Goal: Information Seeking & Learning: Learn about a topic

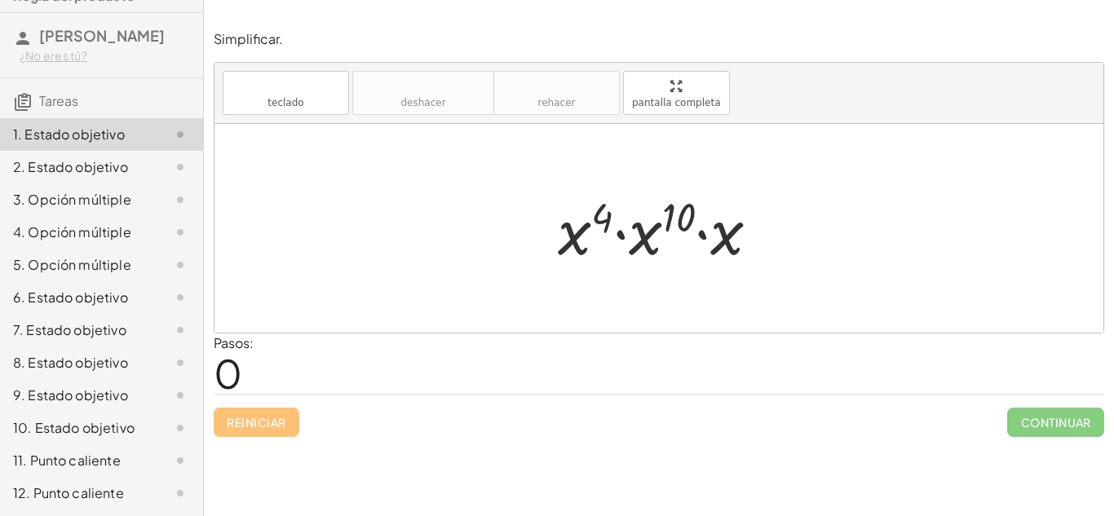
scroll to position [60, 0]
click at [586, 243] on div at bounding box center [665, 229] width 231 height 84
click at [593, 224] on div at bounding box center [665, 229] width 231 height 84
click at [591, 225] on div at bounding box center [665, 229] width 231 height 84
click at [564, 232] on div at bounding box center [665, 229] width 231 height 84
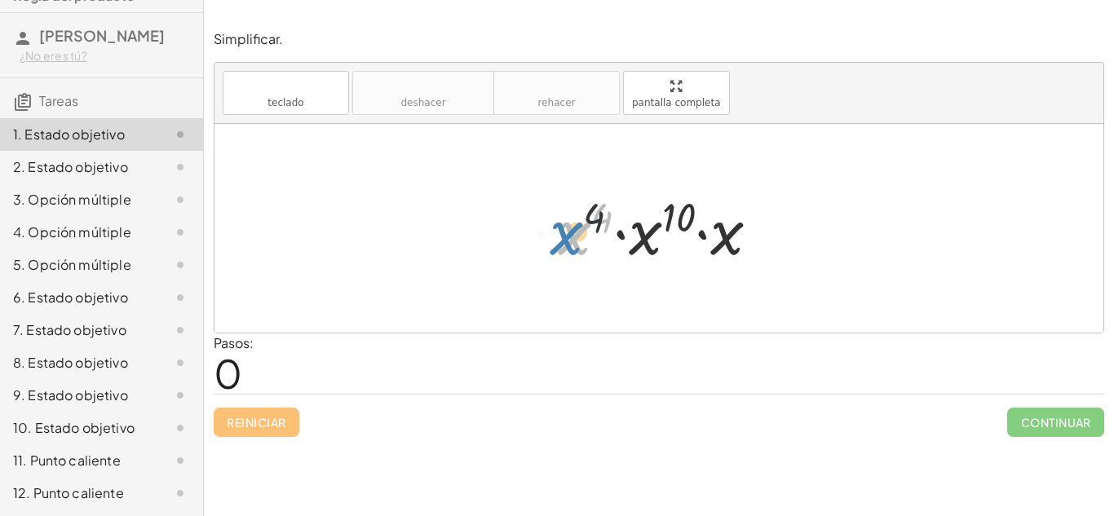
click at [556, 232] on div at bounding box center [665, 229] width 231 height 84
click at [570, 236] on div at bounding box center [665, 229] width 231 height 84
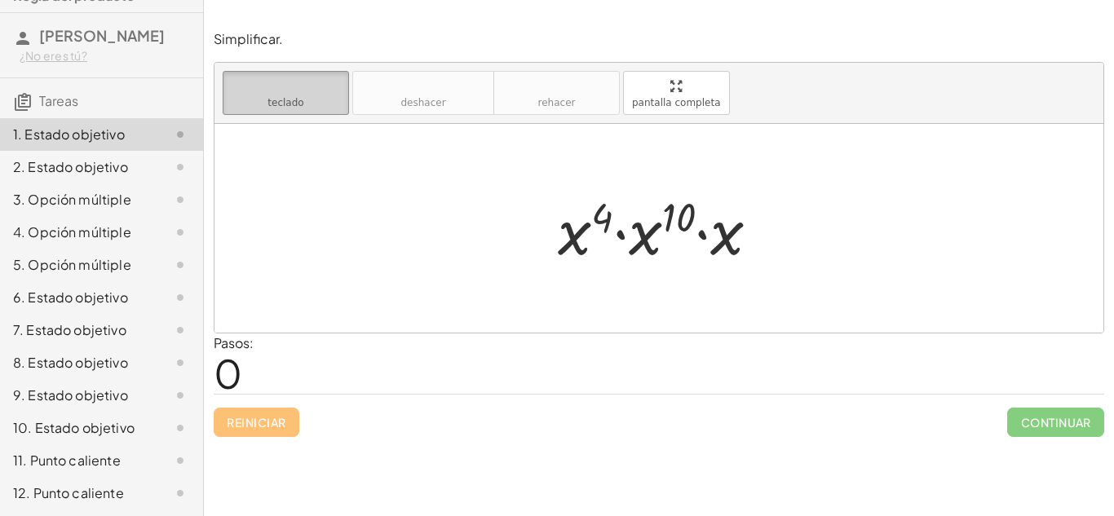
click at [286, 86] on font "teclado" at bounding box center [286, 85] width 108 height 15
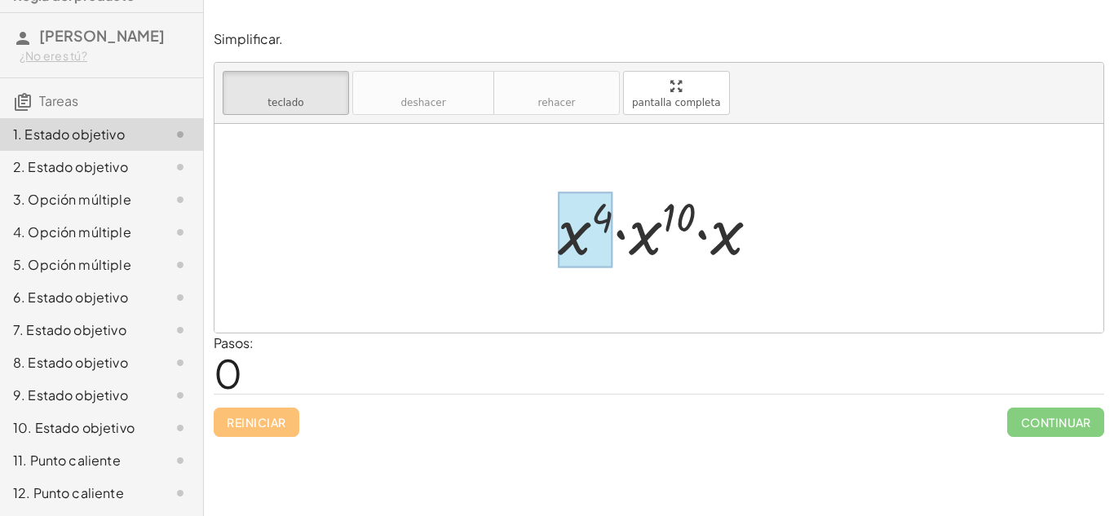
click at [568, 237] on div at bounding box center [585, 231] width 55 height 76
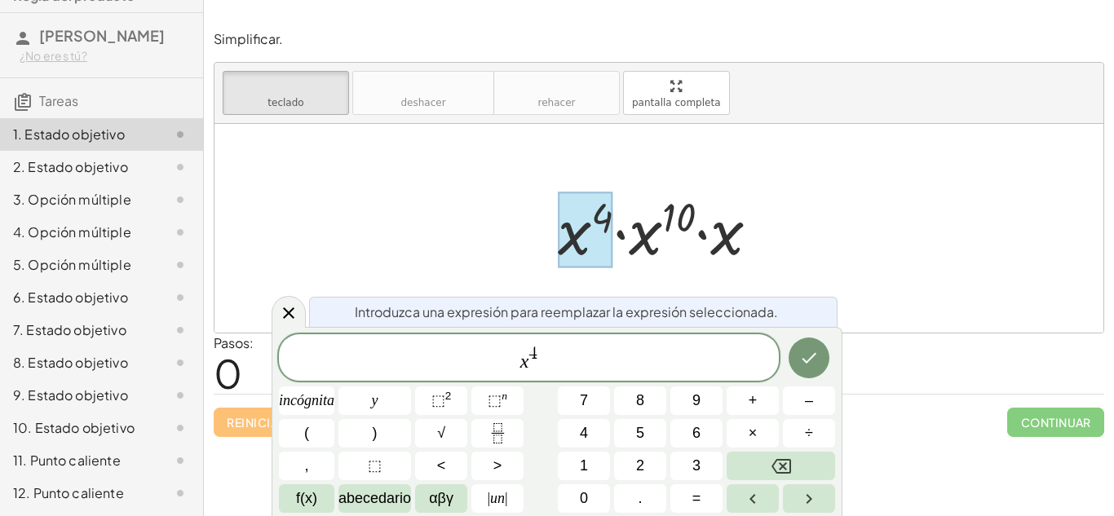
click at [568, 236] on div at bounding box center [585, 231] width 55 height 76
click at [882, 199] on div at bounding box center [659, 228] width 889 height 209
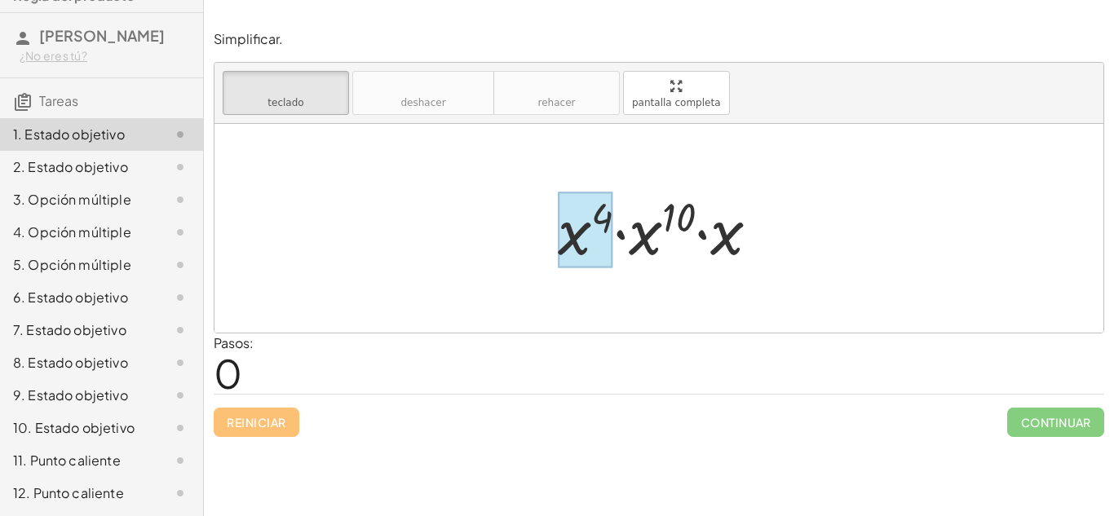
click at [571, 254] on div at bounding box center [585, 231] width 55 height 76
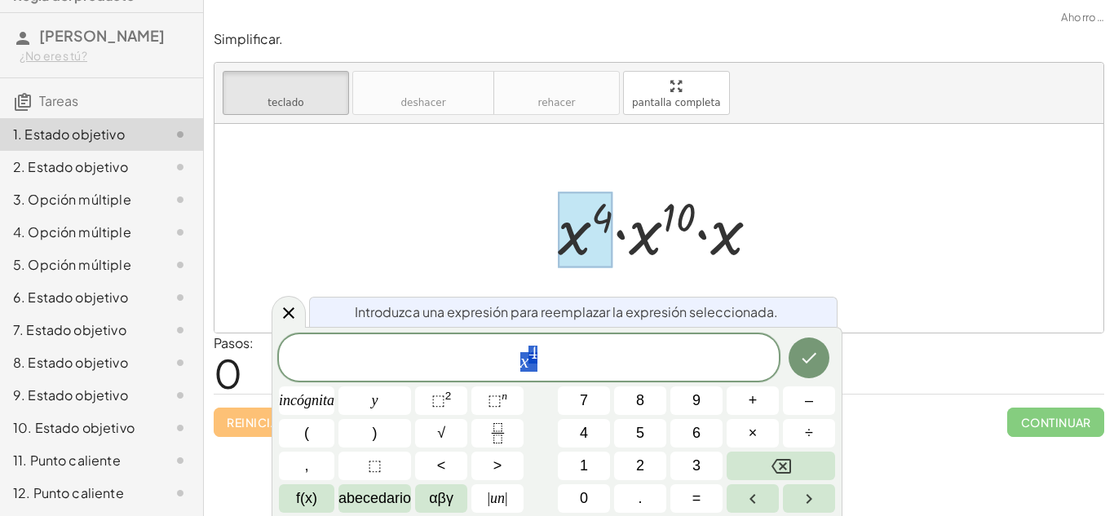
click at [976, 240] on div at bounding box center [659, 228] width 889 height 209
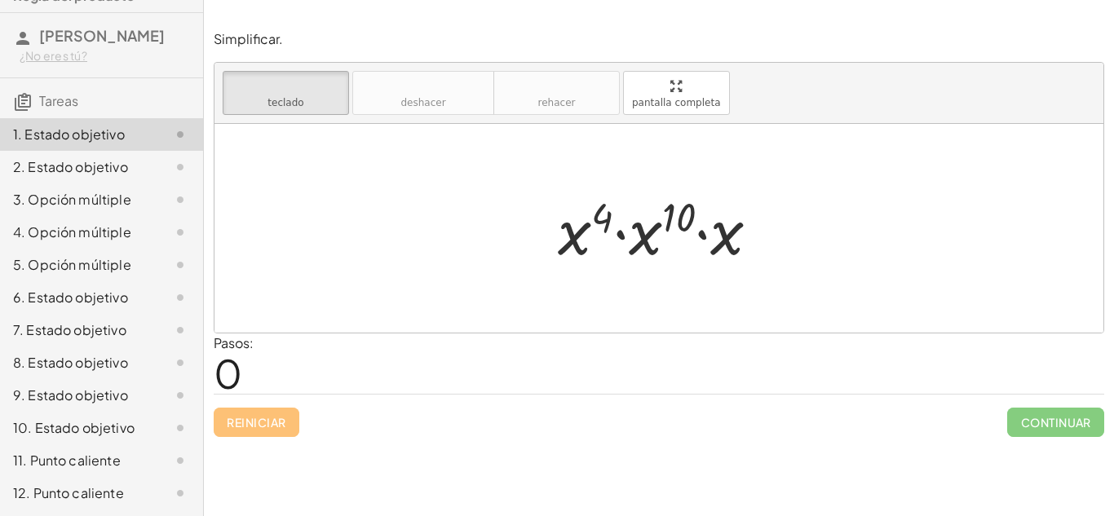
click at [188, 165] on icon at bounding box center [180, 167] width 20 height 20
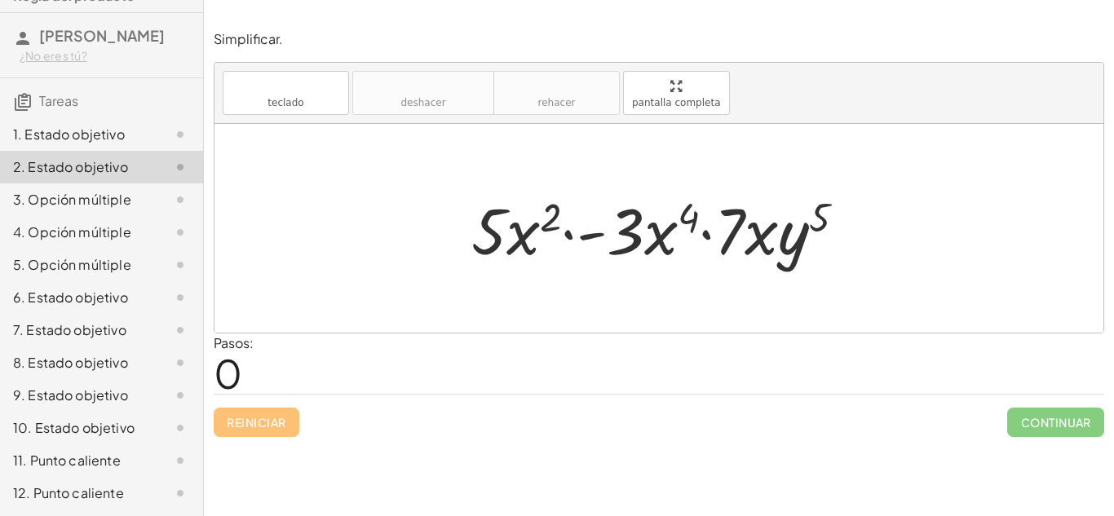
click at [54, 249] on div "3. Opción múltiple" at bounding box center [101, 265] width 203 height 33
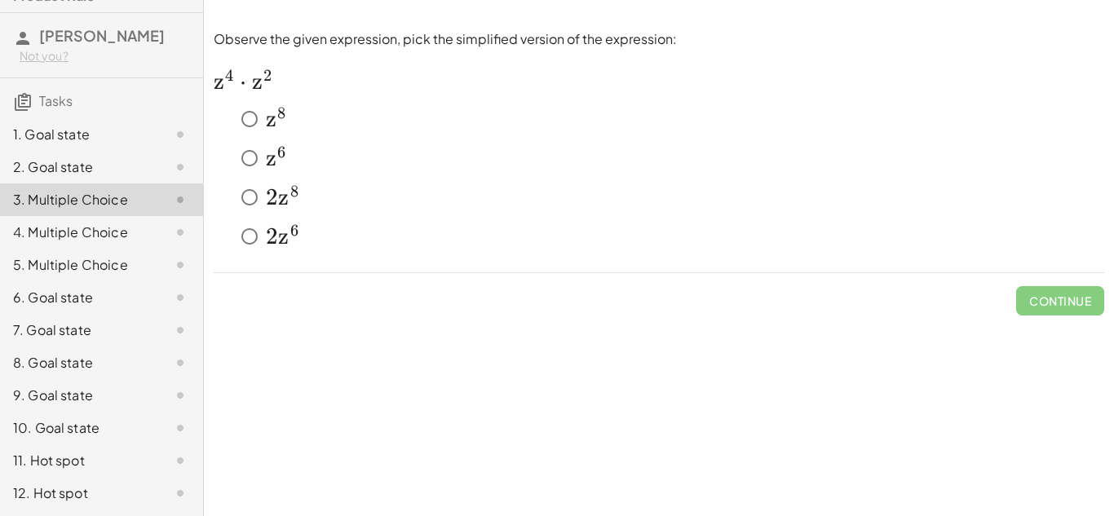
scroll to position [0, 0]
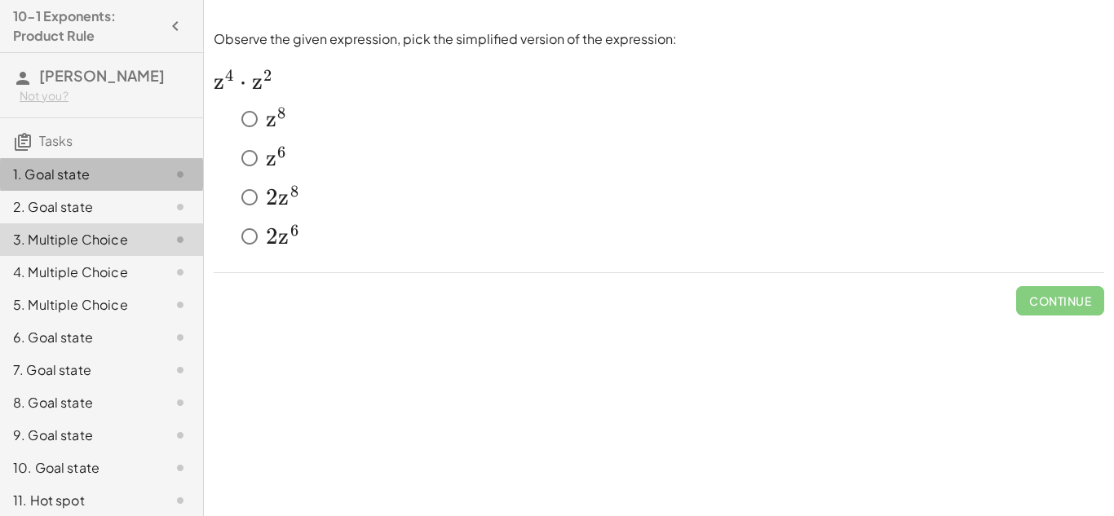
click at [135, 184] on div "1. Goal state" at bounding box center [78, 175] width 131 height 20
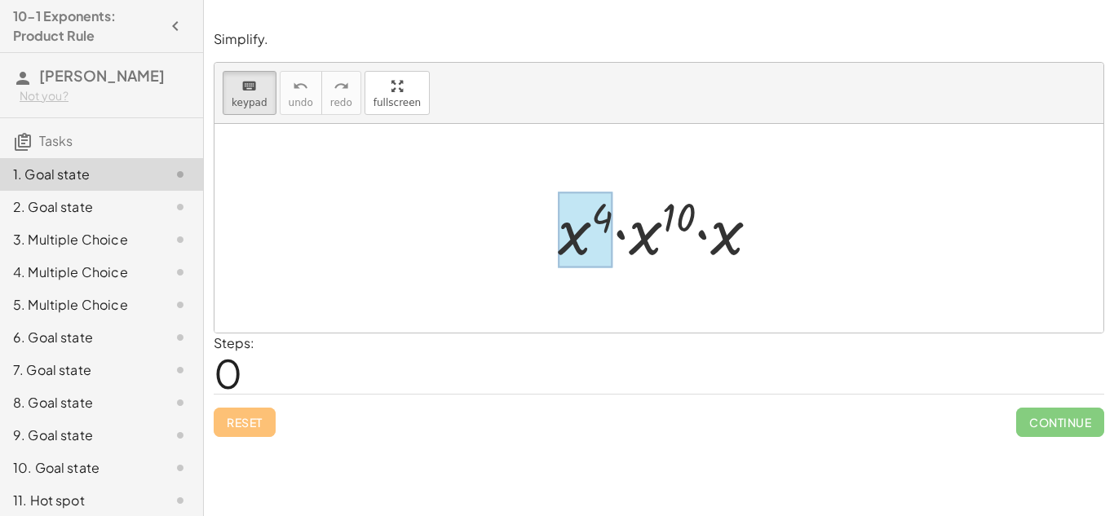
click at [591, 255] on div at bounding box center [585, 231] width 55 height 76
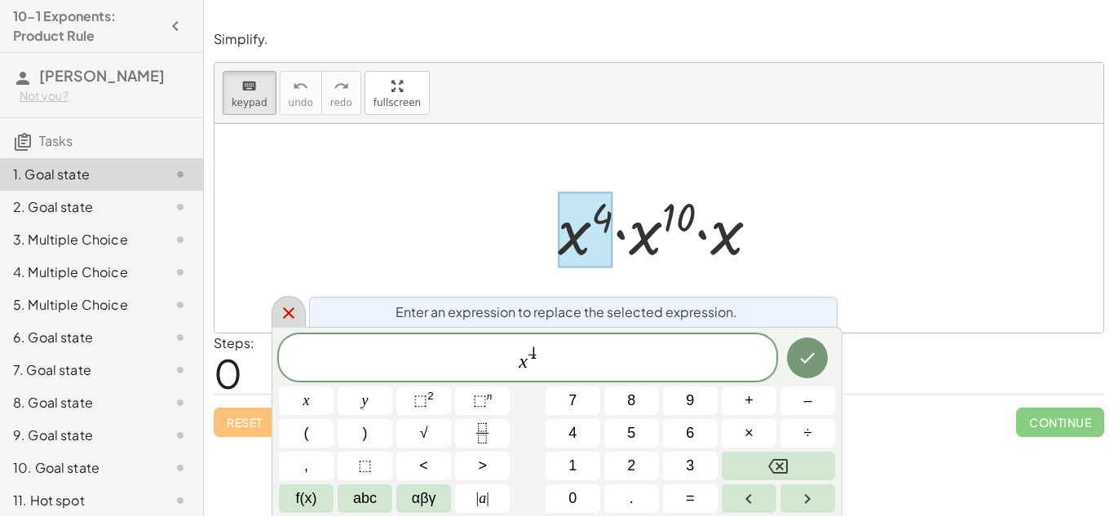
click at [287, 308] on icon at bounding box center [289, 313] width 20 height 20
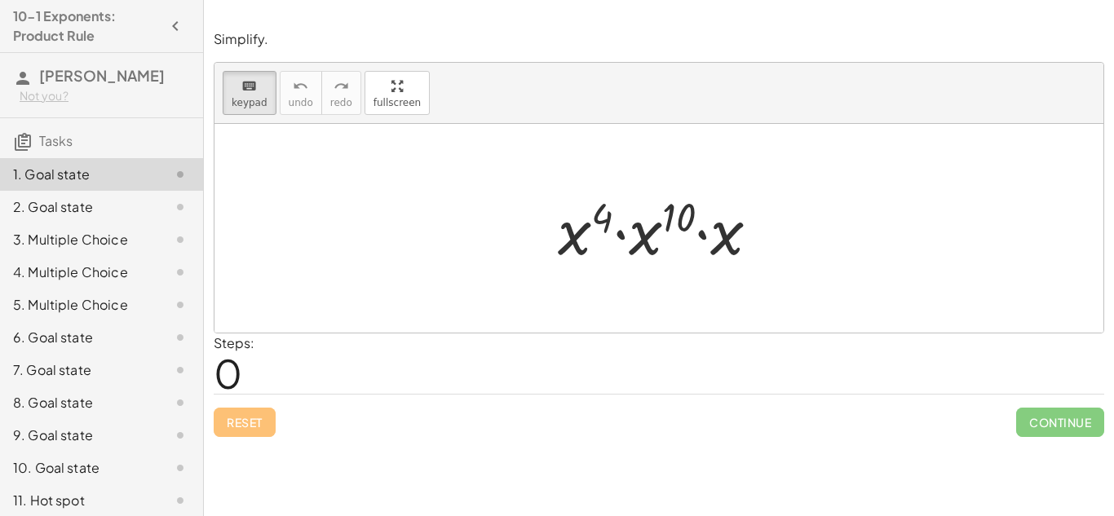
click at [248, 117] on div "keyboard keypad undo [PERSON_NAME] redo fullscreen" at bounding box center [659, 93] width 889 height 61
click at [252, 85] on icon "keyboard" at bounding box center [248, 87] width 15 height 20
click at [569, 243] on div at bounding box center [665, 229] width 231 height 84
click at [573, 237] on div at bounding box center [665, 229] width 231 height 84
click at [609, 230] on div at bounding box center [665, 229] width 231 height 84
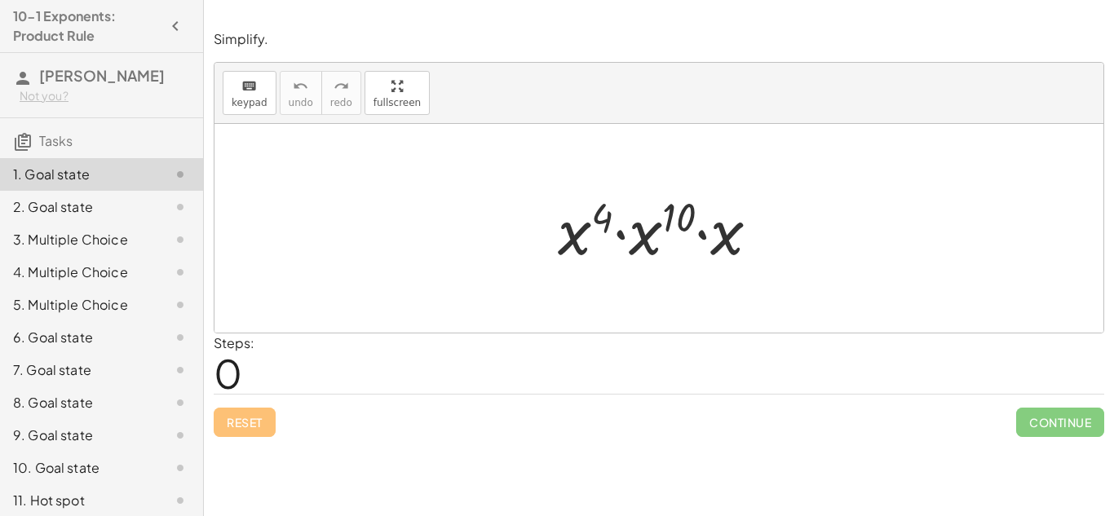
click at [608, 228] on div at bounding box center [665, 229] width 231 height 84
click at [628, 235] on div at bounding box center [665, 229] width 231 height 84
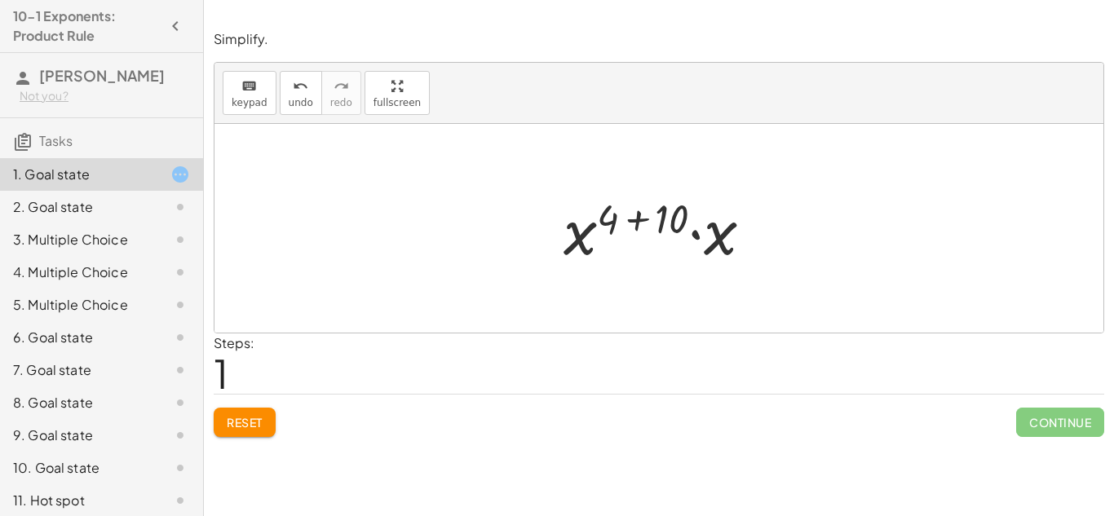
click at [697, 239] on div at bounding box center [665, 229] width 219 height 84
click at [636, 227] on div at bounding box center [665, 228] width 219 height 81
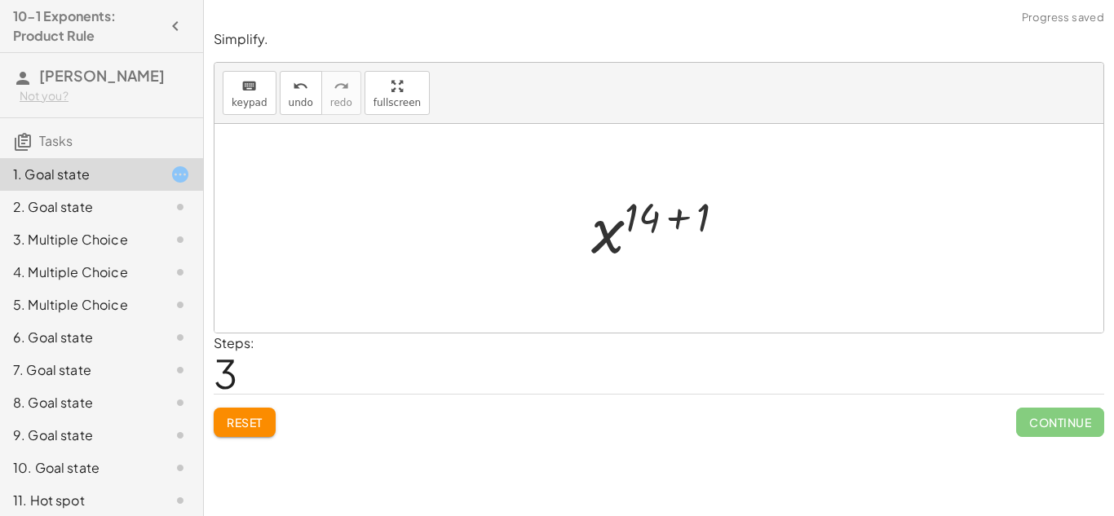
click at [676, 216] on div at bounding box center [665, 228] width 164 height 81
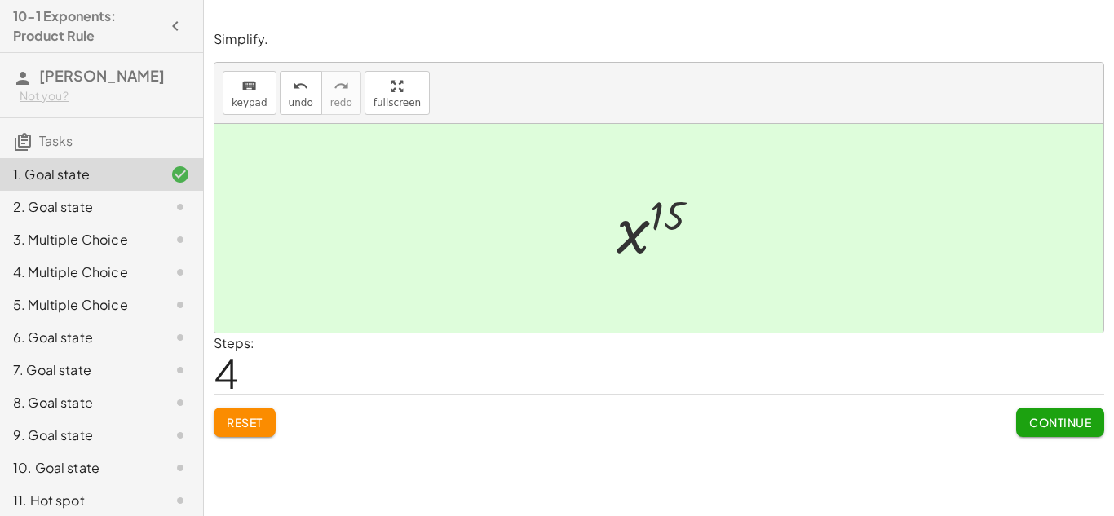
click at [1038, 425] on span "Continue" at bounding box center [1060, 422] width 62 height 15
click at [0, 0] on span "Continue" at bounding box center [0, 0] width 0 height 0
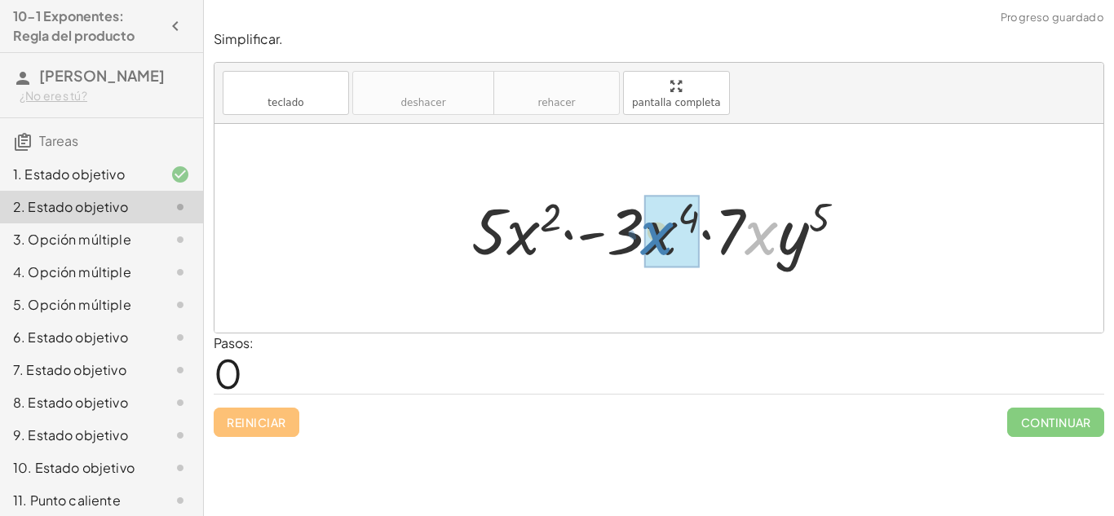
drag, startPoint x: 768, startPoint y: 232, endPoint x: 666, endPoint y: 232, distance: 102.0
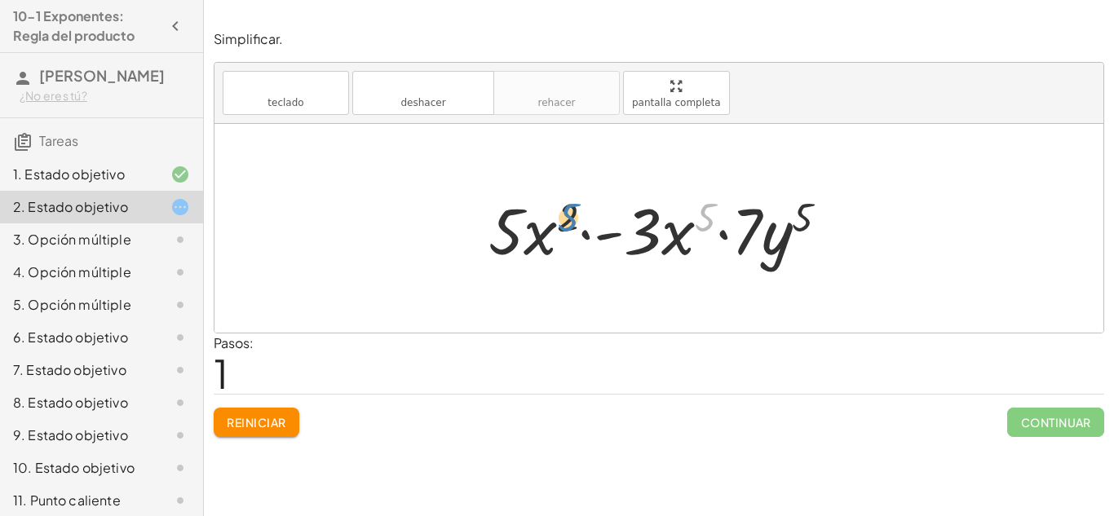
drag, startPoint x: 706, startPoint y: 227, endPoint x: 564, endPoint y: 228, distance: 141.1
click at [564, 228] on div at bounding box center [665, 229] width 370 height 84
drag, startPoint x: 709, startPoint y: 220, endPoint x: 561, endPoint y: 220, distance: 147.6
click at [561, 220] on div at bounding box center [665, 229] width 370 height 84
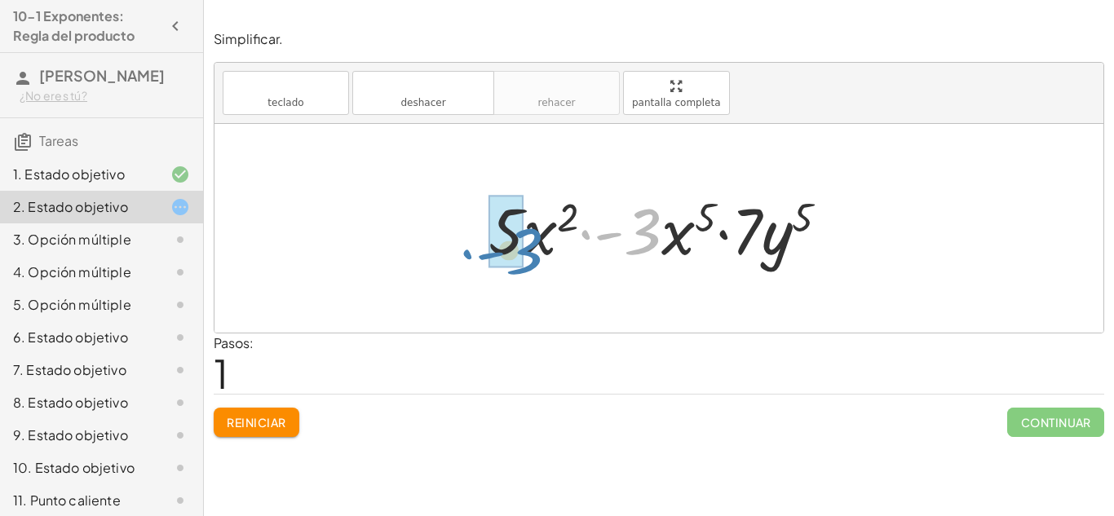
drag, startPoint x: 644, startPoint y: 237, endPoint x: 532, endPoint y: 255, distance: 113.3
click at [532, 255] on div at bounding box center [665, 229] width 370 height 84
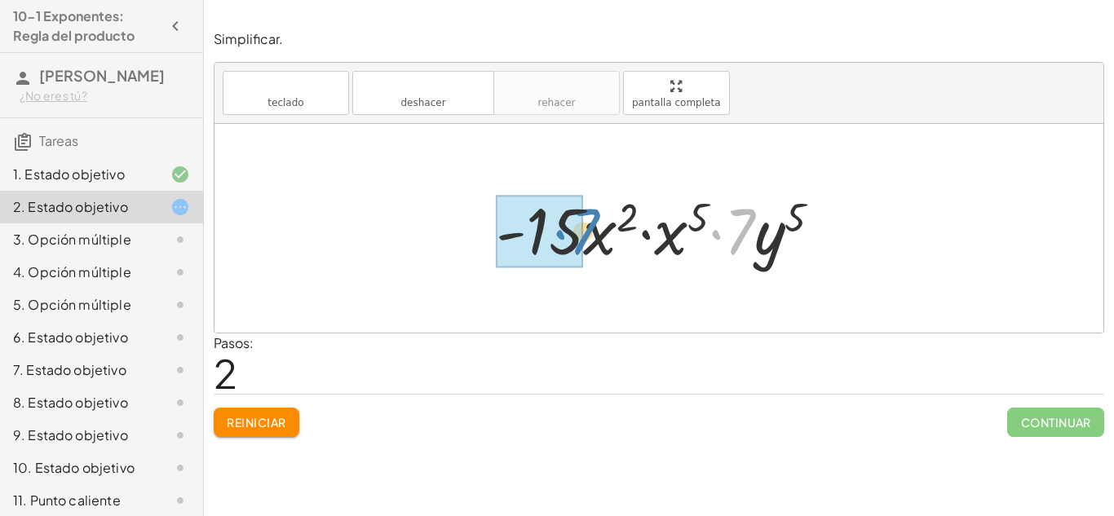
drag, startPoint x: 742, startPoint y: 239, endPoint x: 585, endPoint y: 239, distance: 157.4
click at [585, 239] on div at bounding box center [665, 229] width 355 height 84
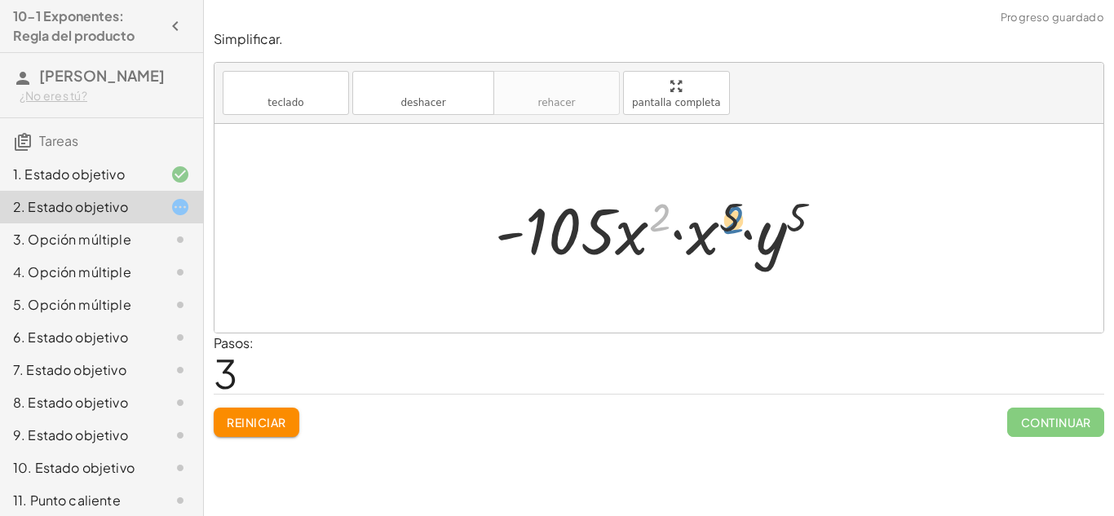
drag, startPoint x: 662, startPoint y: 220, endPoint x: 743, endPoint y: 224, distance: 81.6
click at [743, 224] on div at bounding box center [665, 229] width 357 height 84
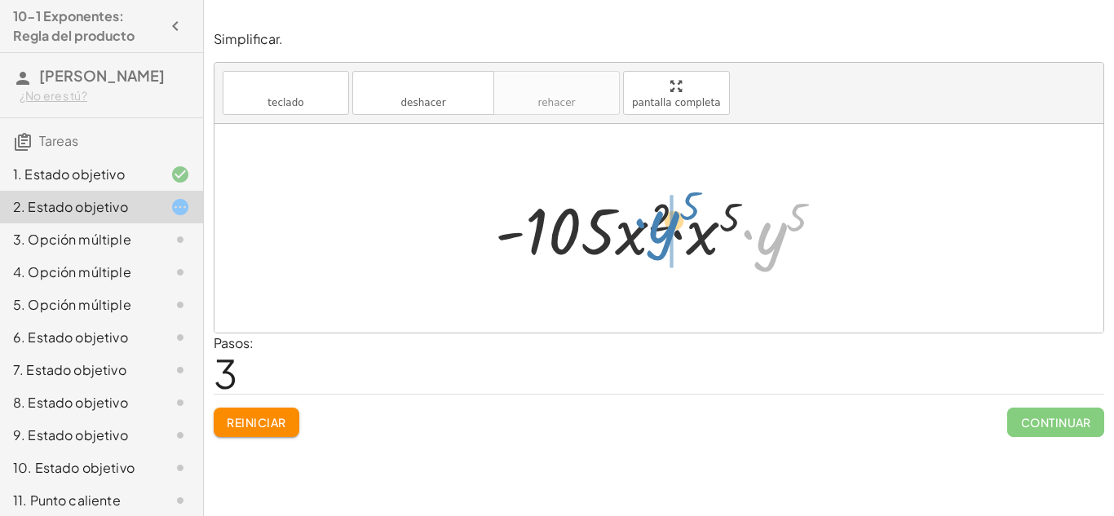
drag, startPoint x: 761, startPoint y: 232, endPoint x: 653, endPoint y: 224, distance: 108.1
click at [653, 224] on div at bounding box center [665, 229] width 357 height 84
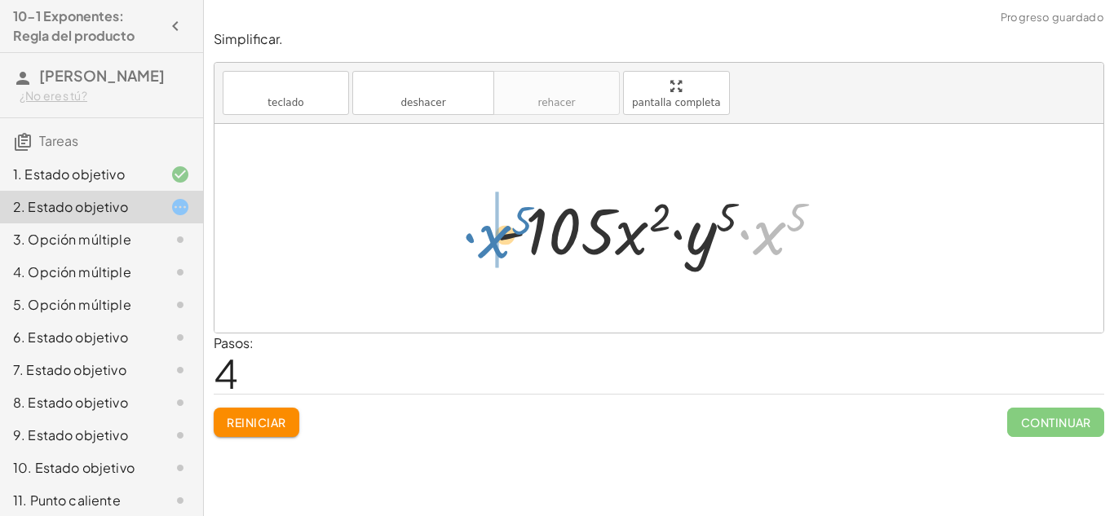
drag, startPoint x: 772, startPoint y: 244, endPoint x: 493, endPoint y: 247, distance: 279.0
click at [493, 247] on div at bounding box center [665, 229] width 357 height 84
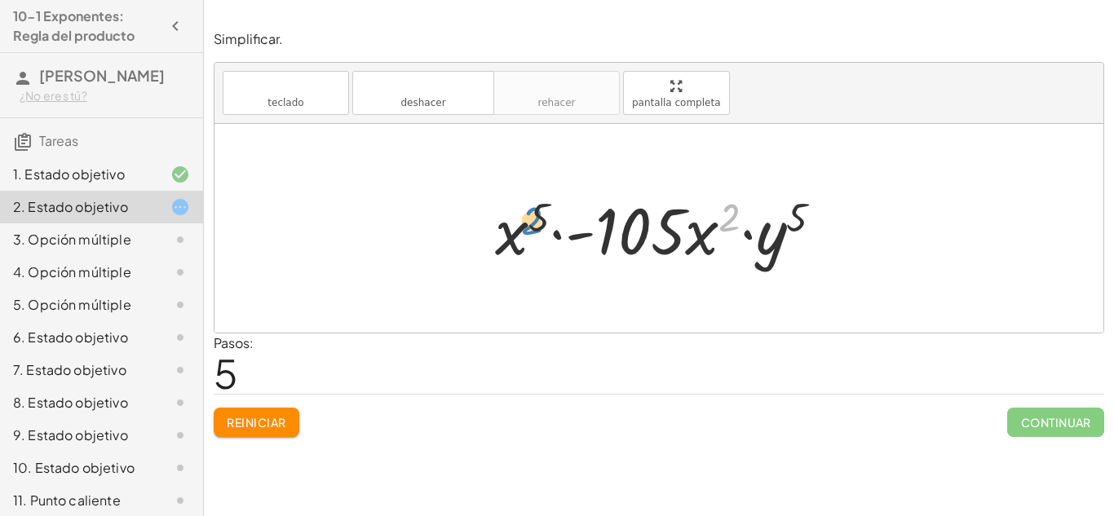
drag, startPoint x: 727, startPoint y: 225, endPoint x: 525, endPoint y: 229, distance: 202.3
click at [525, 229] on div at bounding box center [665, 229] width 357 height 84
drag, startPoint x: 801, startPoint y: 223, endPoint x: 539, endPoint y: 227, distance: 261.9
click at [539, 227] on div at bounding box center [665, 229] width 357 height 84
click at [285, 421] on font "Reiniciar" at bounding box center [256, 422] width 59 height 15
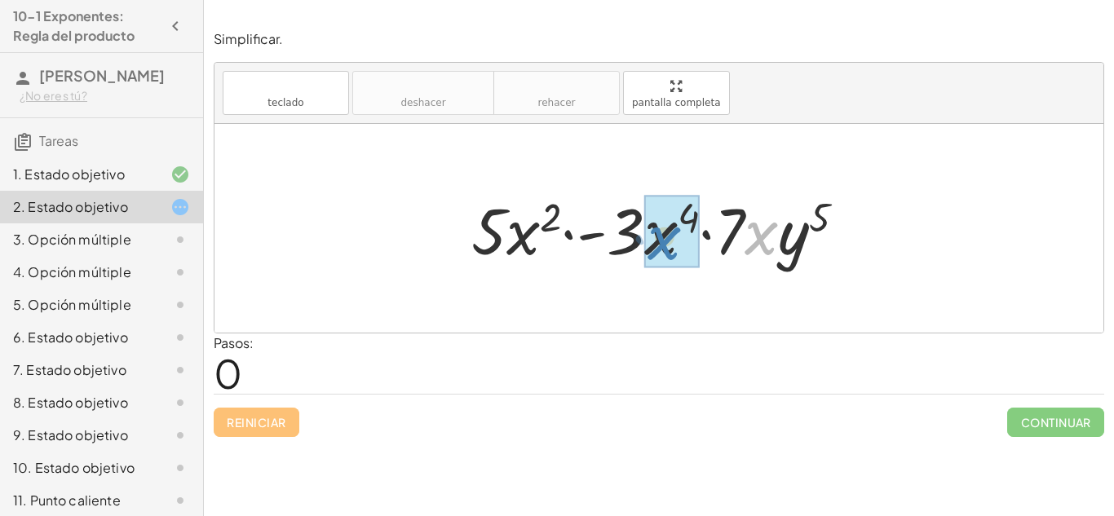
drag, startPoint x: 763, startPoint y: 241, endPoint x: 666, endPoint y: 244, distance: 97.1
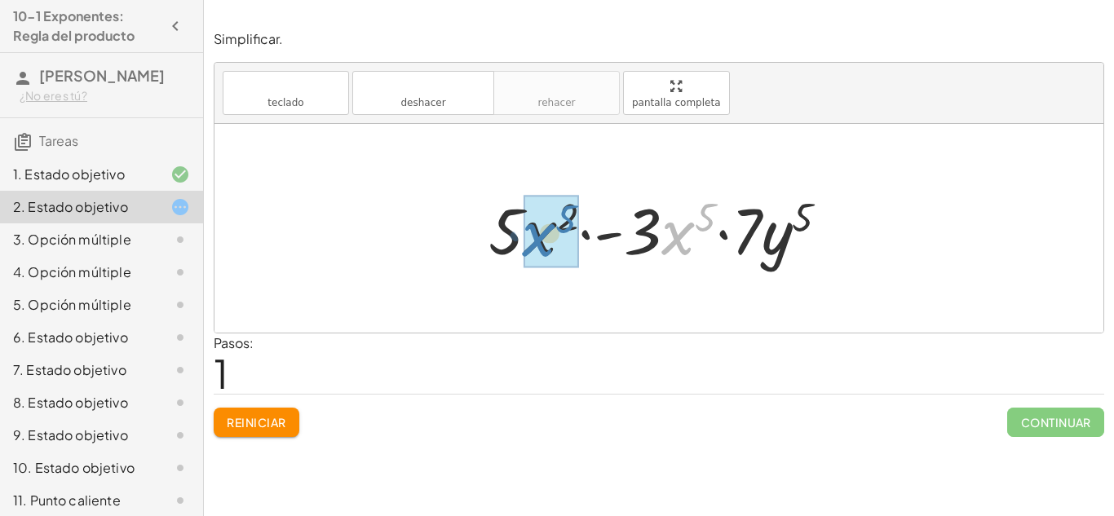
drag, startPoint x: 672, startPoint y: 241, endPoint x: 533, endPoint y: 242, distance: 138.7
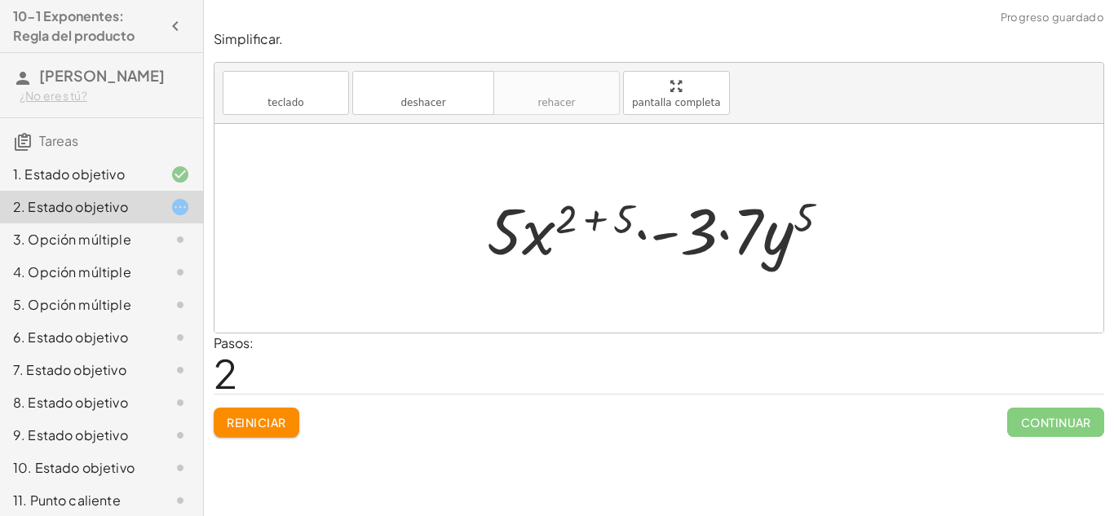
click at [591, 229] on div at bounding box center [665, 229] width 373 height 84
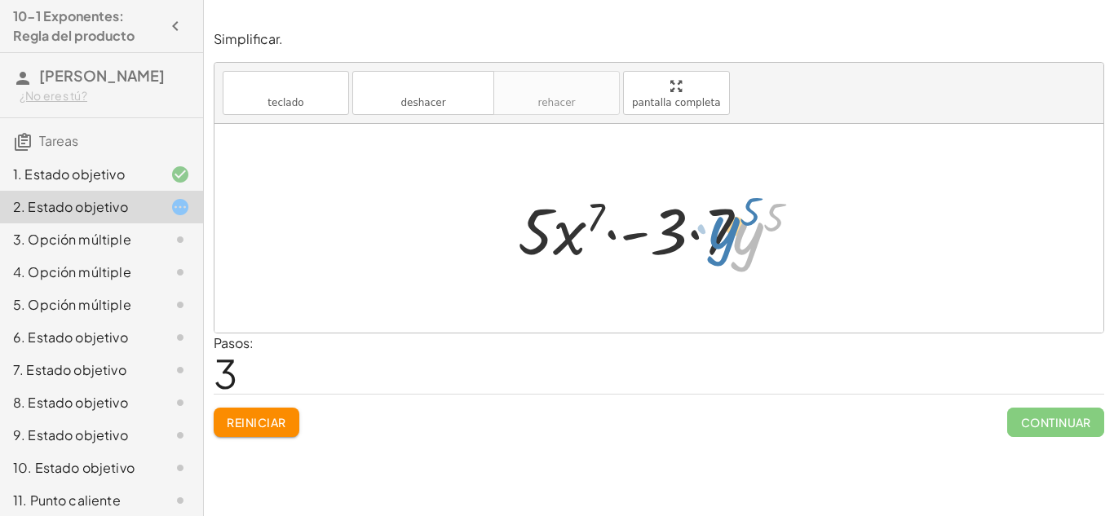
drag, startPoint x: 733, startPoint y: 248, endPoint x: 711, endPoint y: 242, distance: 22.8
click at [711, 242] on div at bounding box center [666, 229] width 312 height 84
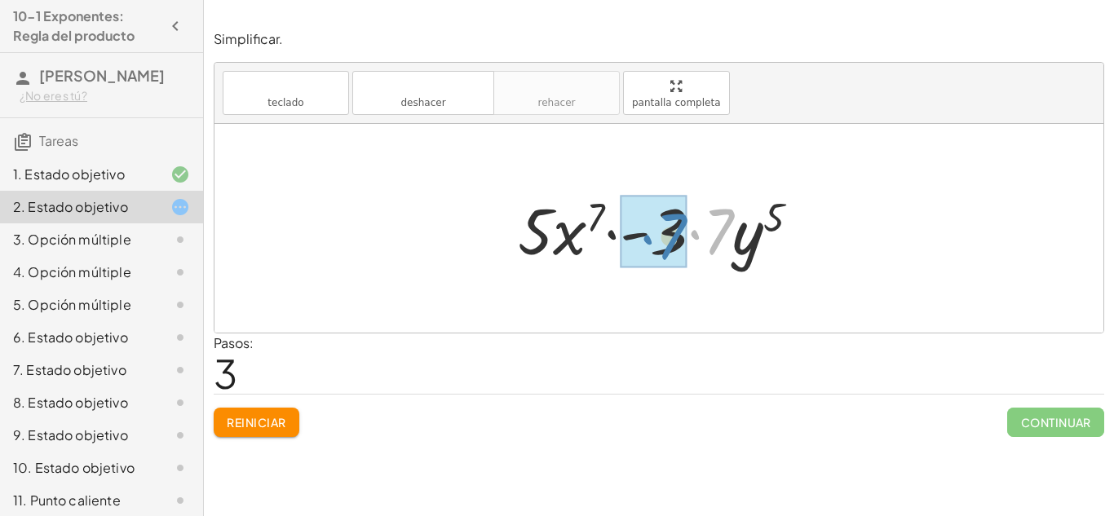
drag, startPoint x: 719, startPoint y: 243, endPoint x: 671, endPoint y: 248, distance: 47.6
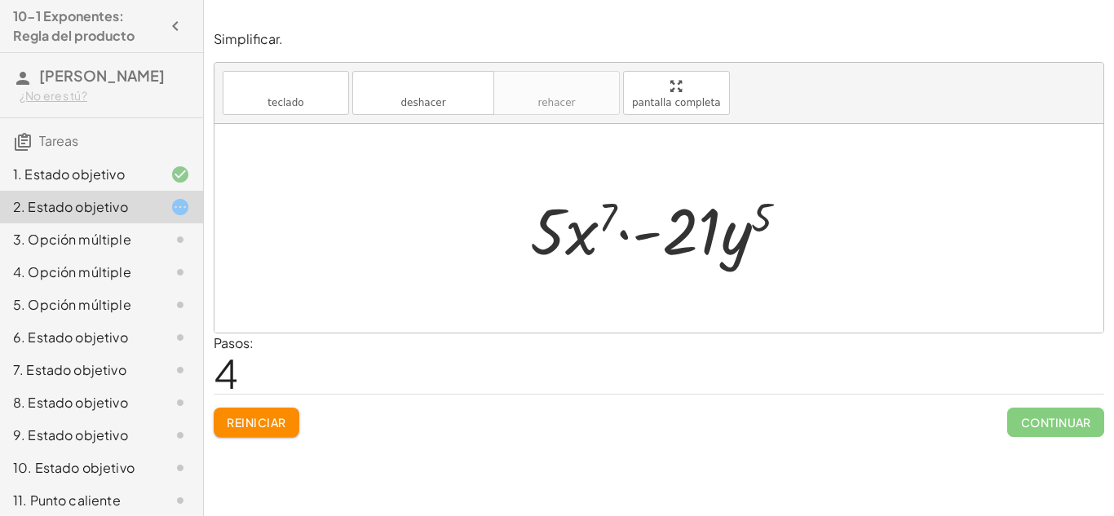
click at [697, 237] on div at bounding box center [665, 229] width 287 height 84
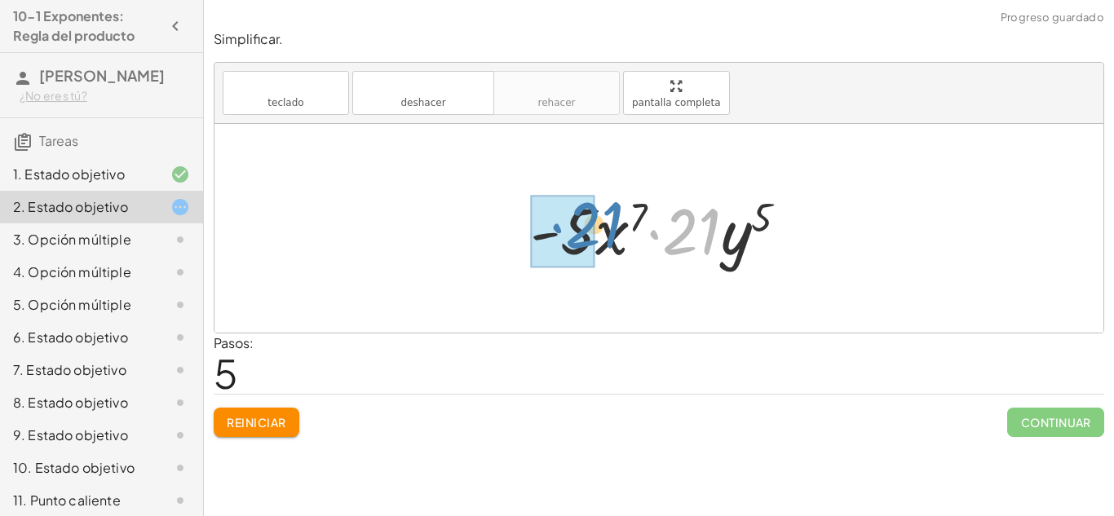
drag, startPoint x: 695, startPoint y: 241, endPoint x: 598, endPoint y: 235, distance: 97.3
click at [598, 235] on div at bounding box center [665, 229] width 287 height 84
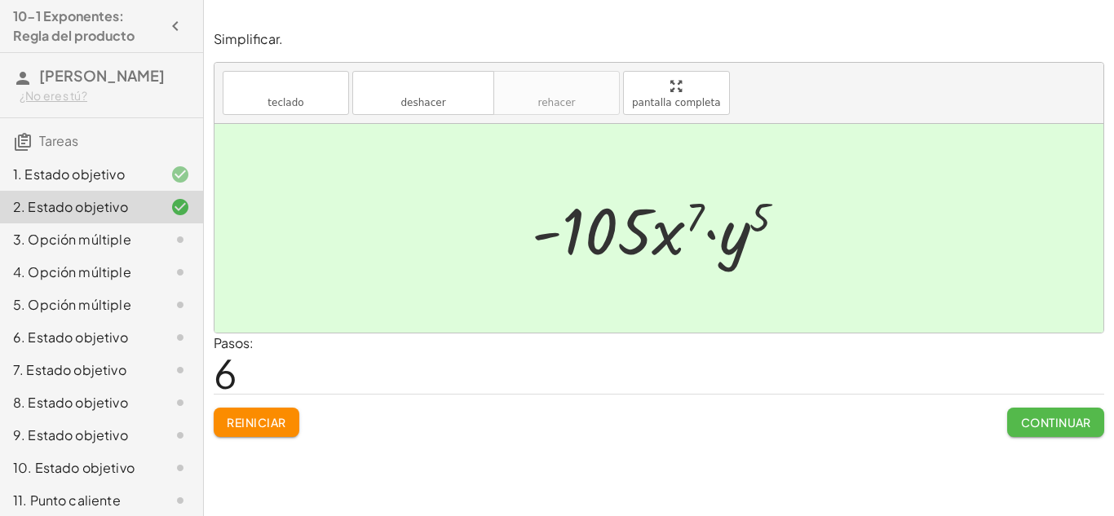
click at [1083, 418] on font "Continuar" at bounding box center [1056, 422] width 70 height 15
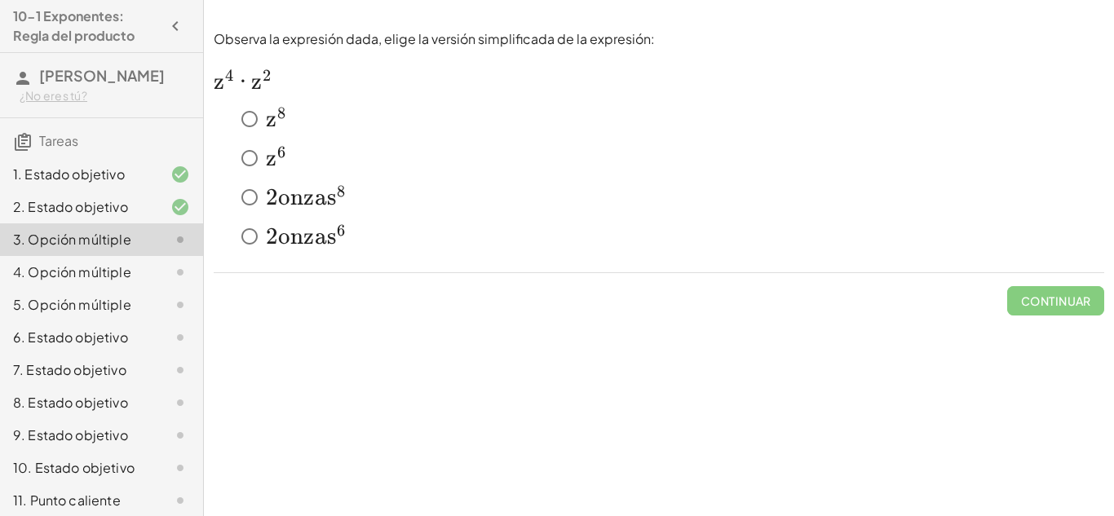
click at [1079, 187] on div "﻿ 2 z 8 2z^8 2 onzas 8 ﻿" at bounding box center [668, 197] width 871 height 33
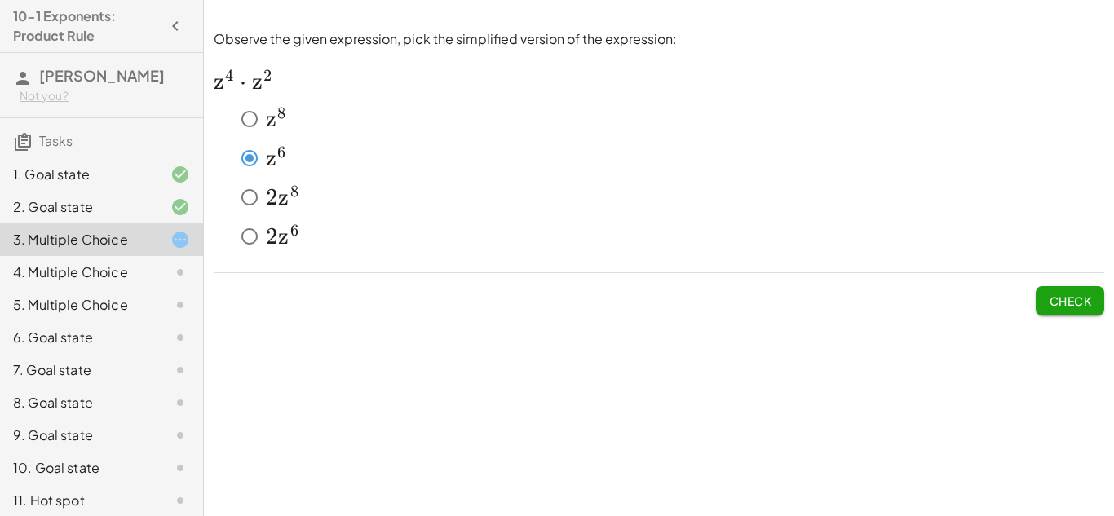
click at [1096, 297] on button "Check" at bounding box center [1070, 300] width 69 height 29
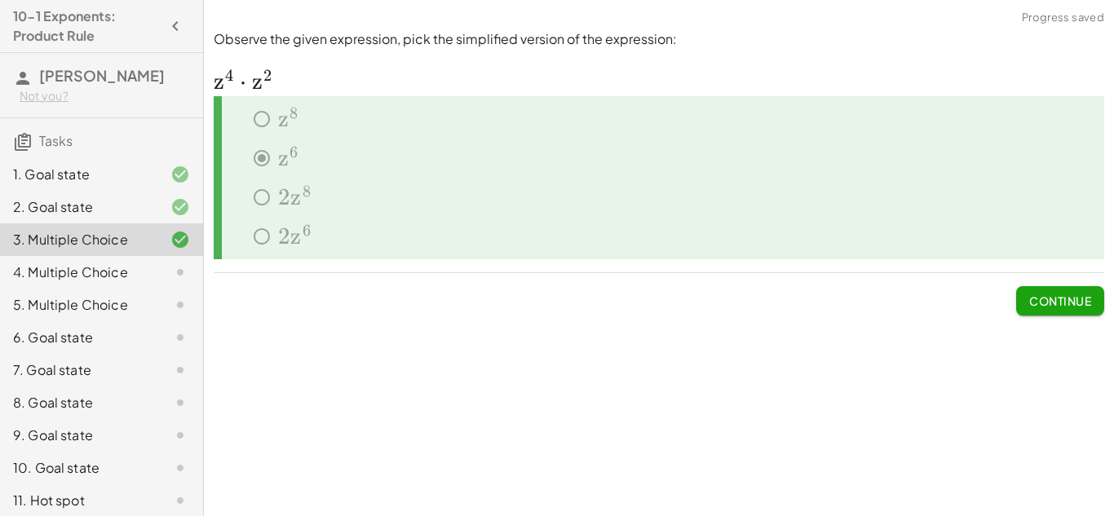
click at [174, 282] on icon at bounding box center [180, 273] width 20 height 20
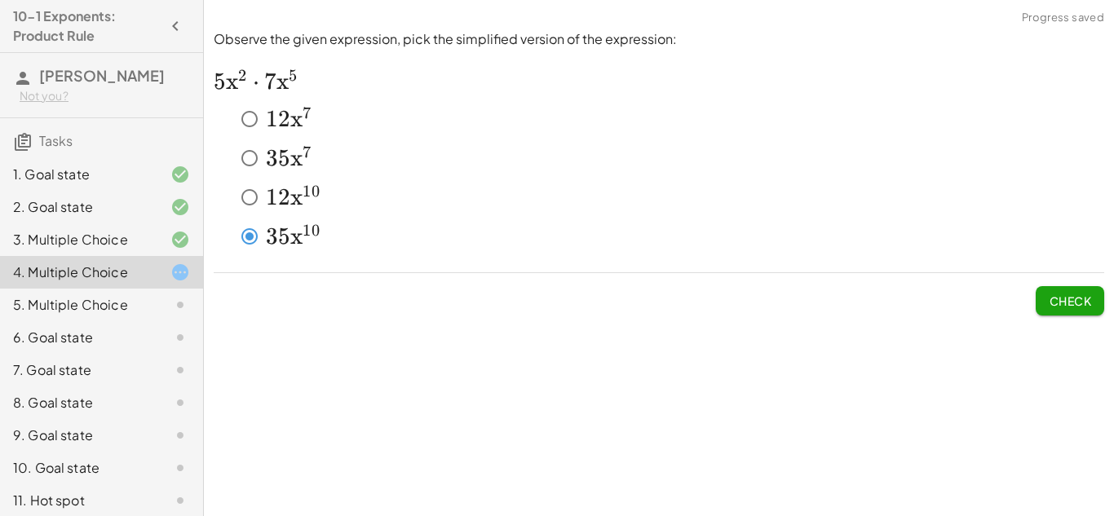
click at [1059, 294] on span "Check" at bounding box center [1070, 301] width 42 height 15
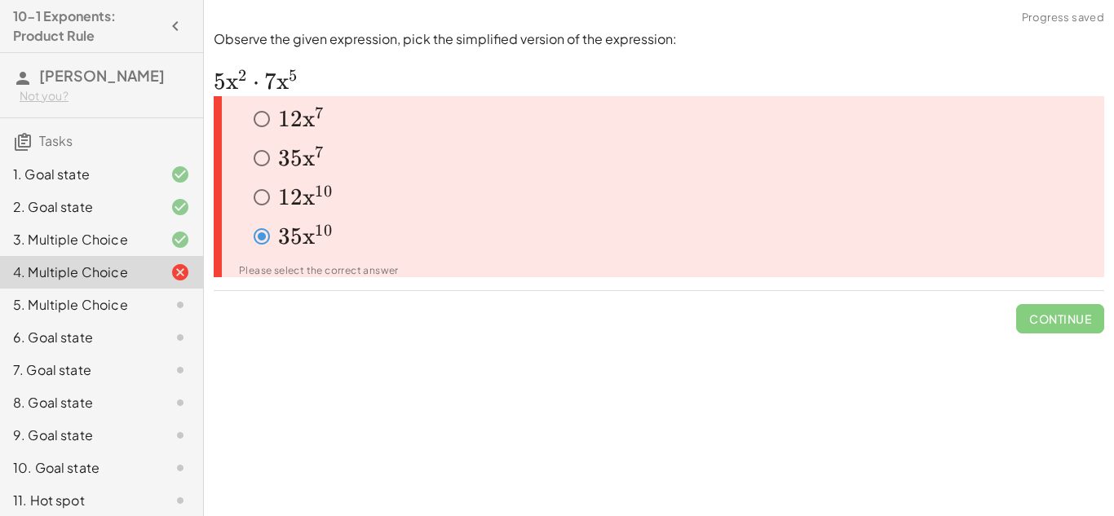
click at [177, 282] on icon at bounding box center [180, 273] width 20 height 20
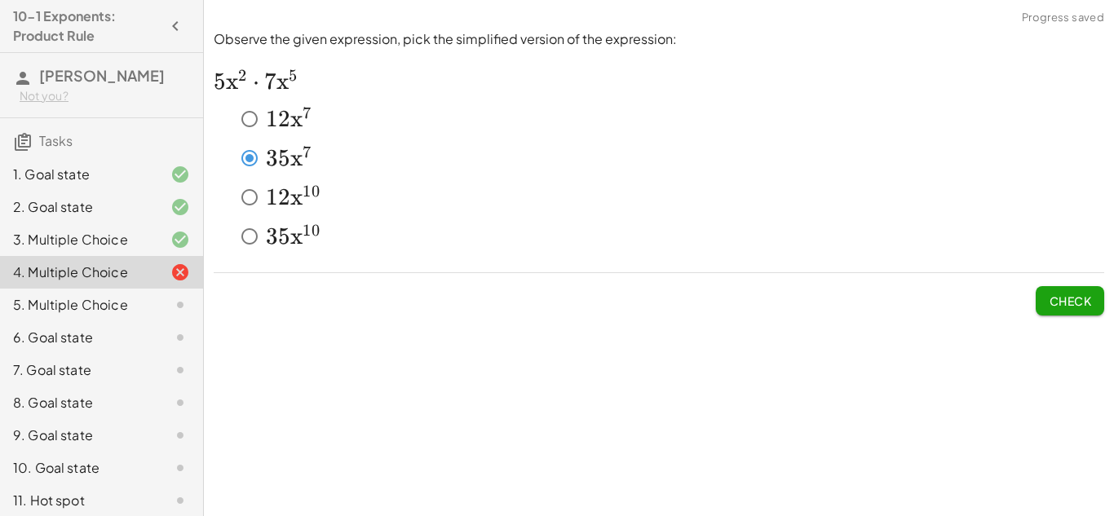
click at [1082, 292] on button "Check" at bounding box center [1070, 300] width 69 height 29
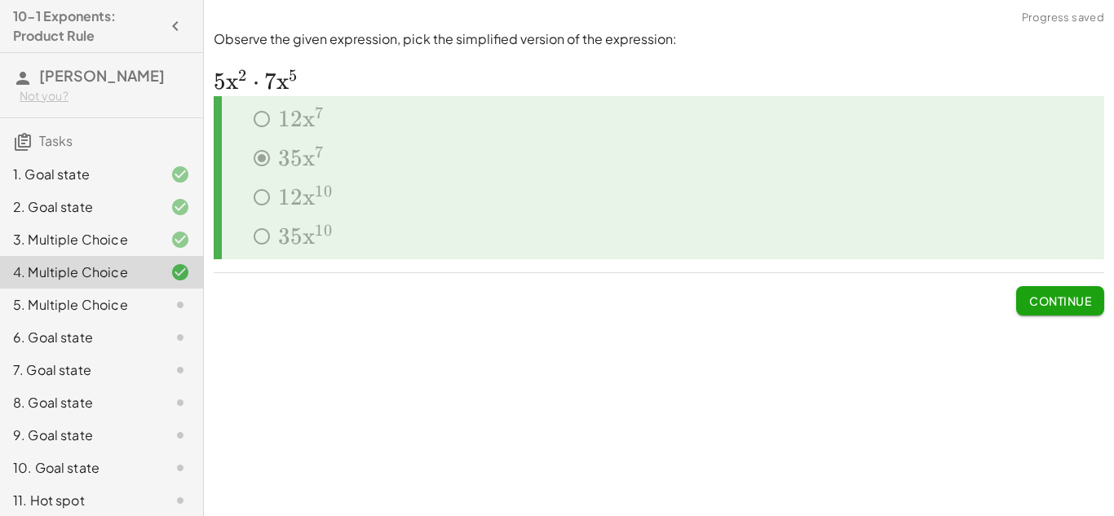
click at [170, 315] on icon at bounding box center [180, 305] width 20 height 20
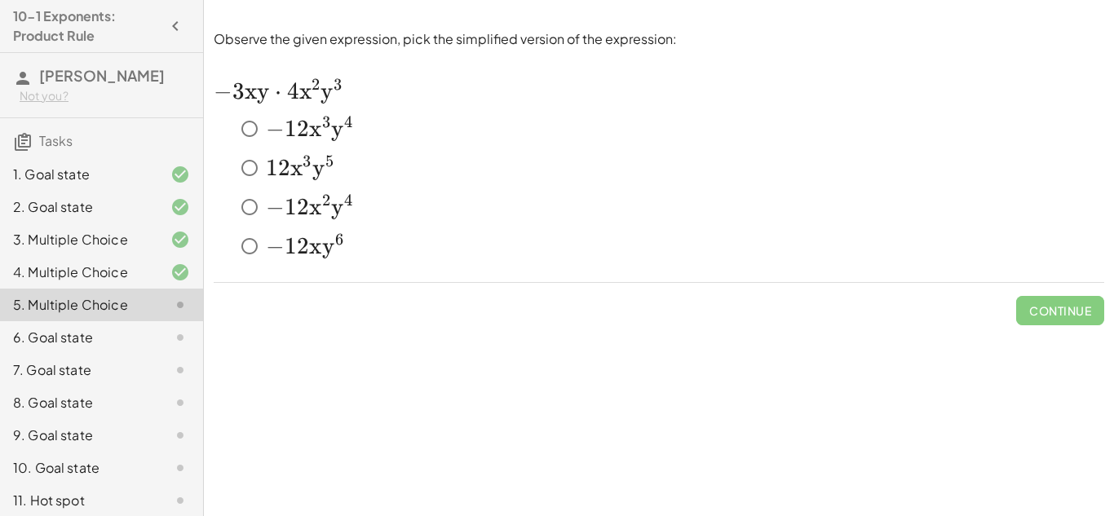
scroll to position [60, 0]
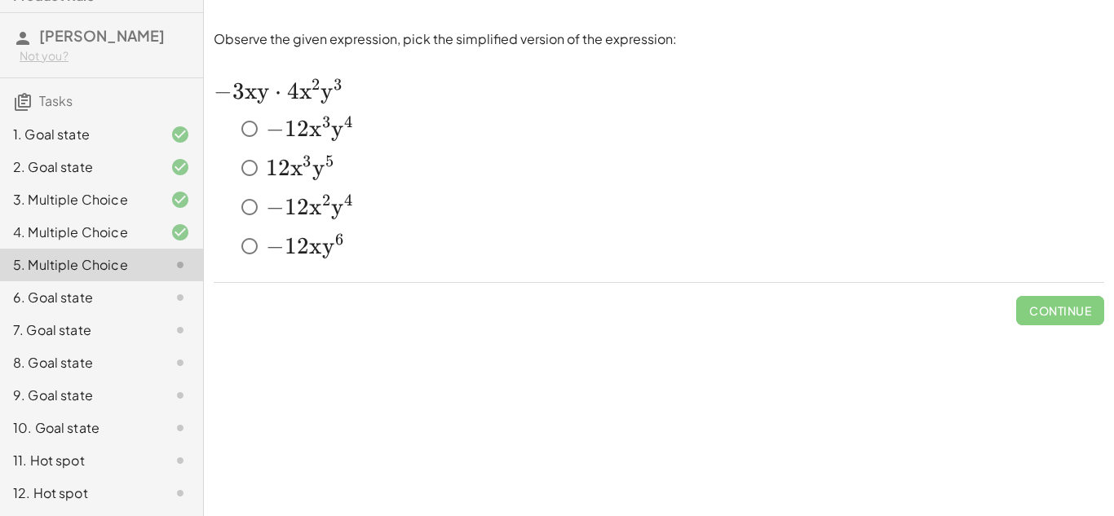
click at [188, 271] on icon at bounding box center [180, 265] width 20 height 20
click at [1084, 296] on button "Check" at bounding box center [1070, 310] width 69 height 29
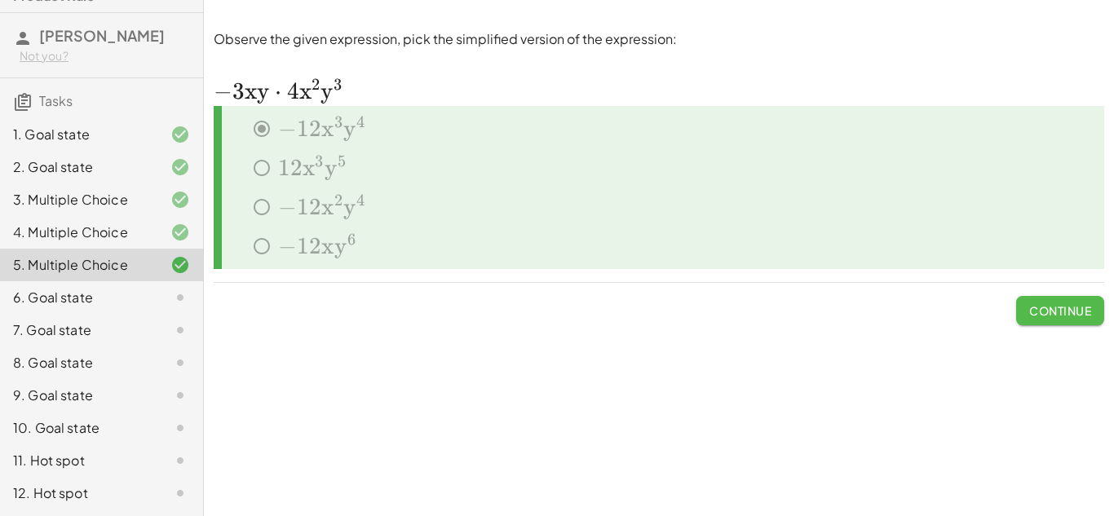
click at [1090, 301] on button "Continue" at bounding box center [1060, 310] width 88 height 29
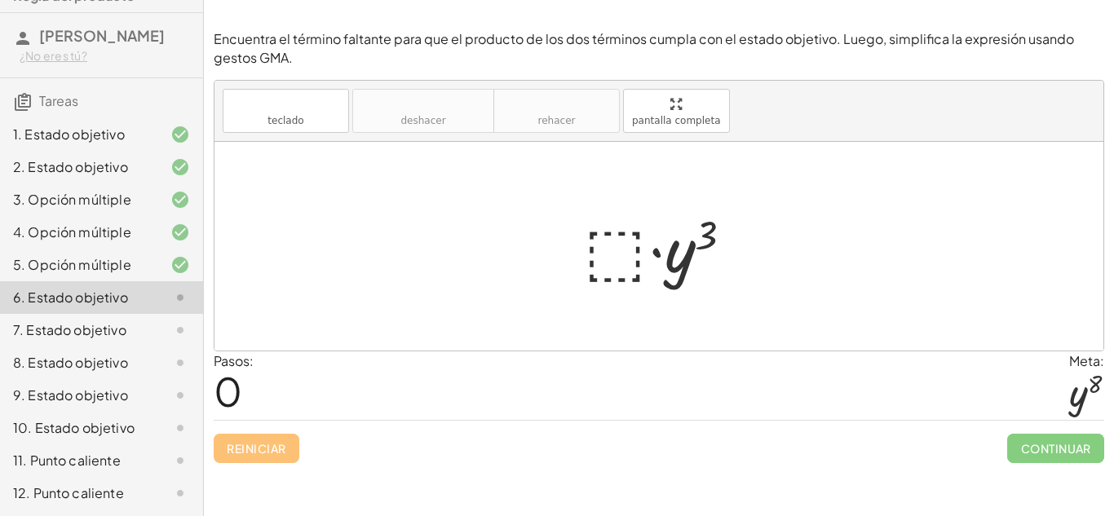
click at [852, 263] on div at bounding box center [659, 246] width 889 height 209
click at [634, 261] on div at bounding box center [665, 247] width 179 height 84
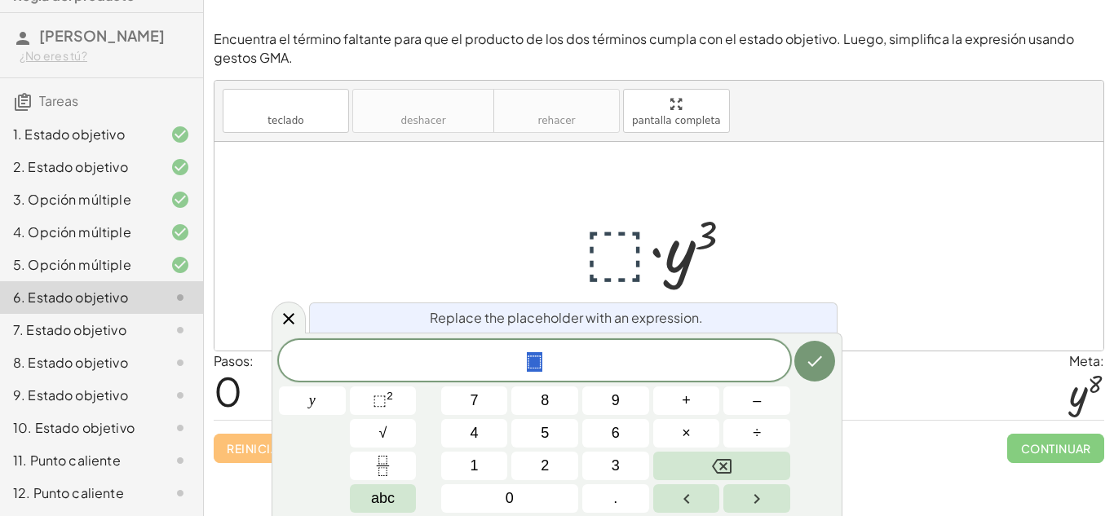
scroll to position [1, 0]
click at [461, 486] on button "0" at bounding box center [509, 499] width 137 height 29
click at [361, 505] on button "abc" at bounding box center [383, 499] width 67 height 29
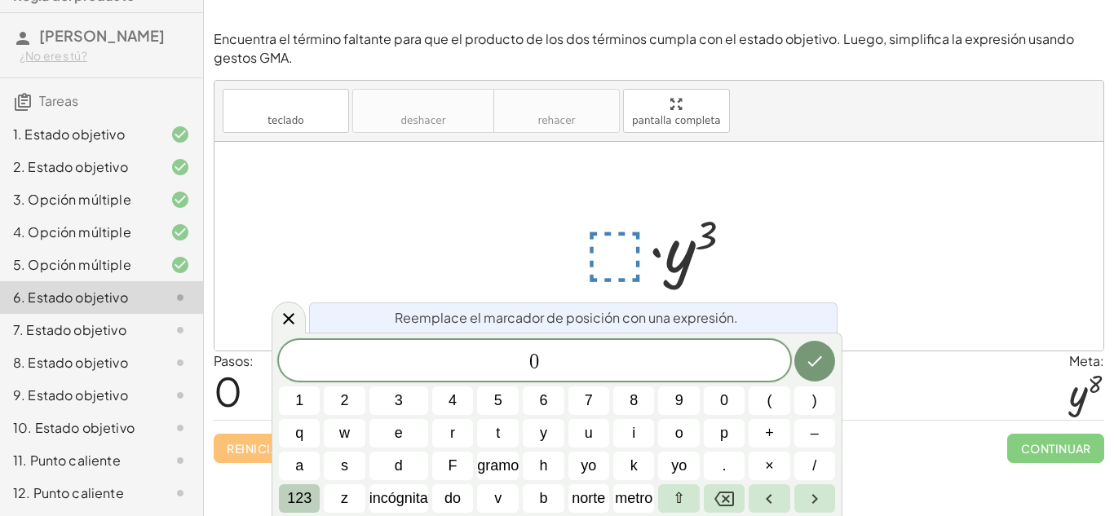
click at [292, 493] on font "123" at bounding box center [299, 498] width 24 height 16
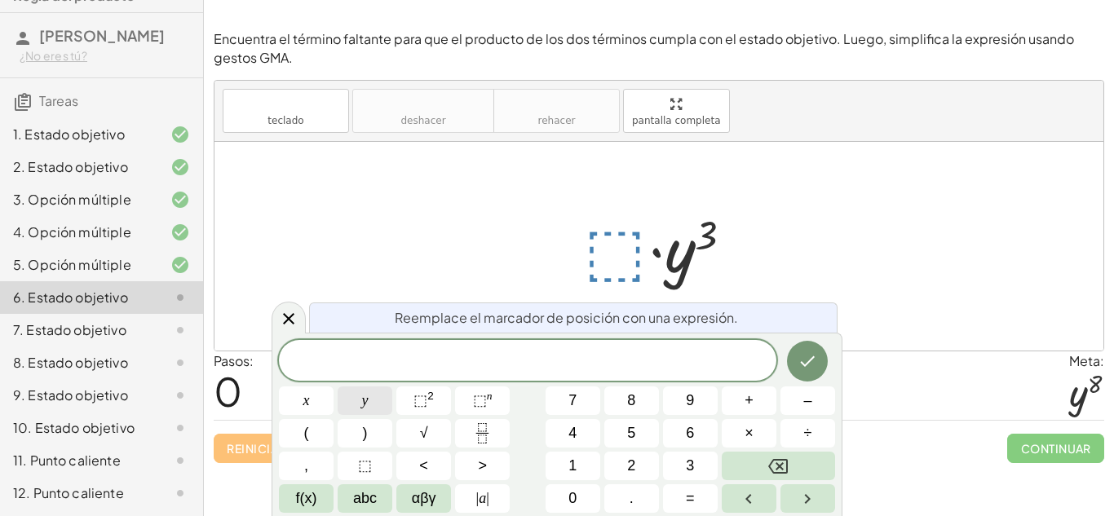
click at [369, 409] on button "y" at bounding box center [365, 401] width 55 height 29
click at [466, 405] on button "⬚ n" at bounding box center [482, 401] width 55 height 29
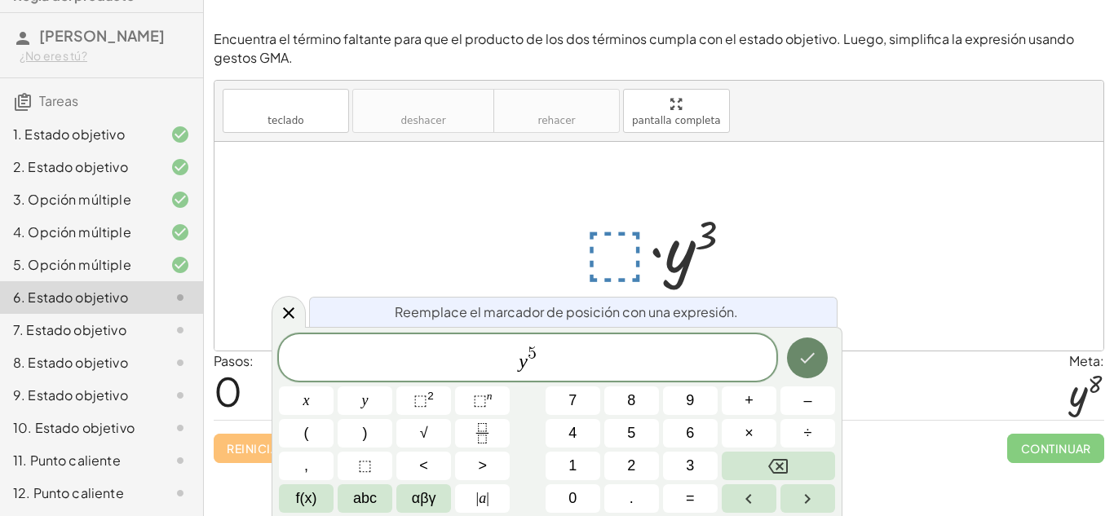
click at [809, 361] on icon "Hecho" at bounding box center [808, 358] width 20 height 20
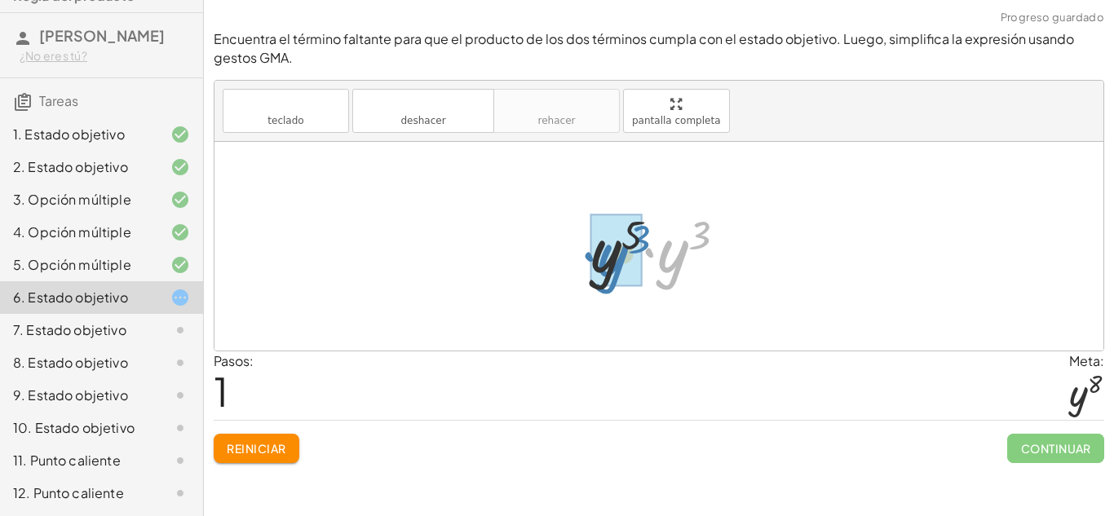
drag, startPoint x: 671, startPoint y: 252, endPoint x: 609, endPoint y: 256, distance: 61.3
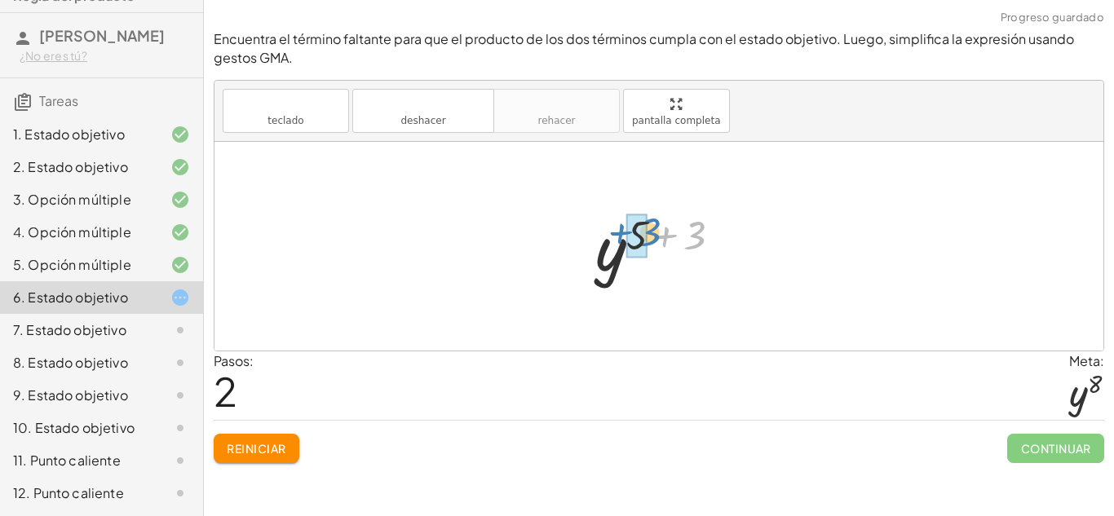
drag, startPoint x: 687, startPoint y: 241, endPoint x: 637, endPoint y: 237, distance: 49.9
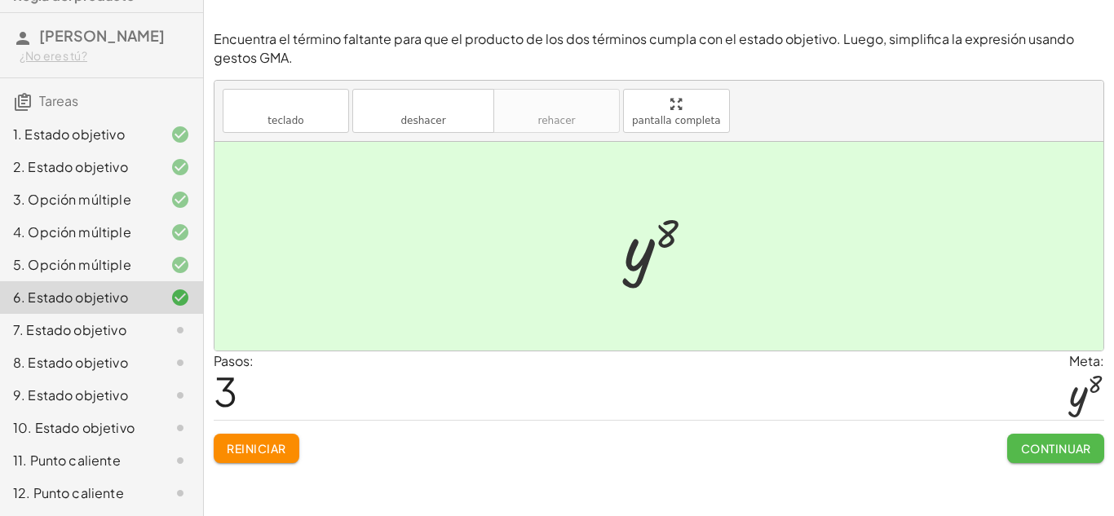
click at [1085, 445] on font "Continuar" at bounding box center [1056, 448] width 70 height 15
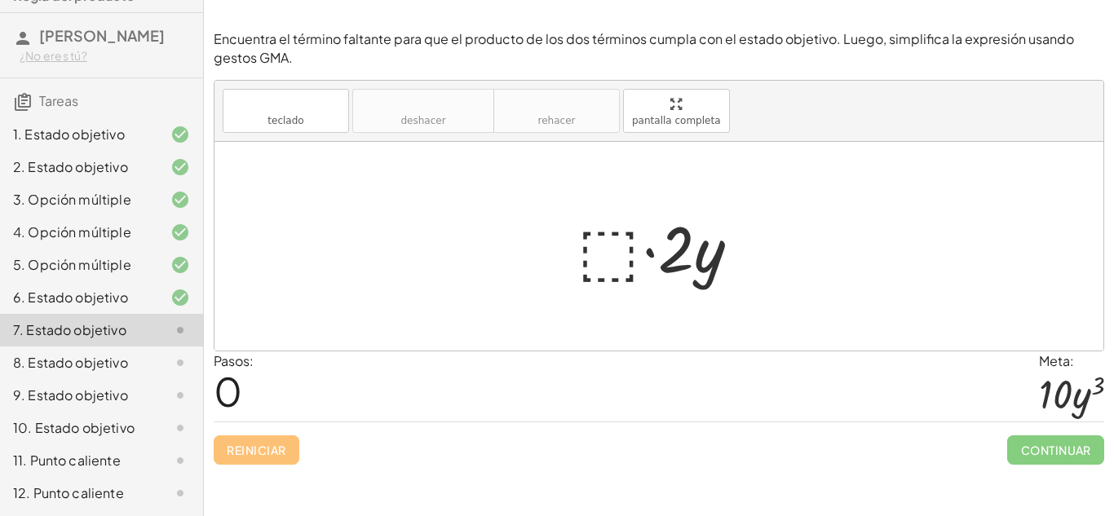
click at [1038, 299] on div at bounding box center [659, 246] width 889 height 209
click at [605, 238] on div at bounding box center [665, 247] width 192 height 84
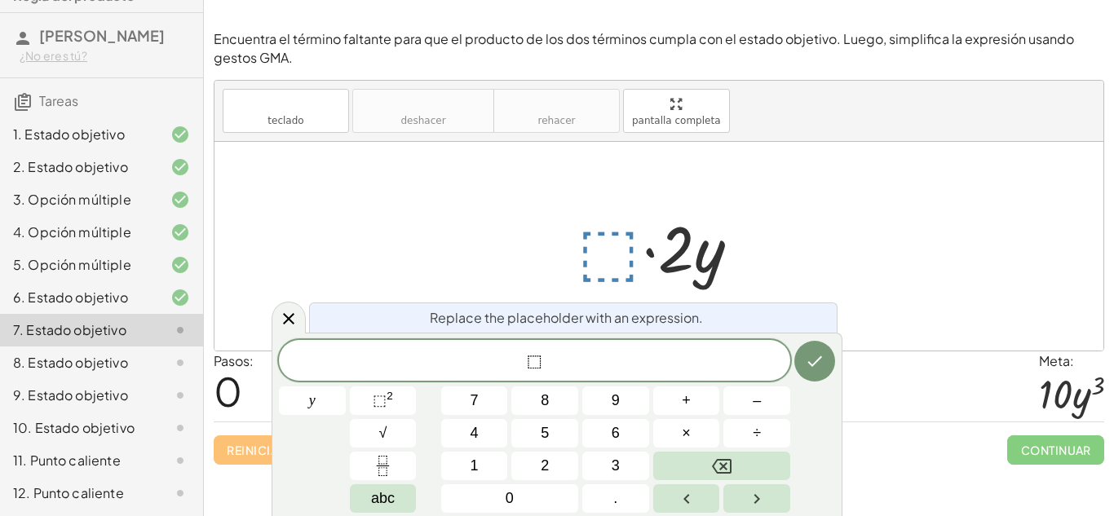
scroll to position [2, 0]
click at [605, 238] on div at bounding box center [665, 247] width 192 height 84
click at [553, 430] on button "5" at bounding box center [544, 433] width 67 height 29
click at [375, 394] on span "⬚" at bounding box center [380, 400] width 14 height 16
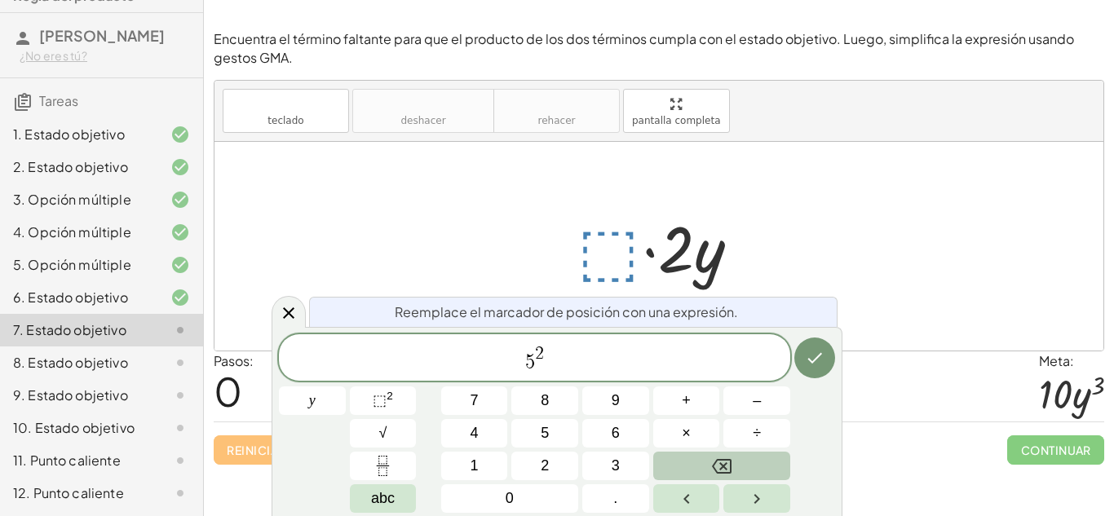
click at [751, 461] on button "Backspace" at bounding box center [721, 466] width 137 height 29
click at [586, 462] on button "3" at bounding box center [615, 466] width 67 height 29
click at [693, 461] on button "Backspace" at bounding box center [721, 466] width 137 height 29
click at [635, 468] on button "3" at bounding box center [615, 466] width 67 height 29
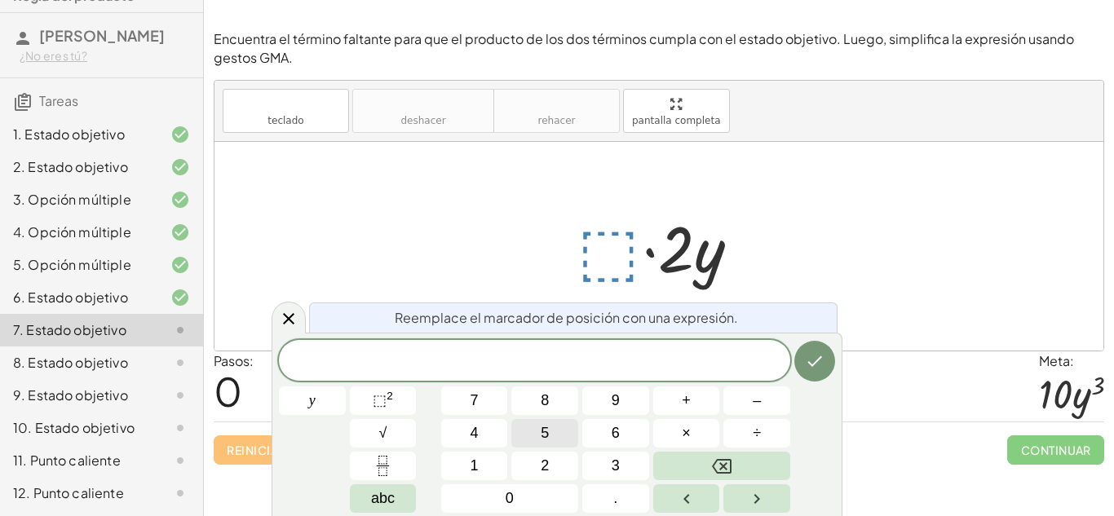
click at [561, 427] on button "5" at bounding box center [544, 433] width 67 height 29
click at [386, 496] on span "abc" at bounding box center [383, 499] width 24 height 22
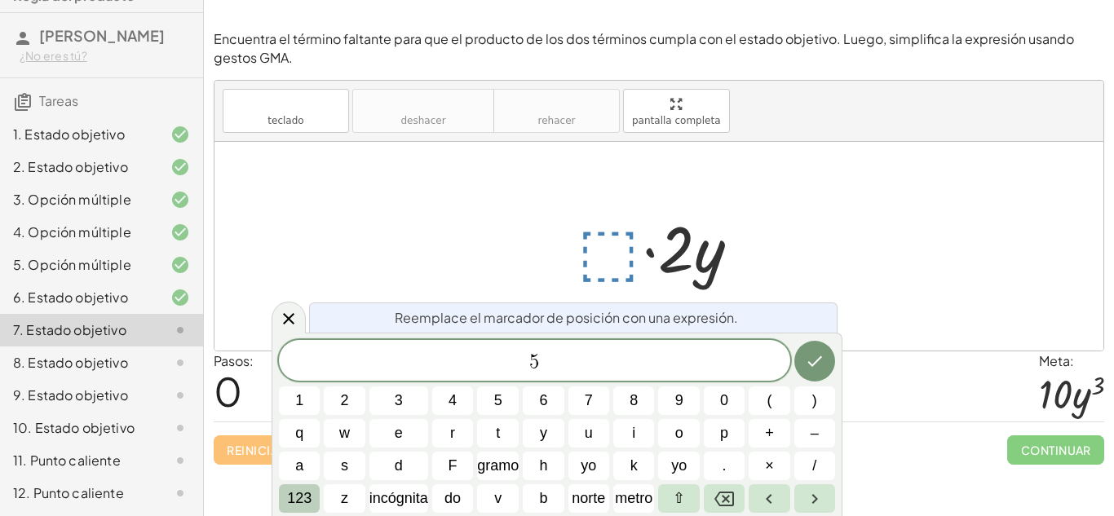
click at [305, 497] on font "123" at bounding box center [299, 498] width 24 height 16
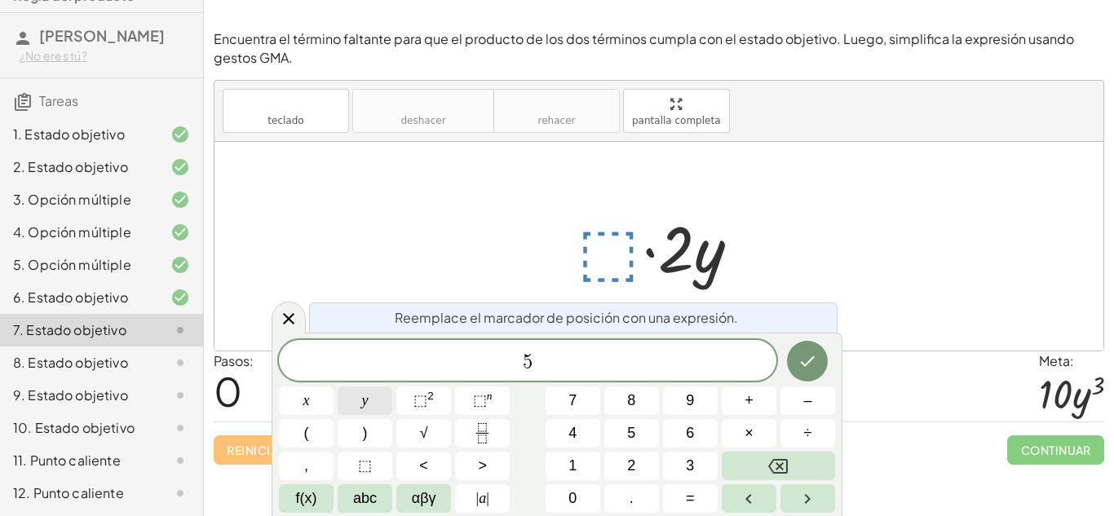
click at [354, 408] on button "y" at bounding box center [365, 401] width 55 height 29
click at [424, 393] on span "⬚" at bounding box center [421, 400] width 14 height 16
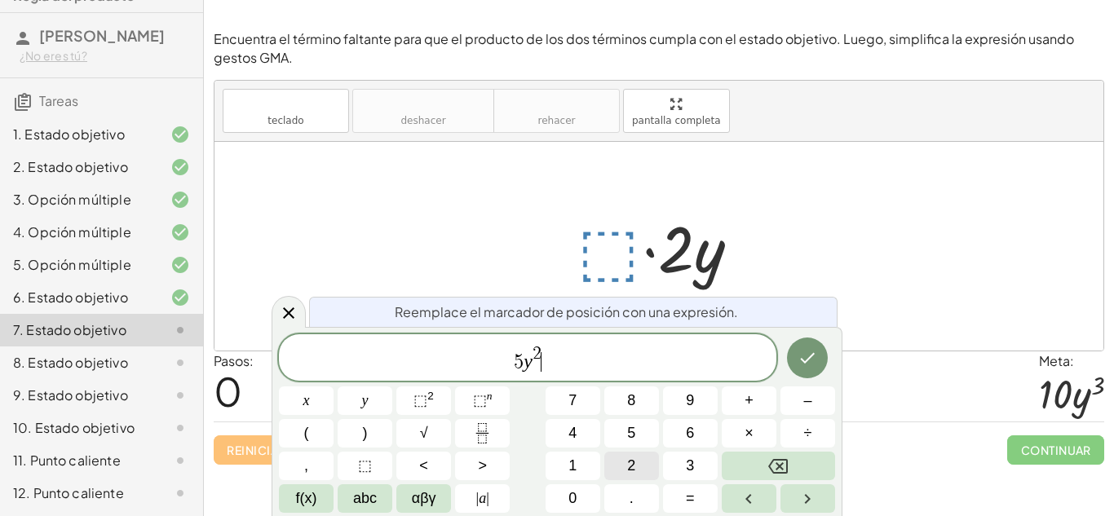
click at [635, 465] on span "2" at bounding box center [631, 466] width 8 height 22
click at [759, 471] on button "Backspace" at bounding box center [778, 466] width 113 height 29
click at [805, 355] on icon "Hecho" at bounding box center [808, 358] width 20 height 20
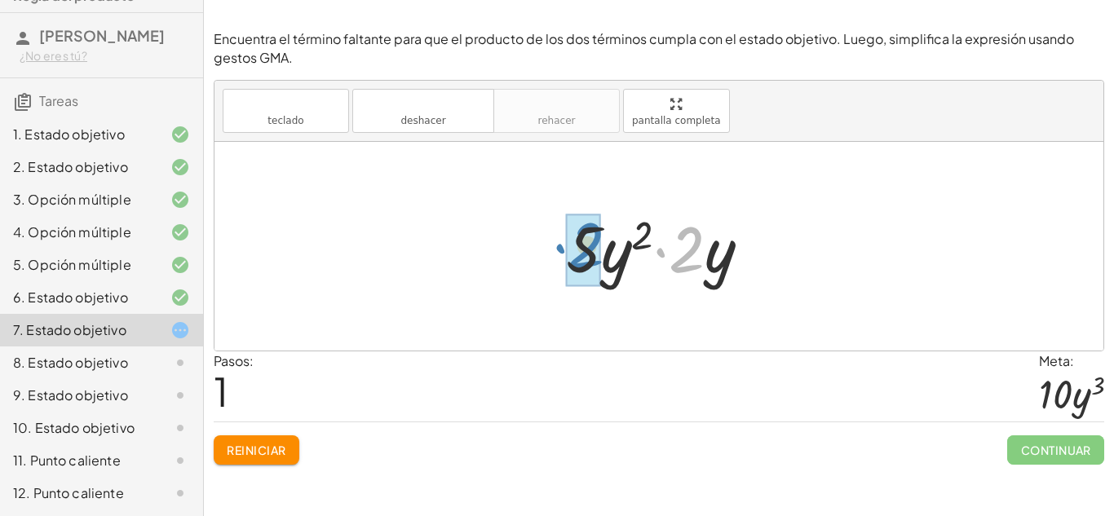
drag, startPoint x: 681, startPoint y: 255, endPoint x: 581, endPoint y: 254, distance: 100.3
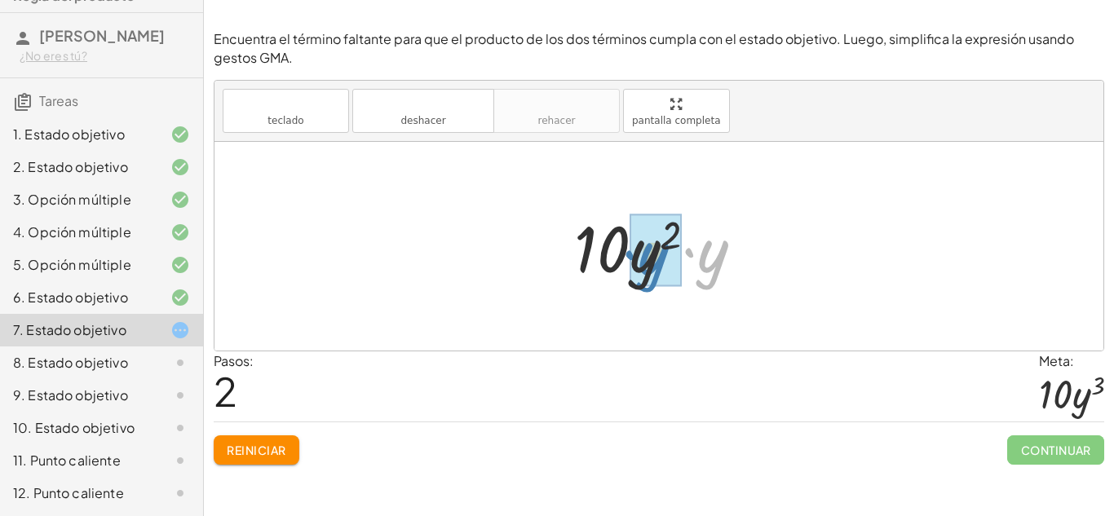
drag, startPoint x: 713, startPoint y: 263, endPoint x: 653, endPoint y: 265, distance: 60.4
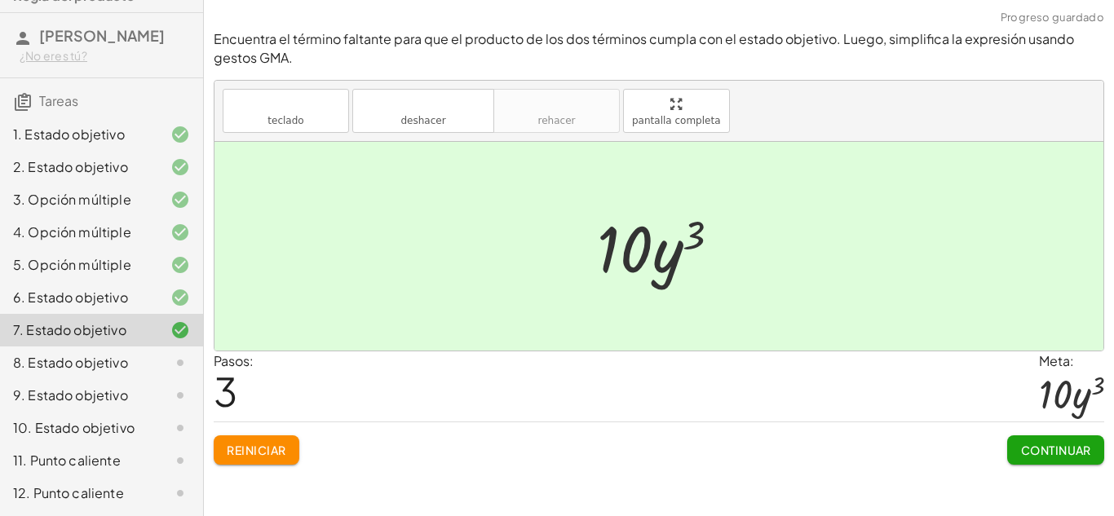
click at [1021, 454] on font "Continuar" at bounding box center [1056, 450] width 70 height 15
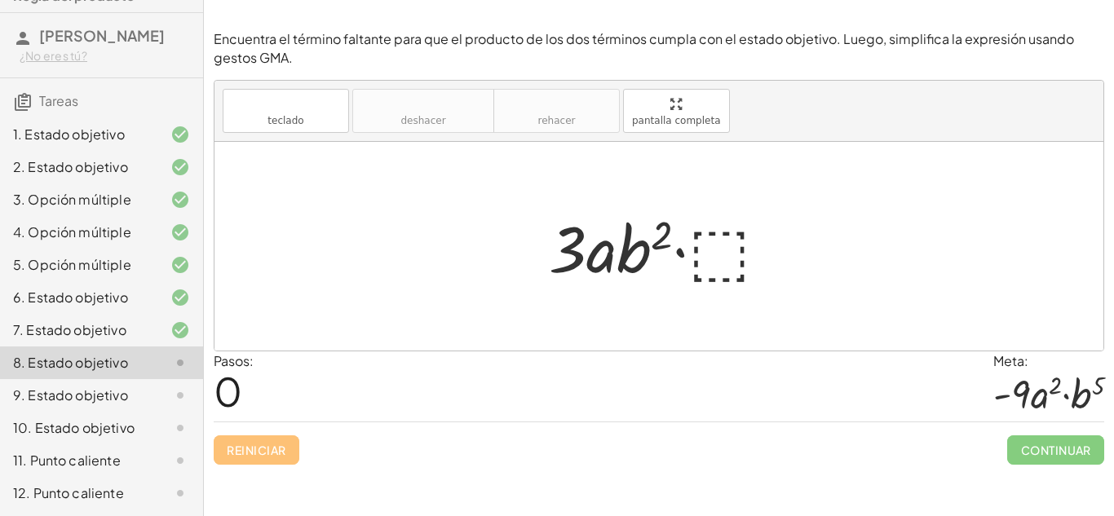
click at [742, 275] on div at bounding box center [666, 247] width 250 height 84
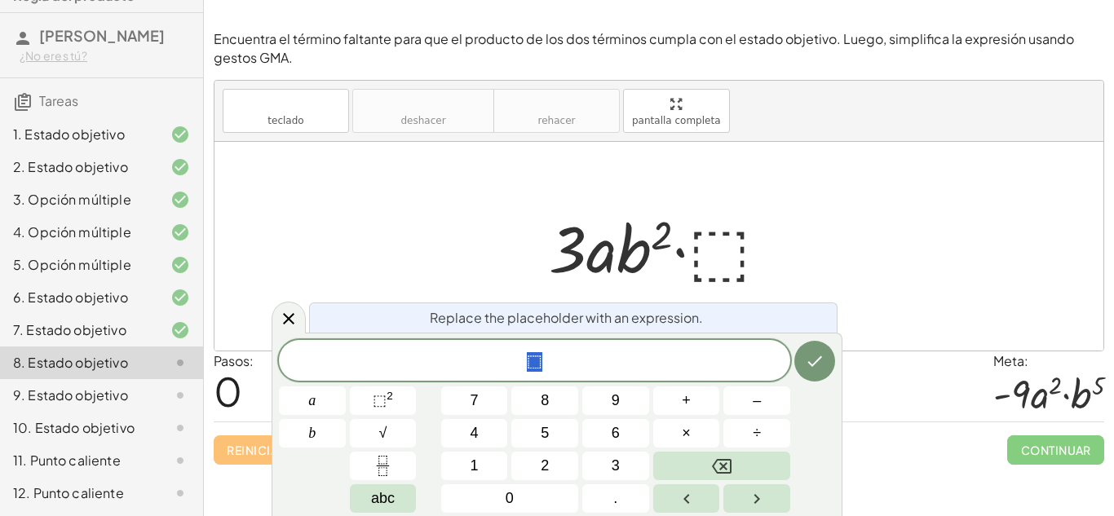
scroll to position [2, 0]
click at [730, 260] on div at bounding box center [666, 247] width 250 height 84
click at [600, 467] on button "3" at bounding box center [615, 466] width 67 height 29
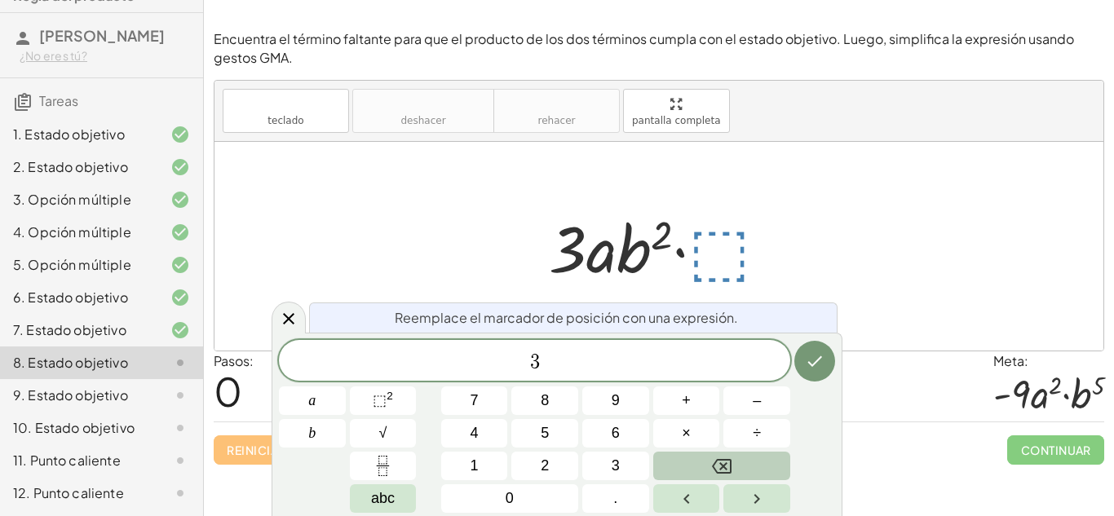
click at [769, 463] on button "Backspace" at bounding box center [721, 466] width 137 height 29
click at [724, 408] on button "–" at bounding box center [757, 401] width 67 height 29
click at [626, 472] on button "3" at bounding box center [615, 466] width 67 height 29
click at [409, 492] on button "abc" at bounding box center [383, 499] width 67 height 29
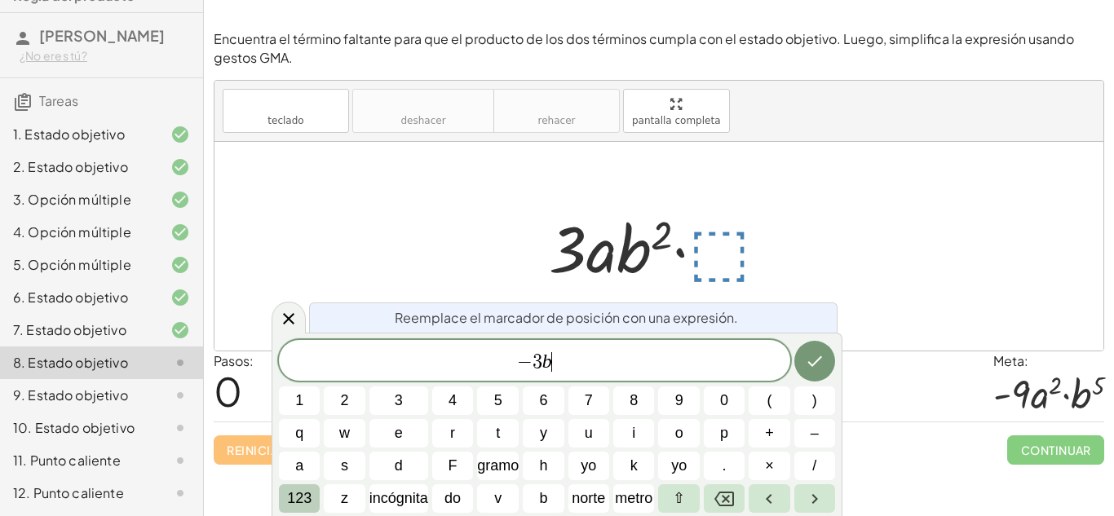
scroll to position [3, 0]
click at [316, 498] on button "123" at bounding box center [299, 499] width 41 height 29
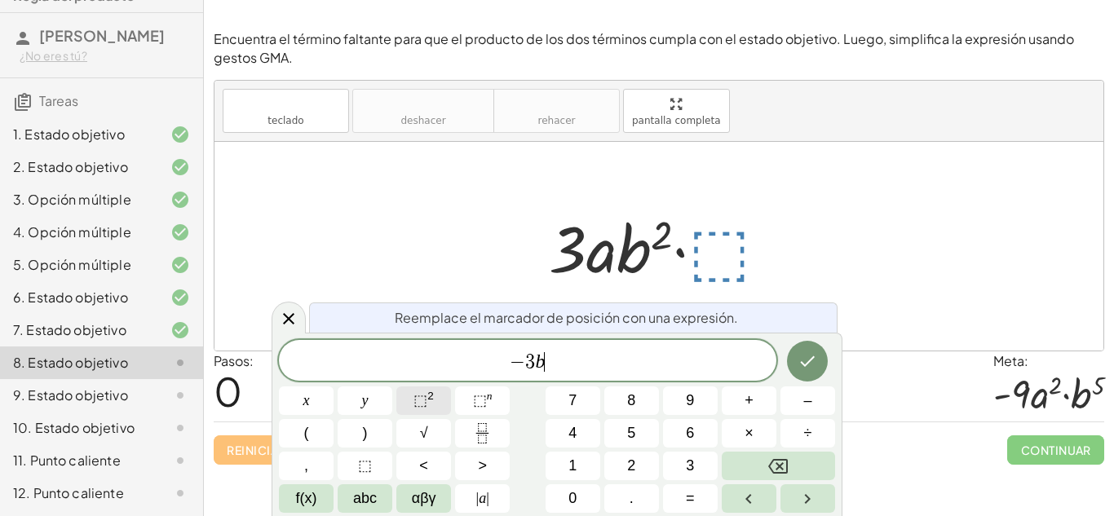
click at [425, 409] on span "⬚" at bounding box center [421, 400] width 14 height 16
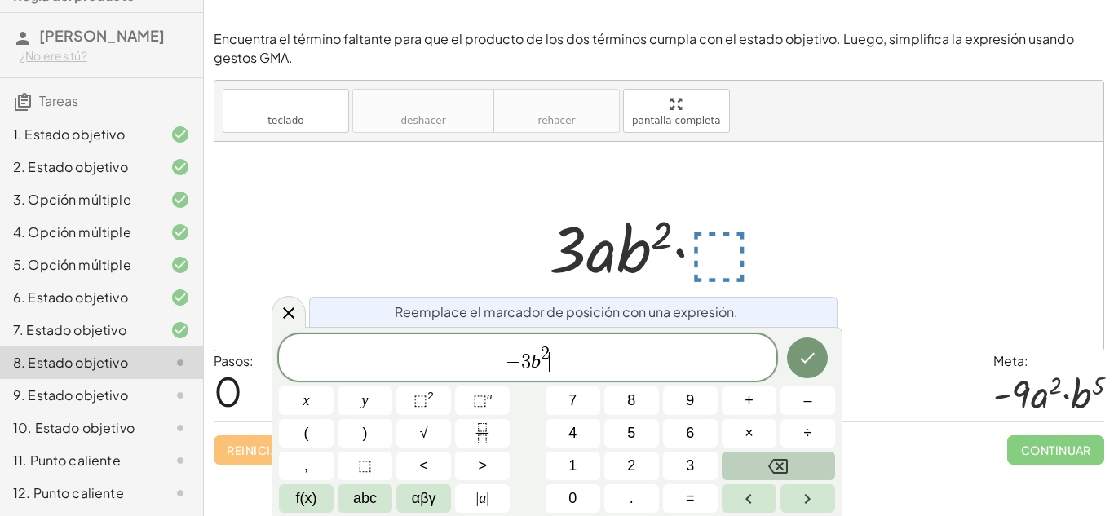
click at [761, 453] on button "Backspace" at bounding box center [778, 466] width 113 height 29
click at [595, 361] on span "− 3 b 2 ​" at bounding box center [528, 358] width 498 height 29
click at [587, 356] on span "− 3 b 2 ​" at bounding box center [528, 358] width 498 height 29
click at [825, 356] on button "Hecho" at bounding box center [807, 358] width 41 height 41
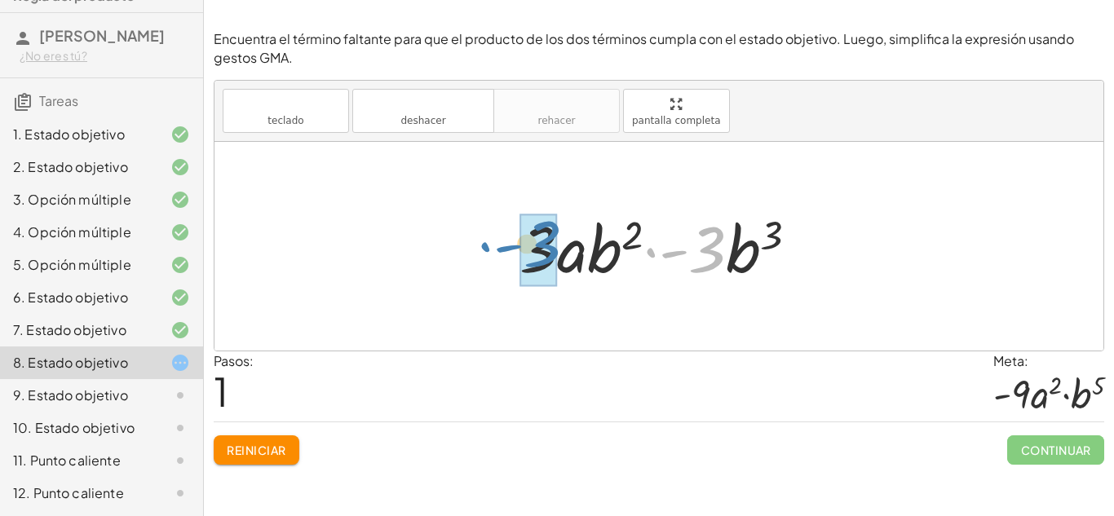
drag, startPoint x: 695, startPoint y: 255, endPoint x: 529, endPoint y: 250, distance: 165.7
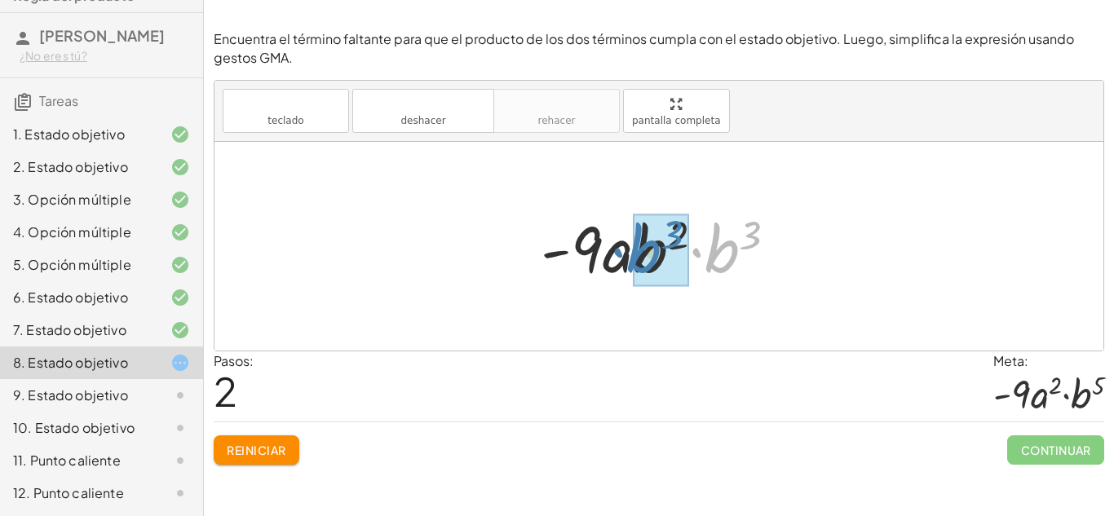
drag, startPoint x: 716, startPoint y: 257, endPoint x: 640, endPoint y: 257, distance: 75.9
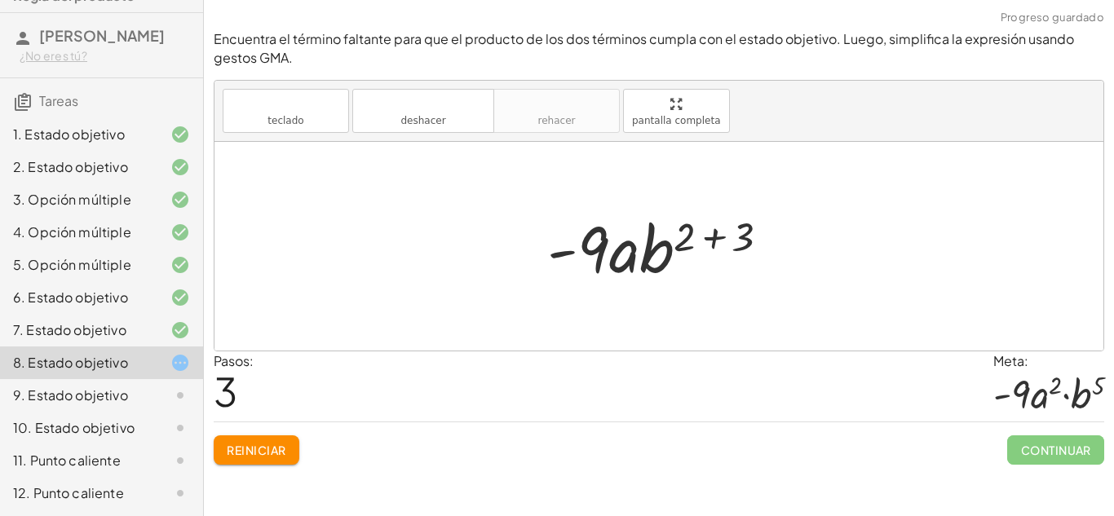
click at [707, 240] on div at bounding box center [665, 247] width 252 height 84
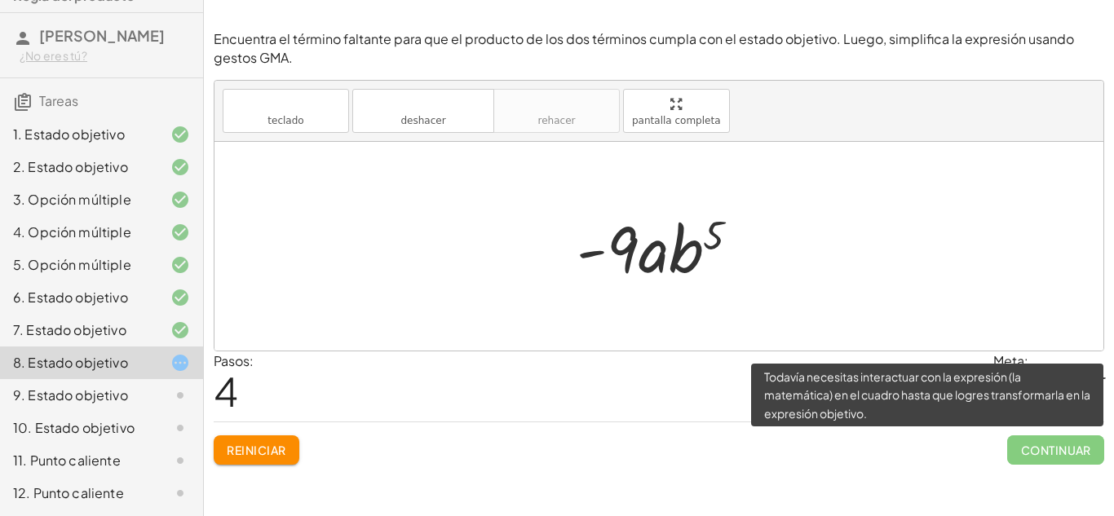
click at [1034, 451] on span "Continuar" at bounding box center [1055, 450] width 97 height 29
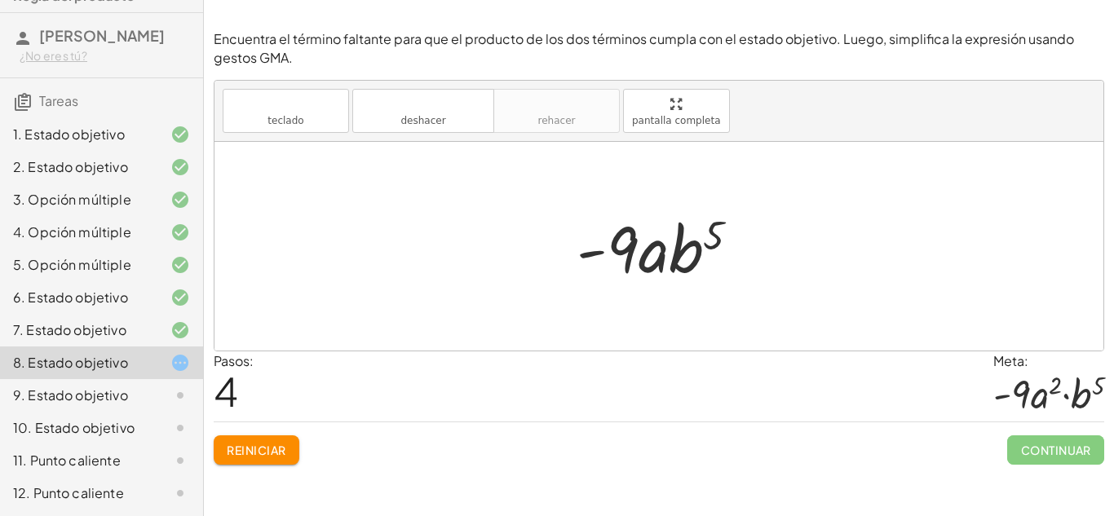
click at [276, 444] on font "Reiniciar" at bounding box center [256, 450] width 59 height 15
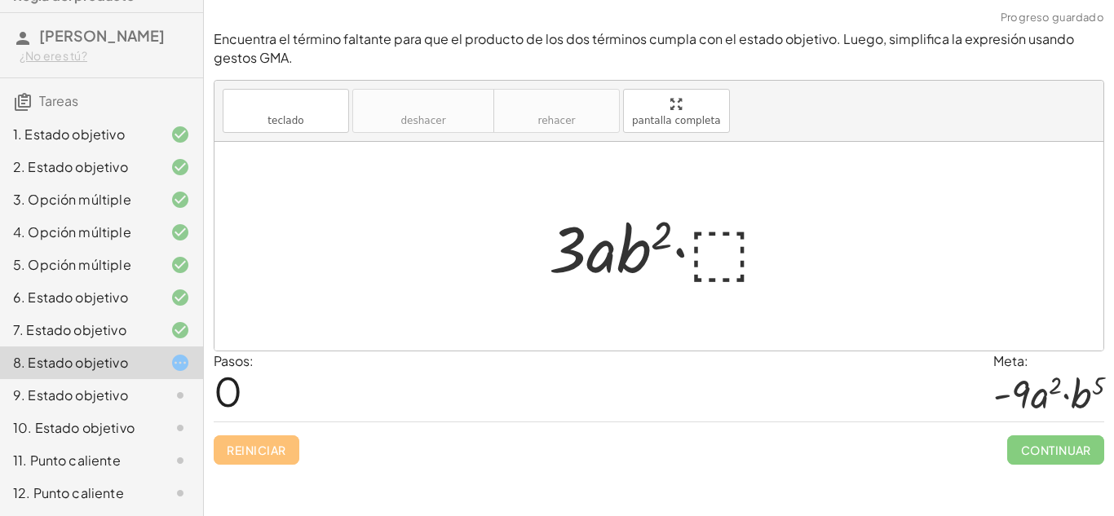
click at [703, 259] on div at bounding box center [666, 247] width 250 height 84
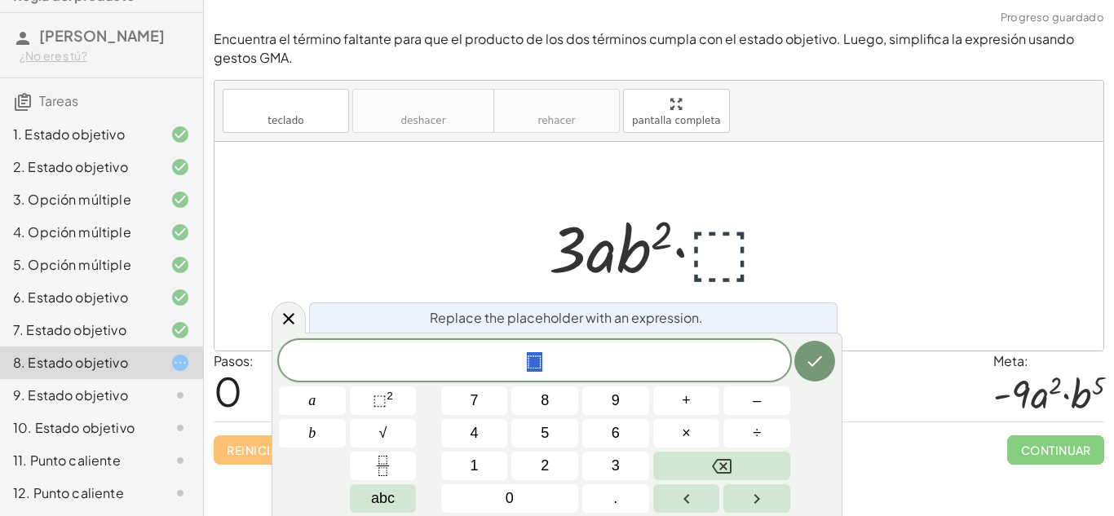
scroll to position [4, 0]
click at [739, 393] on button "–" at bounding box center [757, 401] width 67 height 29
click at [612, 467] on span "3" at bounding box center [616, 466] width 8 height 22
click at [366, 403] on button "⬚ 2" at bounding box center [383, 401] width 67 height 29
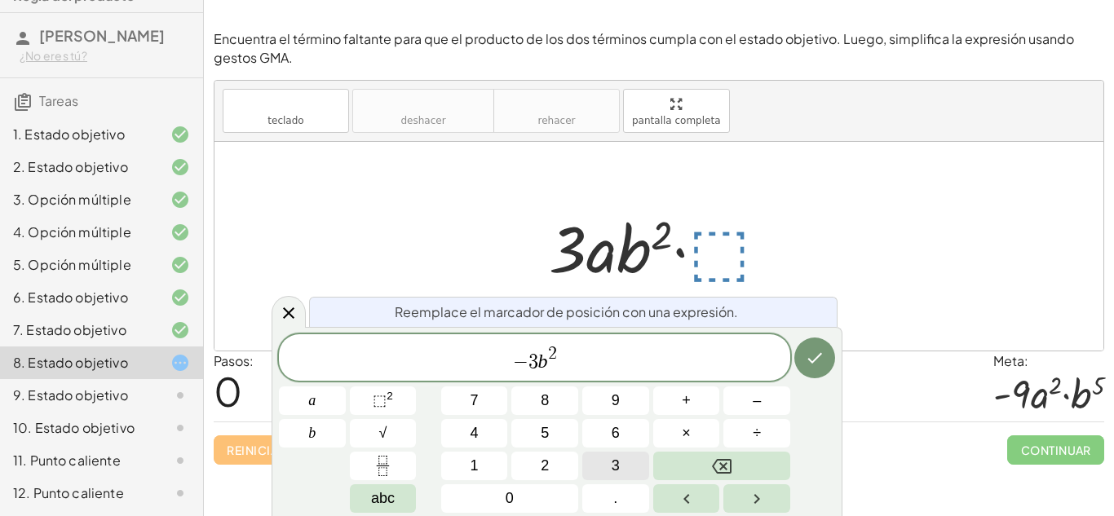
click at [617, 463] on span "3" at bounding box center [616, 466] width 8 height 22
click at [538, 367] on span "− 3 ​ b 3" at bounding box center [534, 358] width 511 height 29
click at [815, 373] on button "Hecho" at bounding box center [815, 358] width 41 height 41
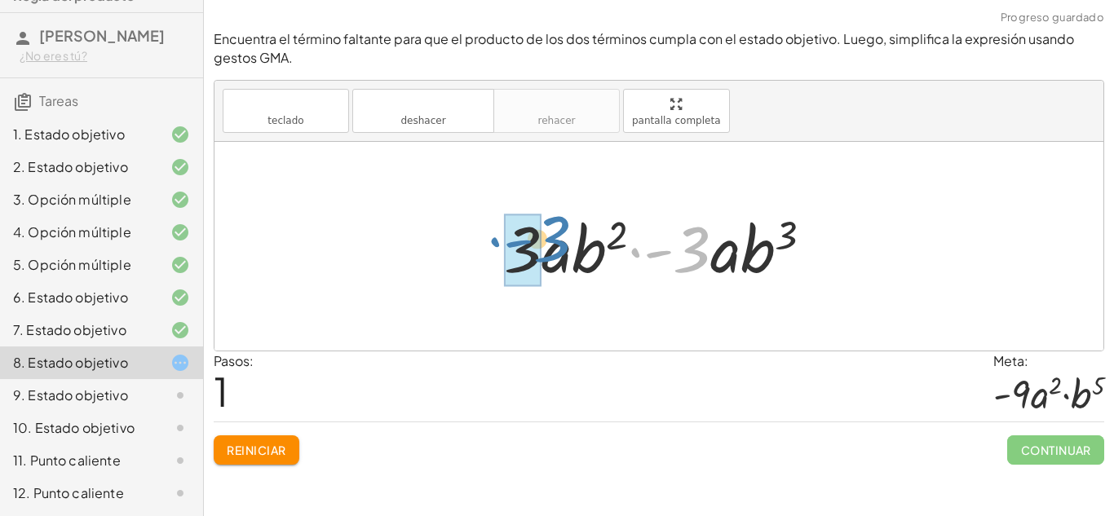
drag, startPoint x: 705, startPoint y: 264, endPoint x: 568, endPoint y: 254, distance: 137.5
click at [568, 254] on div at bounding box center [665, 247] width 339 height 84
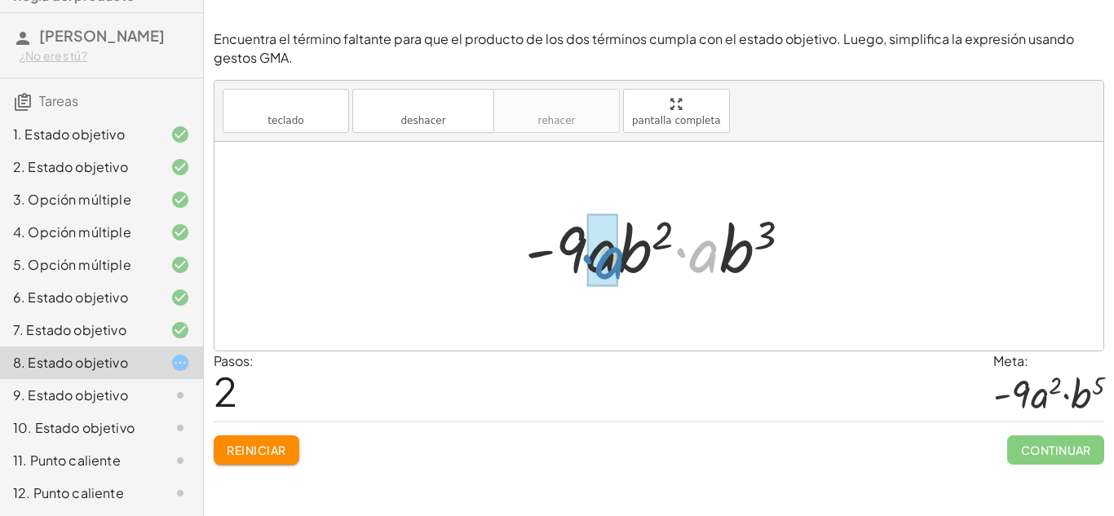
drag, startPoint x: 695, startPoint y: 268, endPoint x: 601, endPoint y: 275, distance: 94.0
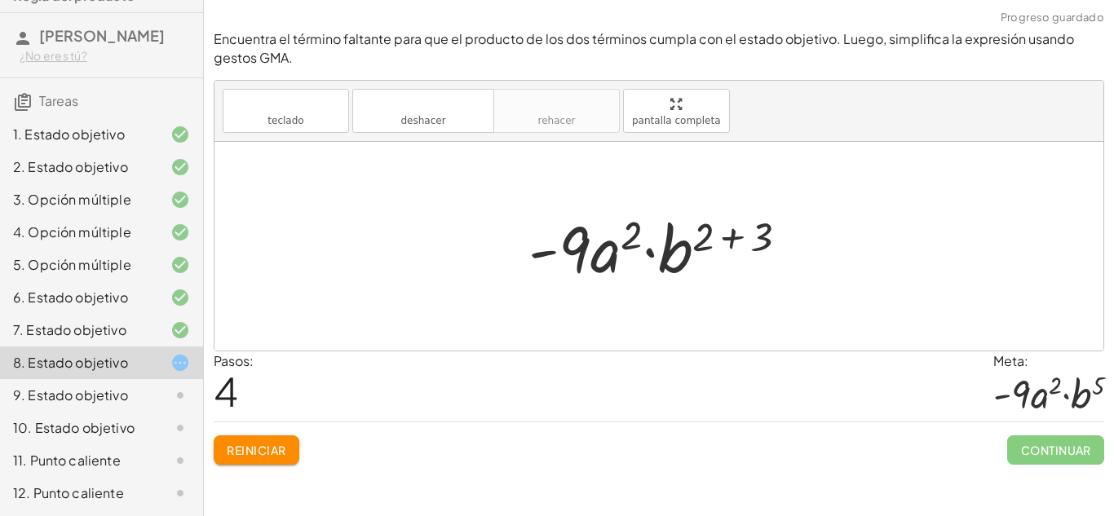
click at [731, 246] on div at bounding box center [664, 247] width 289 height 84
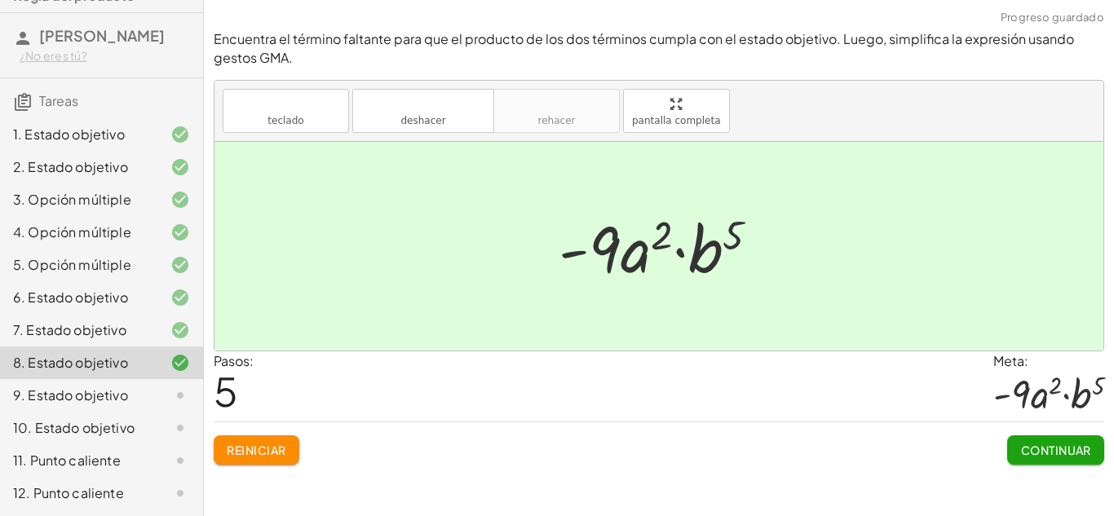
click at [1021, 432] on div "Continuar" at bounding box center [1055, 444] width 97 height 42
click at [1031, 455] on font "Continuar" at bounding box center [1056, 450] width 70 height 15
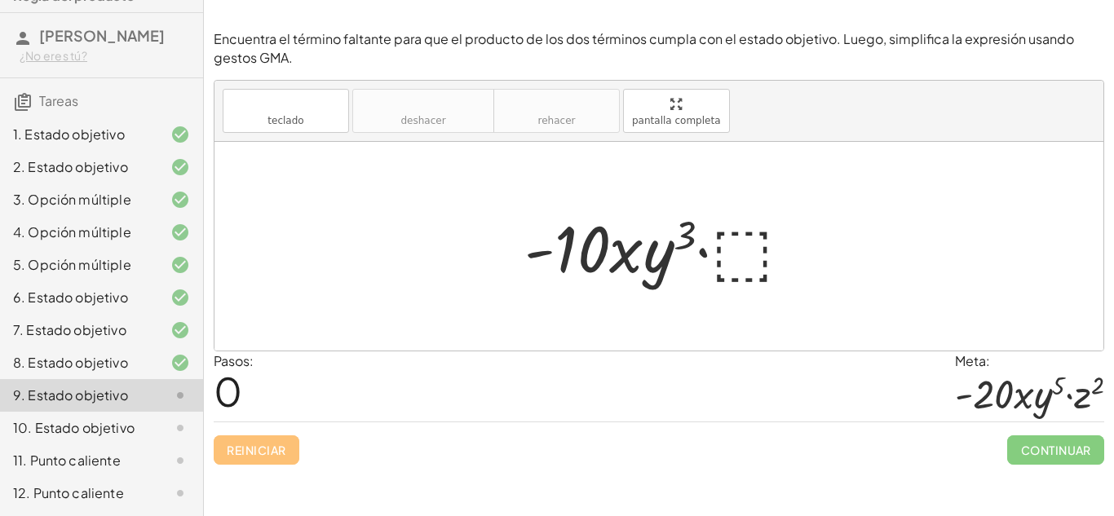
click at [723, 246] on div at bounding box center [664, 247] width 297 height 84
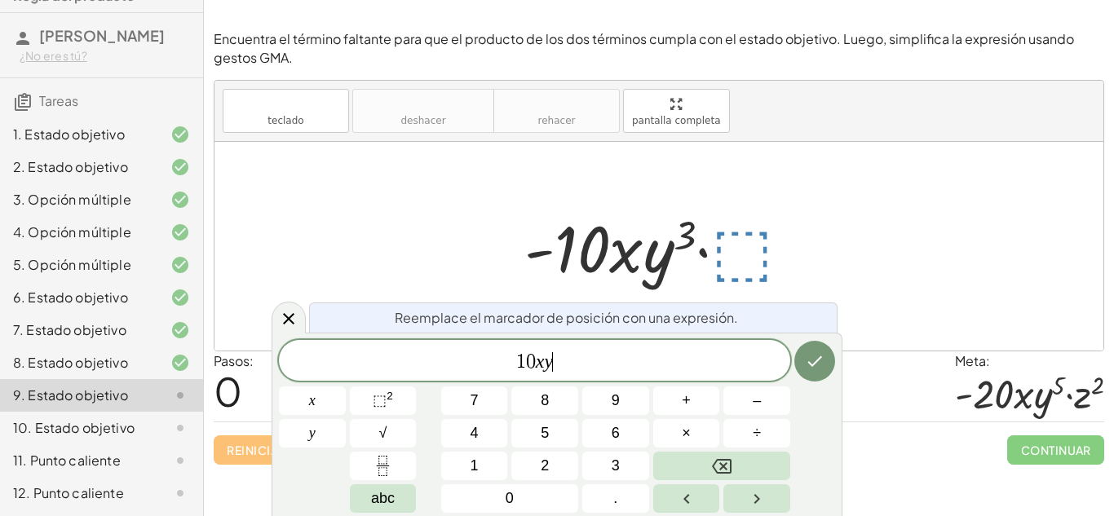
scroll to position [9, 0]
click at [391, 418] on div "1 0 x y ​ x y 7 8 9 + – 4 5 6 × ÷ ⬚ 2 √ abc 1 2 3 0 ." at bounding box center [557, 426] width 556 height 173
click at [389, 401] on sup "2" at bounding box center [390, 396] width 7 height 12
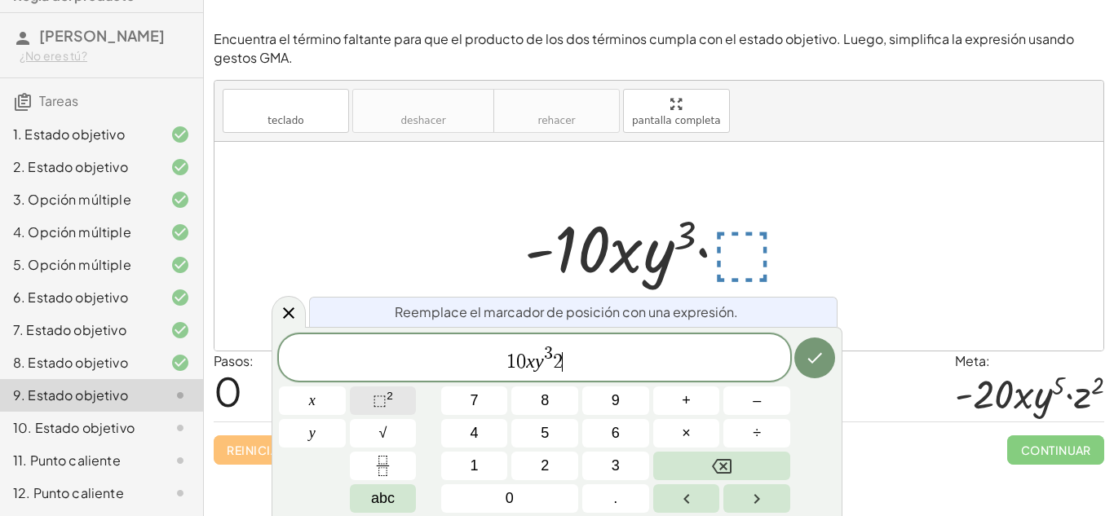
click at [380, 405] on span "⬚" at bounding box center [380, 400] width 14 height 16
click at [560, 361] on span "2" at bounding box center [562, 354] width 9 height 18
click at [582, 356] on span "1 0 x y 3 z ​ 2" at bounding box center [534, 358] width 511 height 29
click at [421, 393] on div "1 0 x y 3 z ​ x y 7 8 9 + – 4 5 6 × ÷ ⬚ 2 √ abc 1 2 3 0 ." at bounding box center [557, 423] width 556 height 179
click at [374, 390] on span "⬚ 2" at bounding box center [383, 401] width 20 height 22
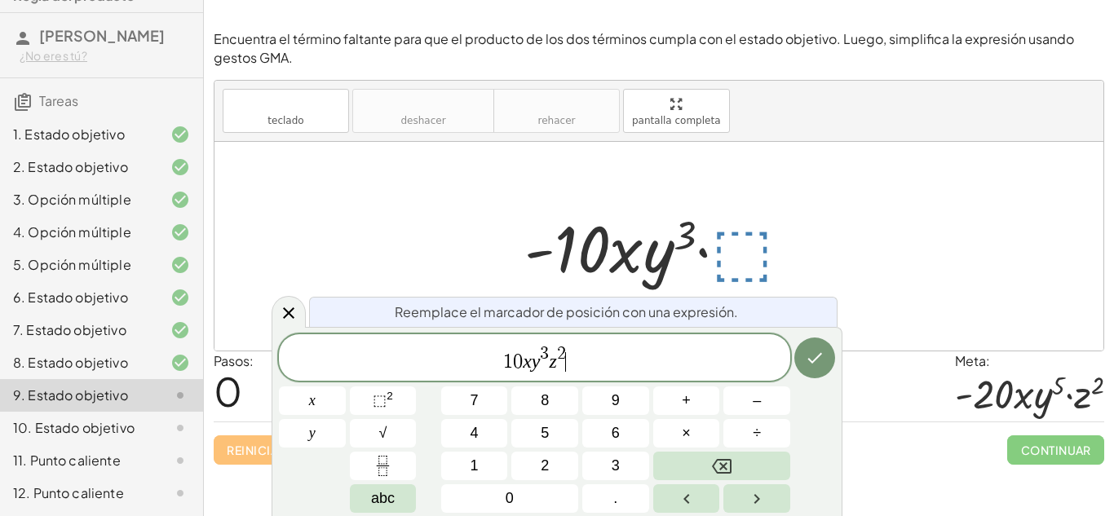
click at [495, 363] on span "1 0 x y 3 z 2 ​" at bounding box center [534, 358] width 511 height 29
click at [746, 397] on button "–" at bounding box center [757, 401] width 67 height 29
click at [520, 364] on span "0" at bounding box center [518, 362] width 10 height 20
click at [812, 364] on icon "Hecho" at bounding box center [815, 358] width 20 height 20
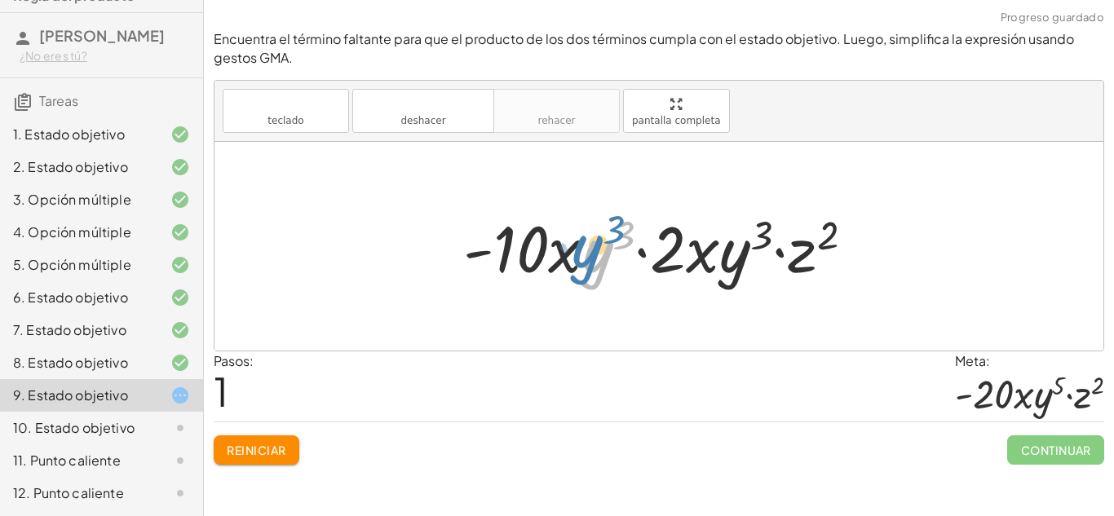
click at [604, 259] on div at bounding box center [665, 247] width 420 height 84
drag, startPoint x: 688, startPoint y: 260, endPoint x: 697, endPoint y: 268, distance: 12.1
click at [697, 268] on div at bounding box center [665, 247] width 420 height 84
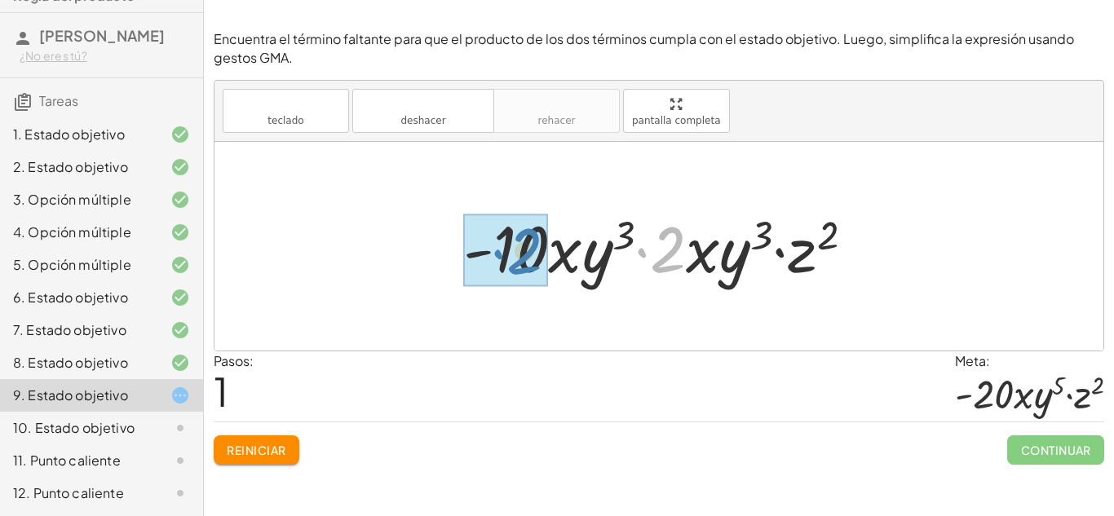
drag, startPoint x: 670, startPoint y: 255, endPoint x: 525, endPoint y: 255, distance: 145.2
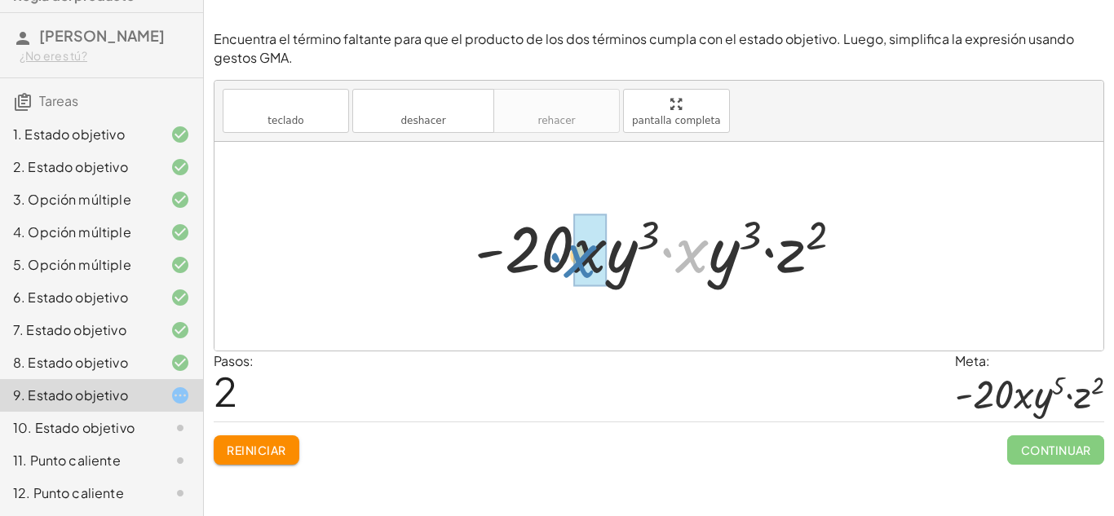
drag, startPoint x: 693, startPoint y: 259, endPoint x: 588, endPoint y: 266, distance: 104.7
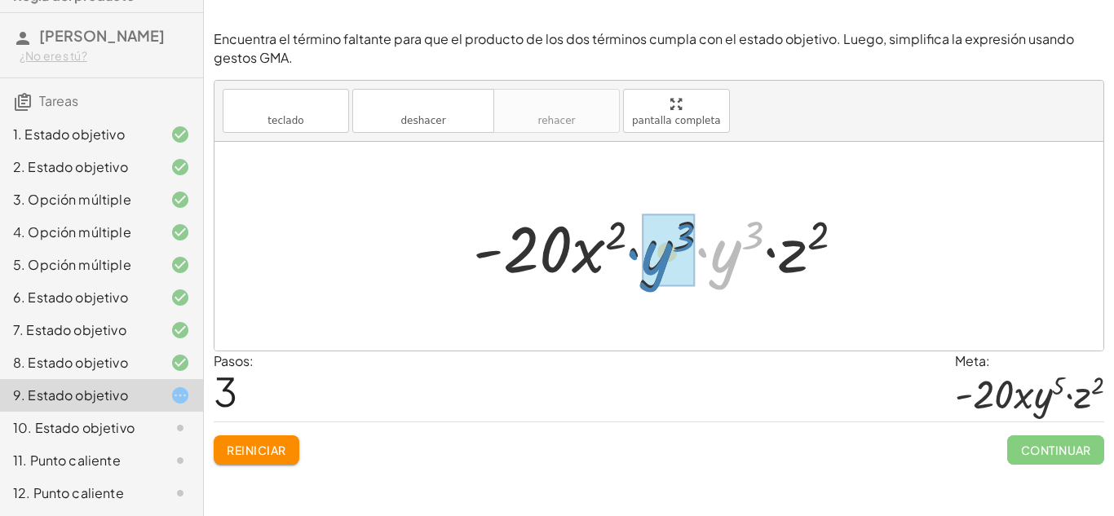
drag, startPoint x: 736, startPoint y: 259, endPoint x: 666, endPoint y: 262, distance: 69.4
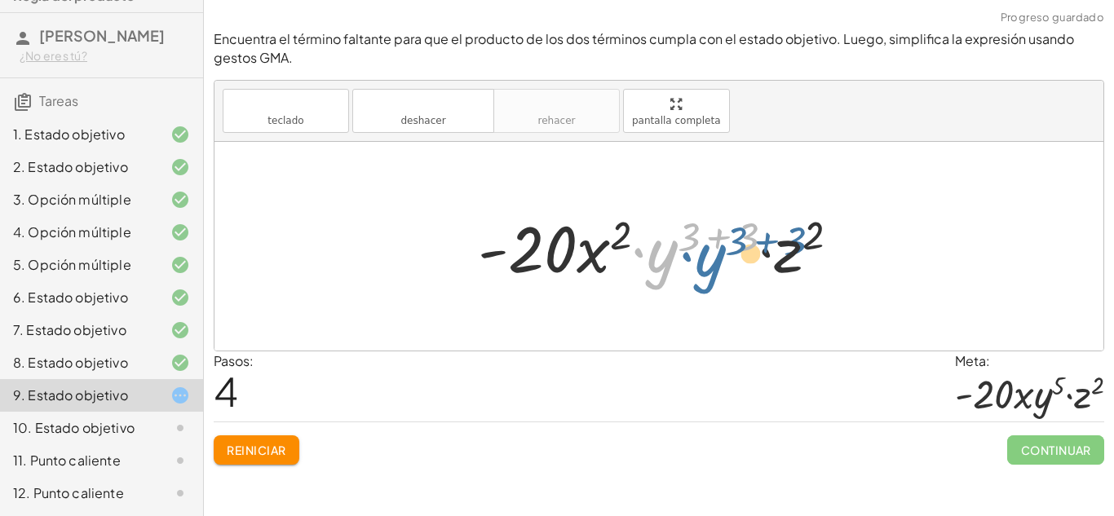
drag, startPoint x: 668, startPoint y: 259, endPoint x: 726, endPoint y: 263, distance: 58.1
click at [726, 263] on div at bounding box center [666, 247] width 392 height 84
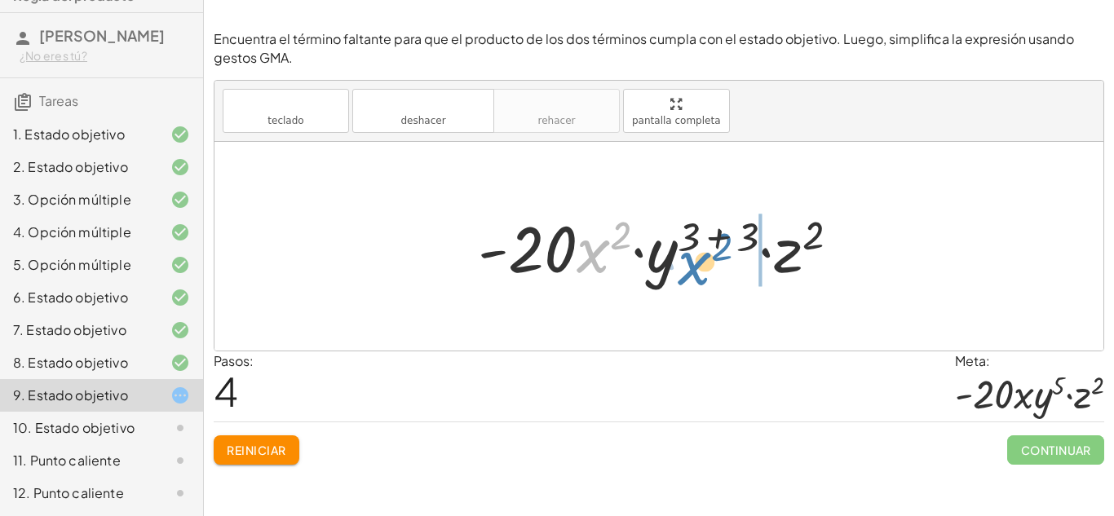
drag, startPoint x: 602, startPoint y: 246, endPoint x: 709, endPoint y: 256, distance: 107.4
click at [709, 256] on div at bounding box center [666, 247] width 392 height 84
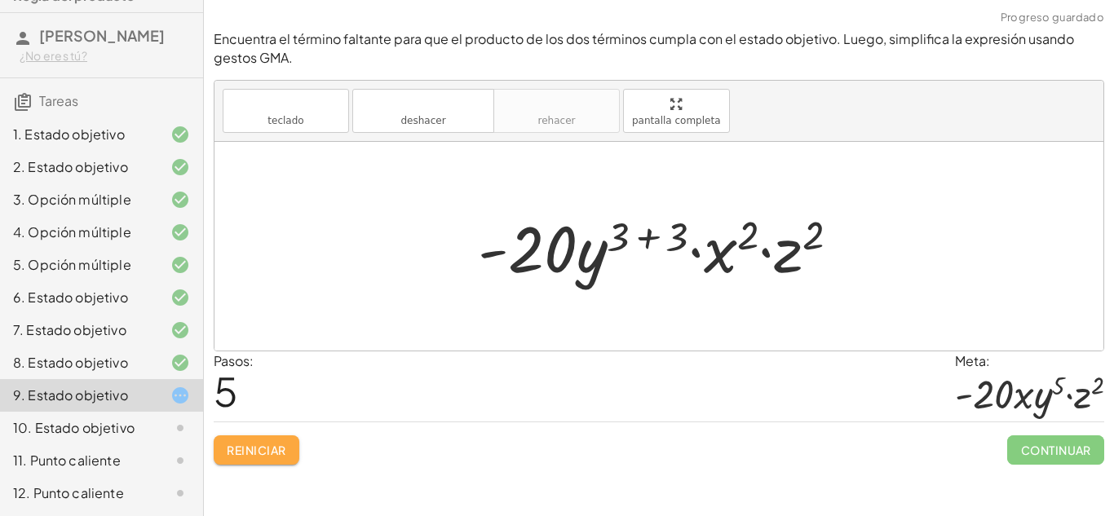
click at [261, 443] on font "Reiniciar" at bounding box center [256, 450] width 59 height 15
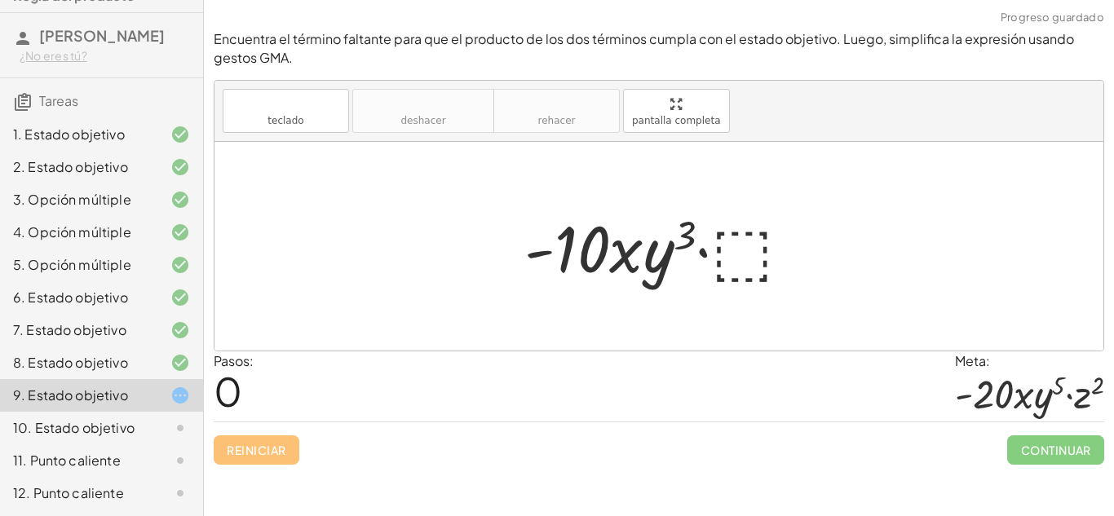
click at [738, 241] on div at bounding box center [664, 247] width 297 height 84
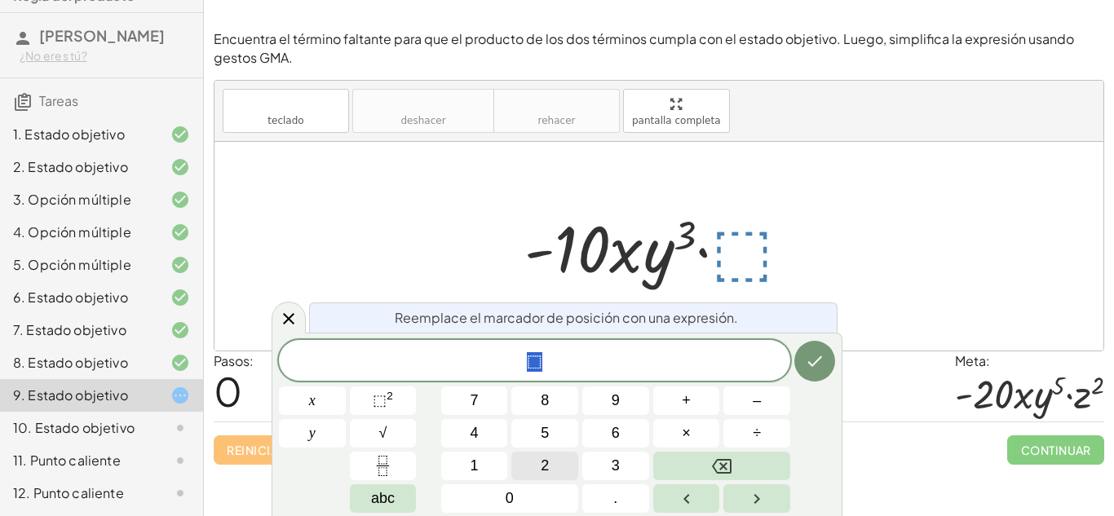
click at [533, 468] on button "2" at bounding box center [544, 466] width 67 height 29
click at [380, 393] on span "⬚" at bounding box center [380, 400] width 14 height 16
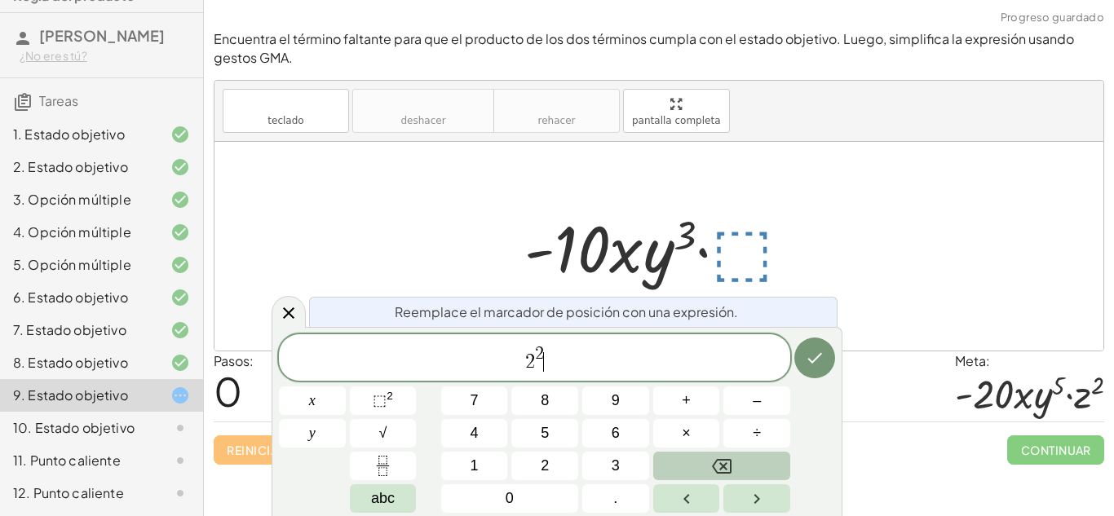
click at [706, 462] on button "Backspace" at bounding box center [721, 466] width 137 height 29
click at [538, 363] on span "2 3 ​" at bounding box center [534, 358] width 511 height 29
click at [336, 425] on button "y" at bounding box center [312, 433] width 67 height 29
click at [546, 363] on span "2 ​ 3" at bounding box center [534, 358] width 511 height 29
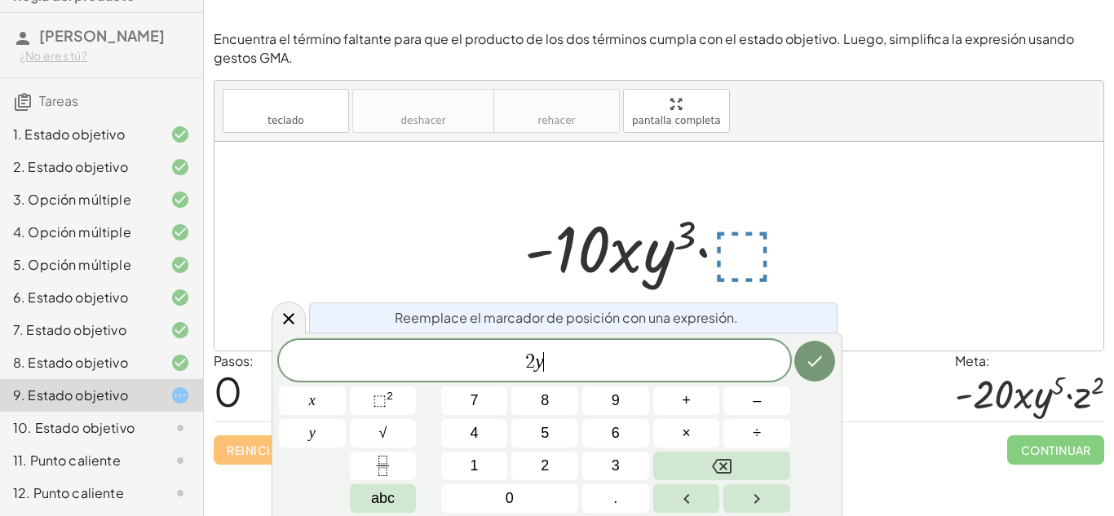
scroll to position [11, 0]
click at [387, 396] on sup "2" at bounding box center [390, 396] width 7 height 12
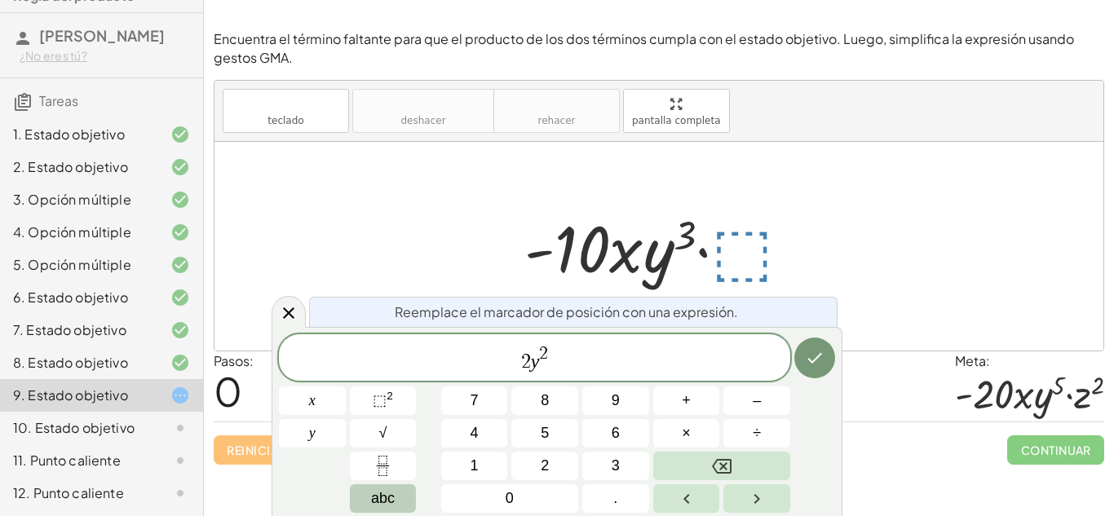
click at [369, 493] on button "abc" at bounding box center [383, 499] width 67 height 29
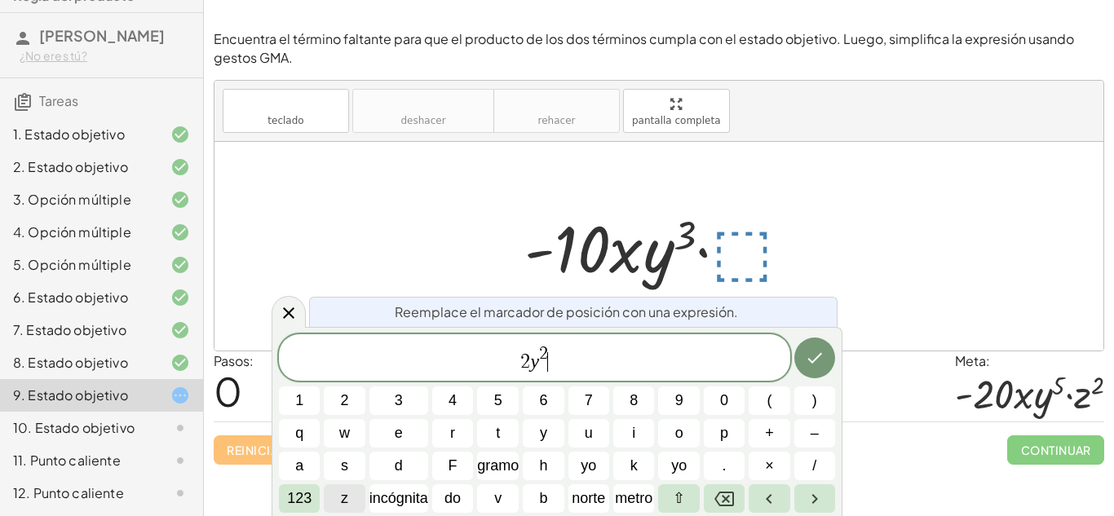
click at [343, 491] on font "z" at bounding box center [344, 498] width 7 height 16
click at [297, 498] on font "123" at bounding box center [299, 498] width 24 height 16
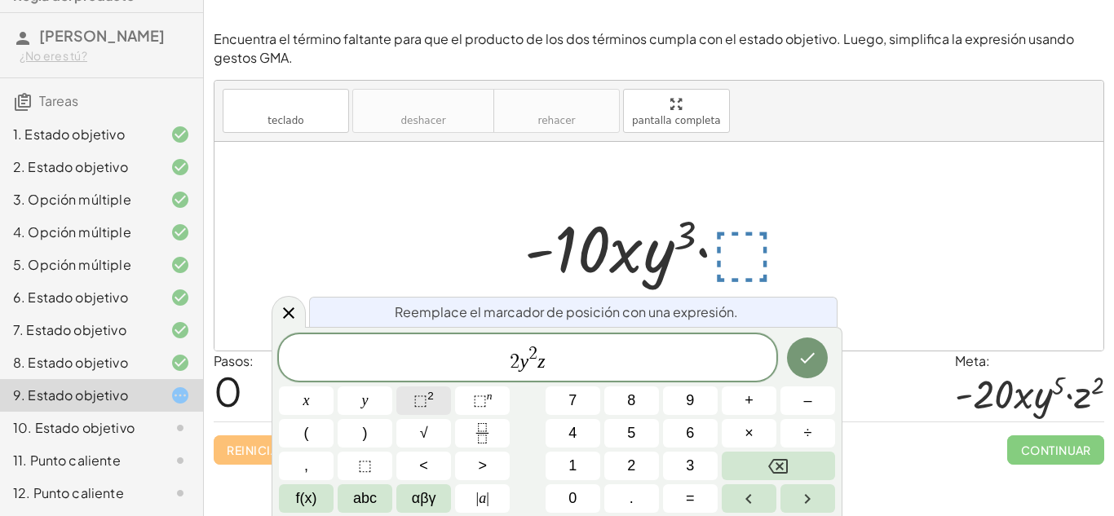
click at [420, 392] on span "⬚" at bounding box center [421, 400] width 14 height 16
click at [814, 361] on icon "Hecho" at bounding box center [808, 358] width 20 height 20
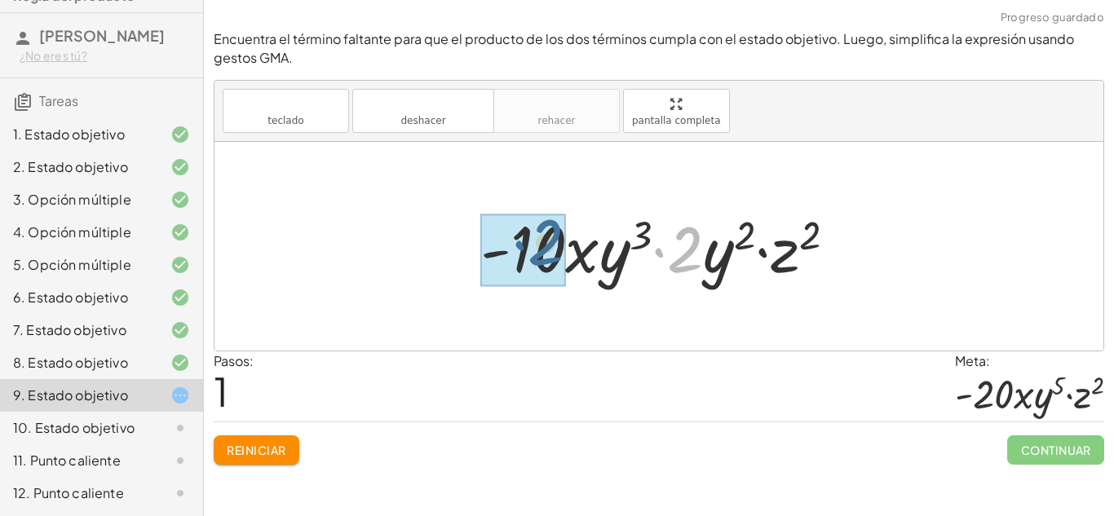
drag, startPoint x: 693, startPoint y: 265, endPoint x: 549, endPoint y: 259, distance: 144.5
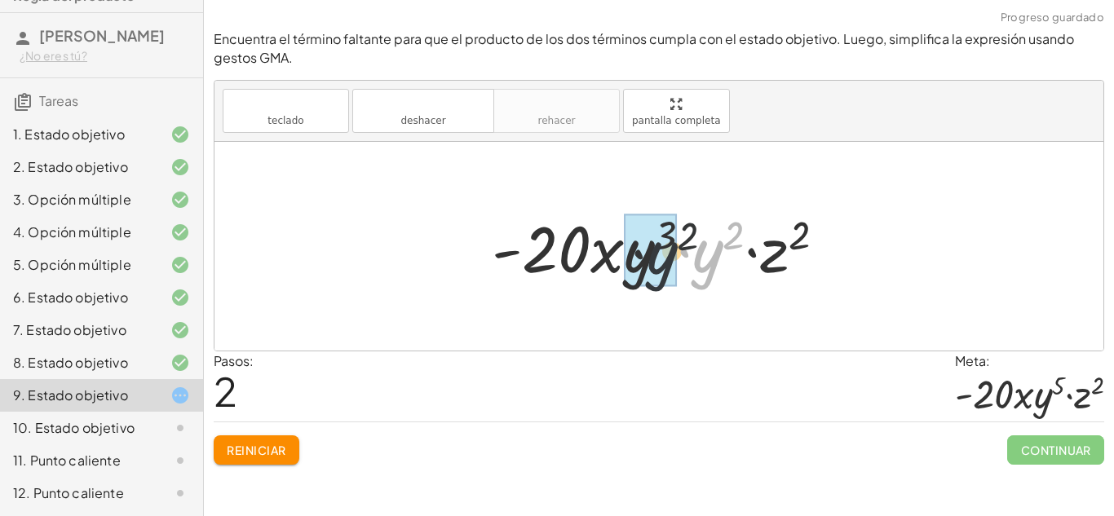
drag, startPoint x: 702, startPoint y: 265, endPoint x: 646, endPoint y: 267, distance: 56.3
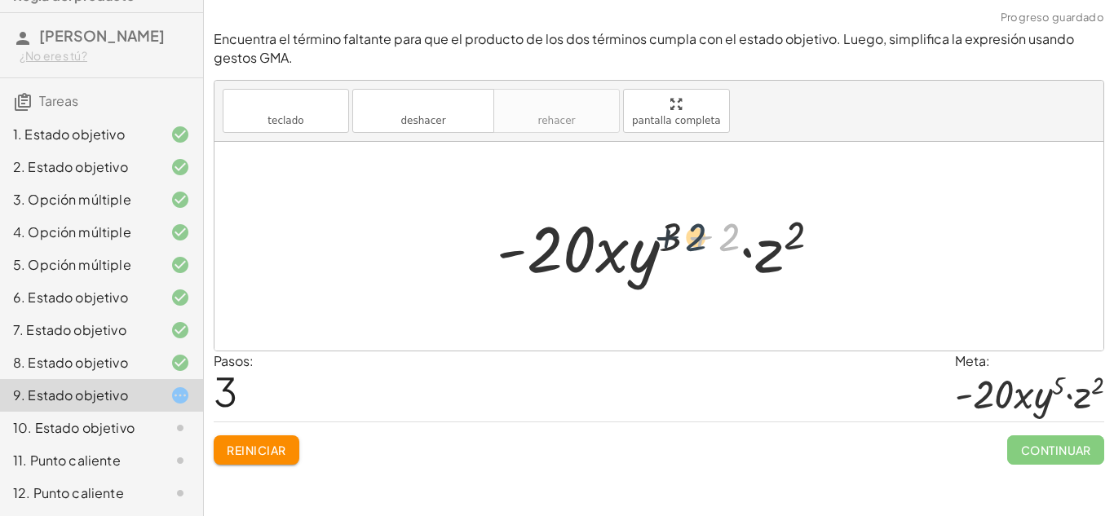
drag, startPoint x: 723, startPoint y: 239, endPoint x: 681, endPoint y: 238, distance: 41.6
click at [681, 238] on div at bounding box center [665, 247] width 353 height 84
drag, startPoint x: 721, startPoint y: 238, endPoint x: 661, endPoint y: 243, distance: 60.6
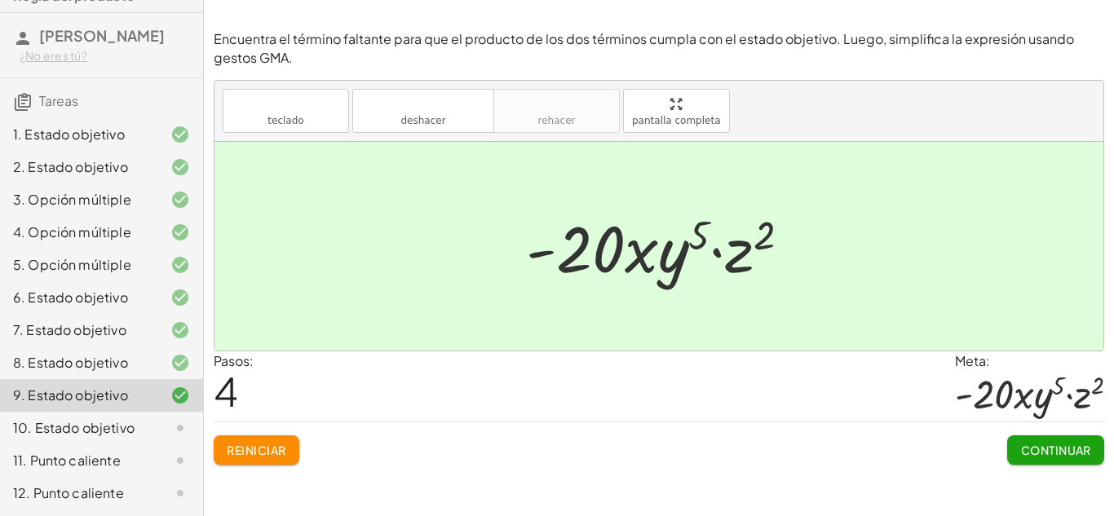
click at [1069, 452] on font "Continuar" at bounding box center [1056, 450] width 70 height 15
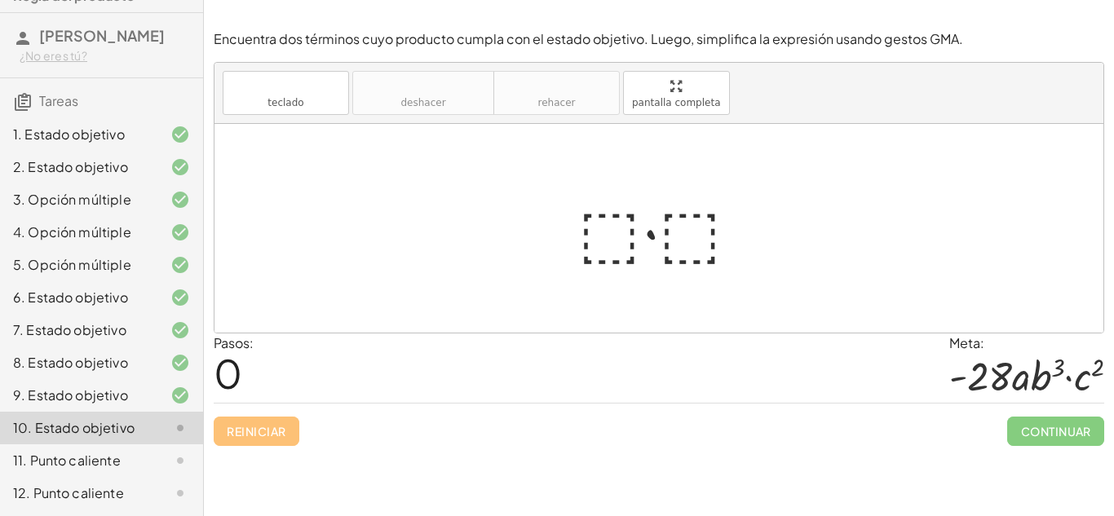
click at [596, 215] on div at bounding box center [665, 229] width 191 height 84
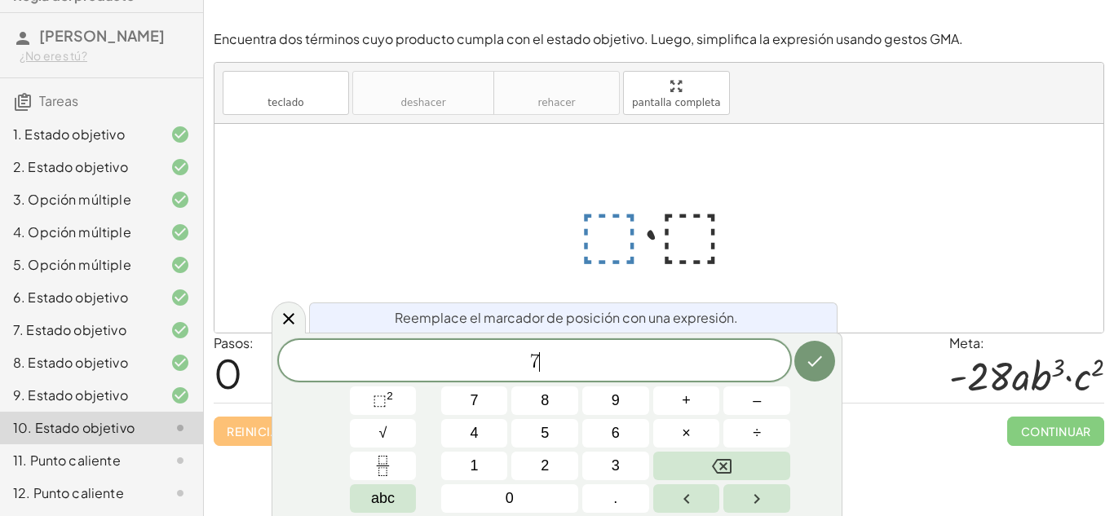
scroll to position [15, 0]
click at [392, 405] on span "⬚ 2" at bounding box center [383, 401] width 20 height 22
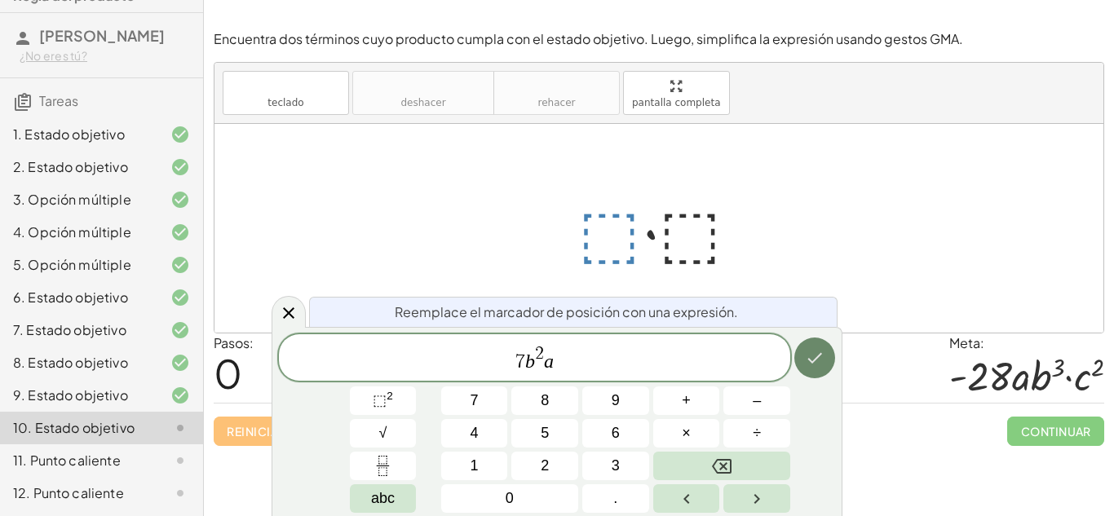
click at [811, 351] on icon "Hecho" at bounding box center [815, 358] width 20 height 20
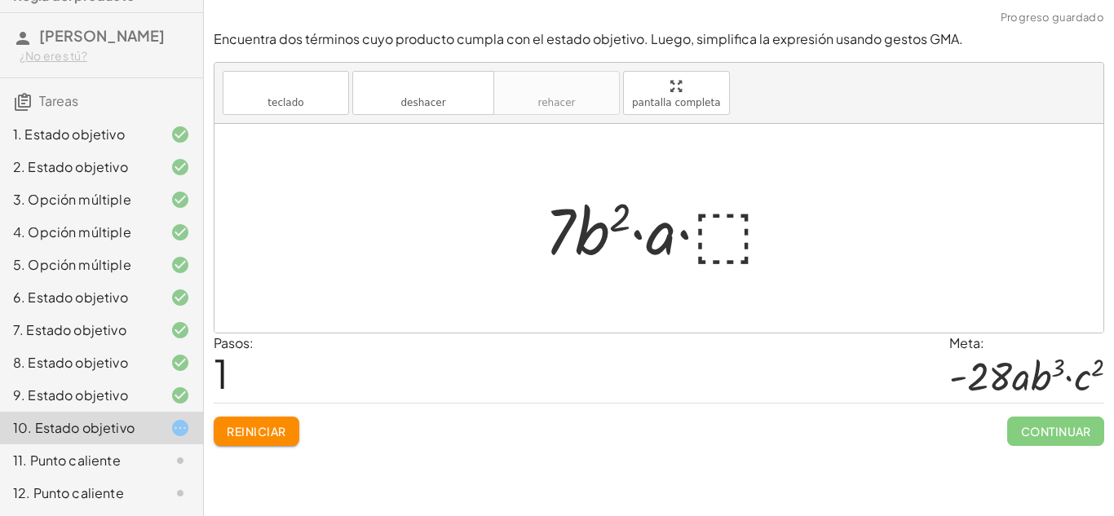
click at [715, 227] on div at bounding box center [666, 229] width 258 height 84
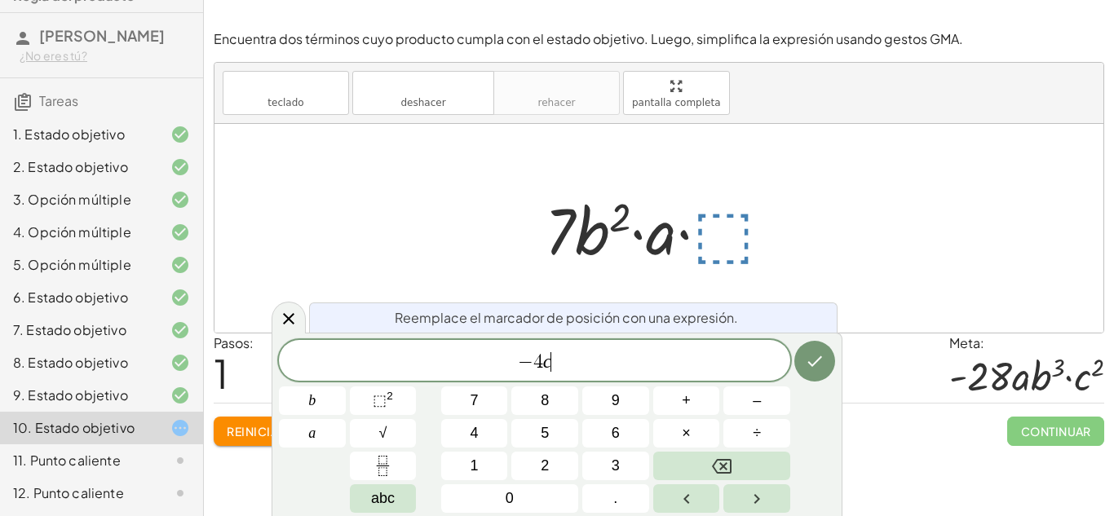
scroll to position [19, 0]
click at [373, 405] on span "⬚" at bounding box center [380, 400] width 14 height 16
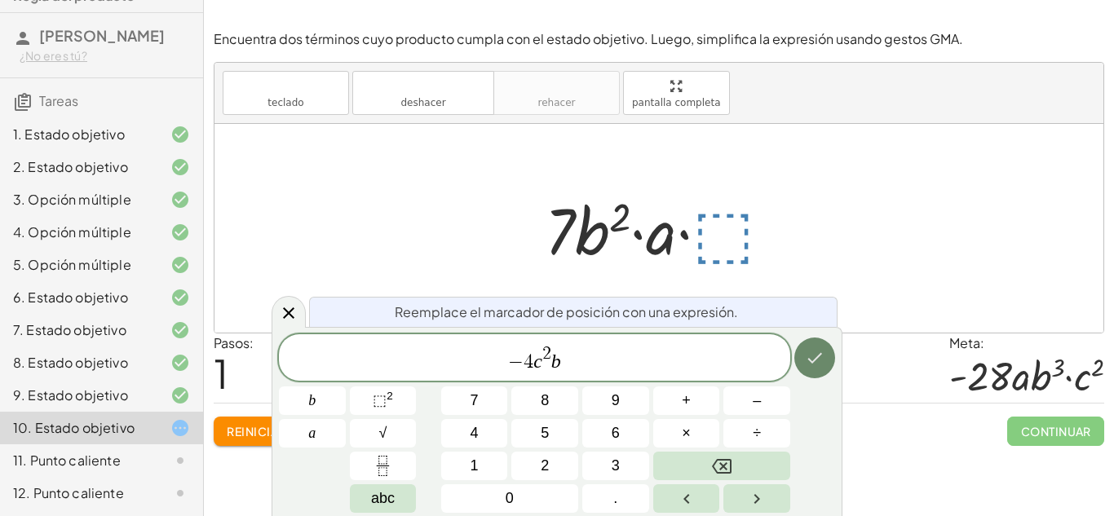
click at [820, 346] on button "Hecho" at bounding box center [815, 358] width 41 height 41
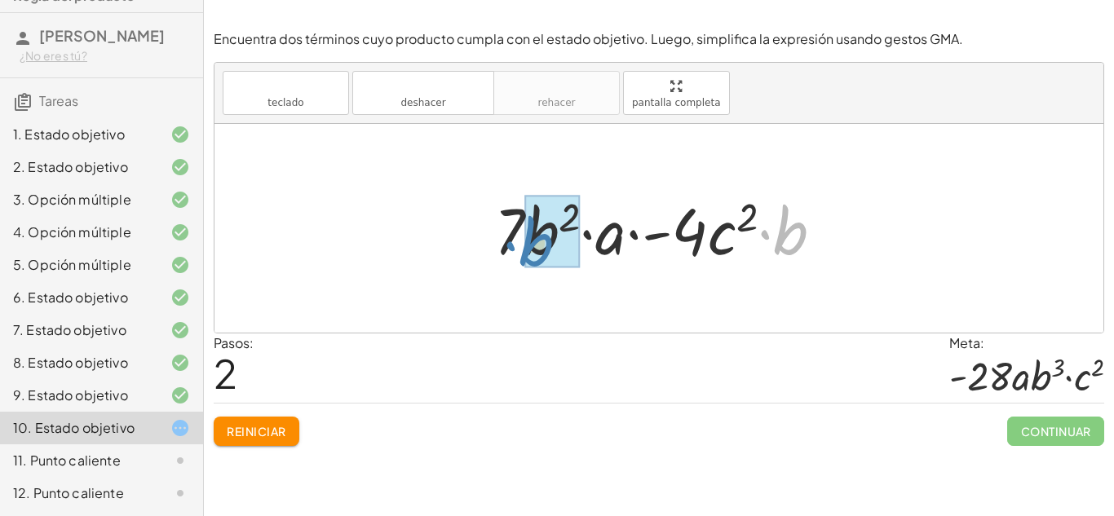
drag, startPoint x: 788, startPoint y: 232, endPoint x: 535, endPoint y: 243, distance: 253.1
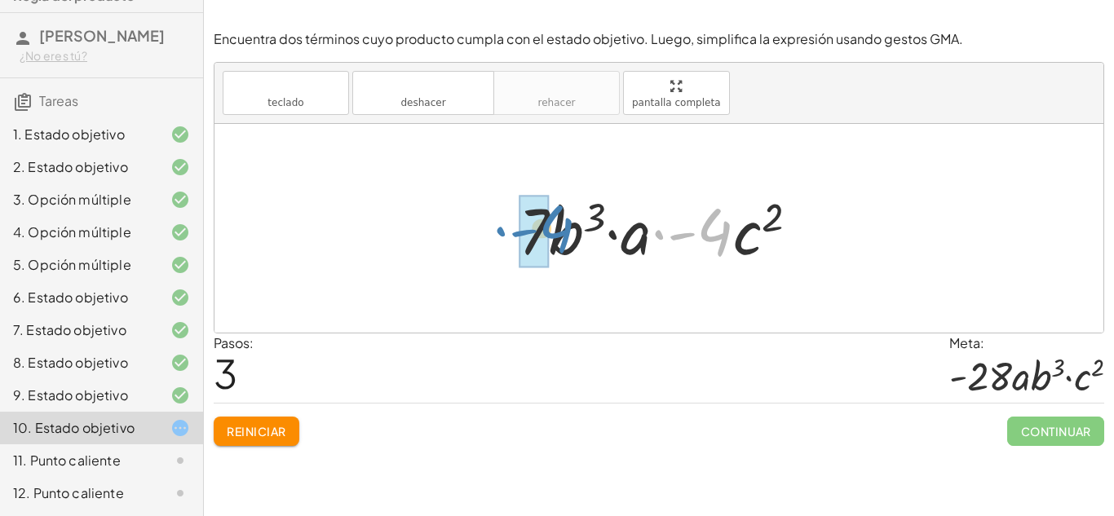
drag, startPoint x: 720, startPoint y: 238, endPoint x: 560, endPoint y: 235, distance: 159.9
click at [560, 235] on div at bounding box center [666, 229] width 310 height 84
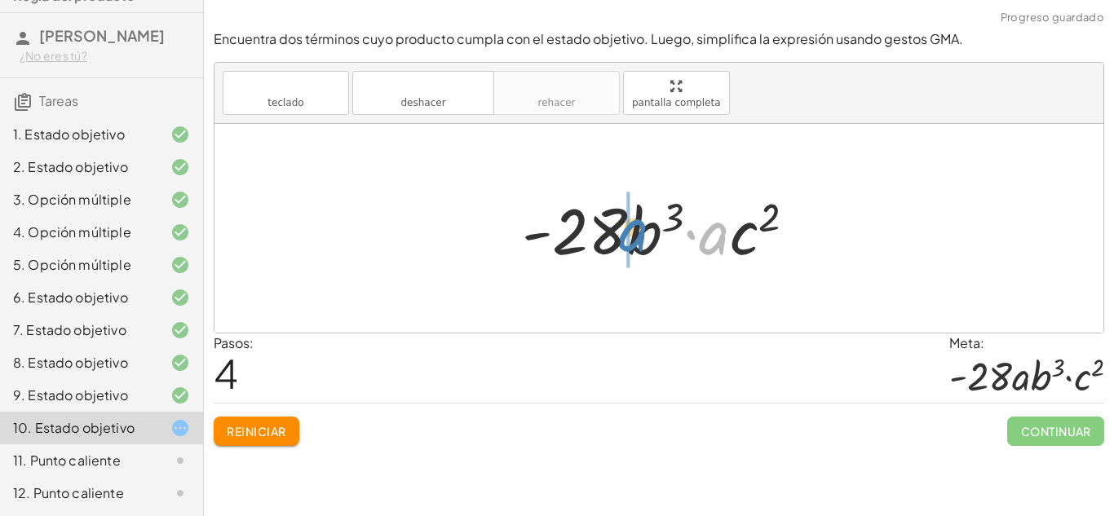
drag, startPoint x: 708, startPoint y: 240, endPoint x: 626, endPoint y: 238, distance: 82.4
click at [626, 238] on div at bounding box center [665, 229] width 303 height 84
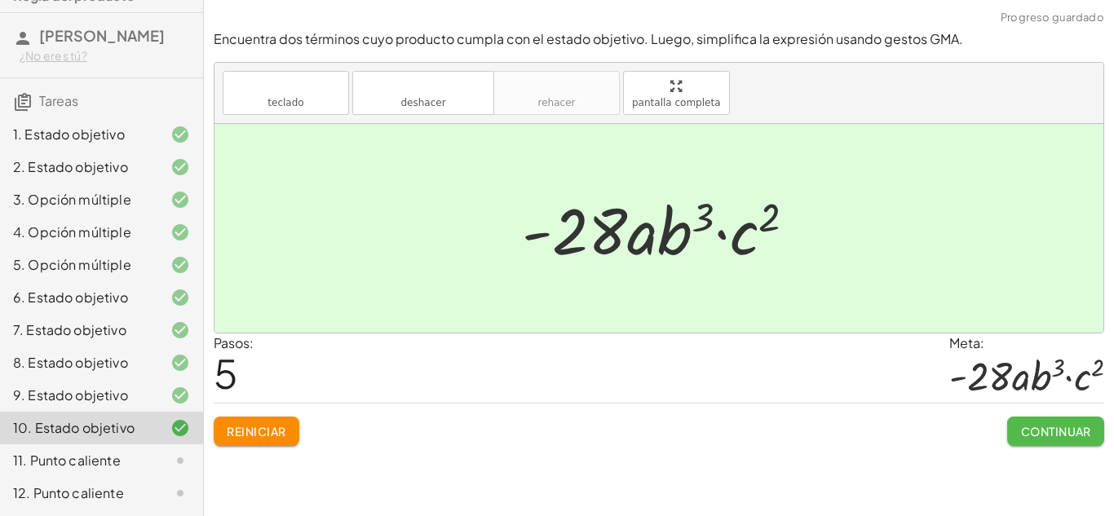
click at [1056, 438] on font "Continuar" at bounding box center [1056, 431] width 70 height 15
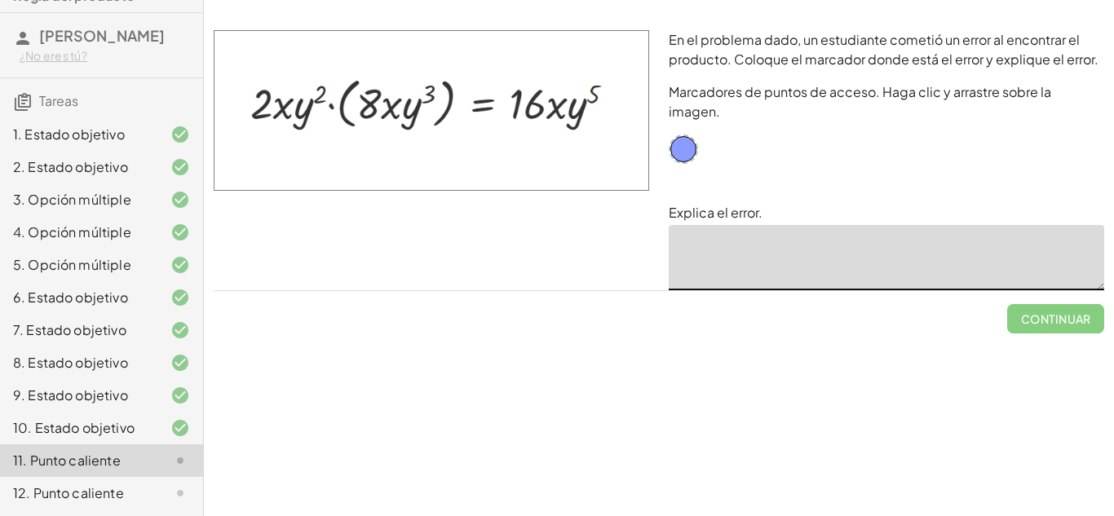
click at [715, 250] on textarea at bounding box center [887, 257] width 436 height 65
drag, startPoint x: 684, startPoint y: 131, endPoint x: 572, endPoint y: 86, distance: 120.4
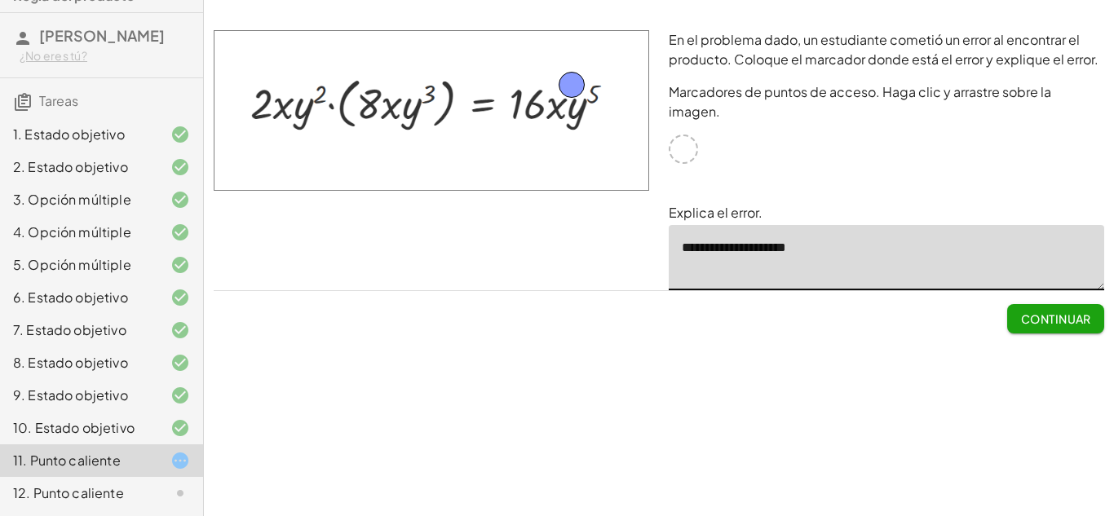
type textarea "**********"
click at [1080, 312] on font "Continuar" at bounding box center [1056, 319] width 70 height 15
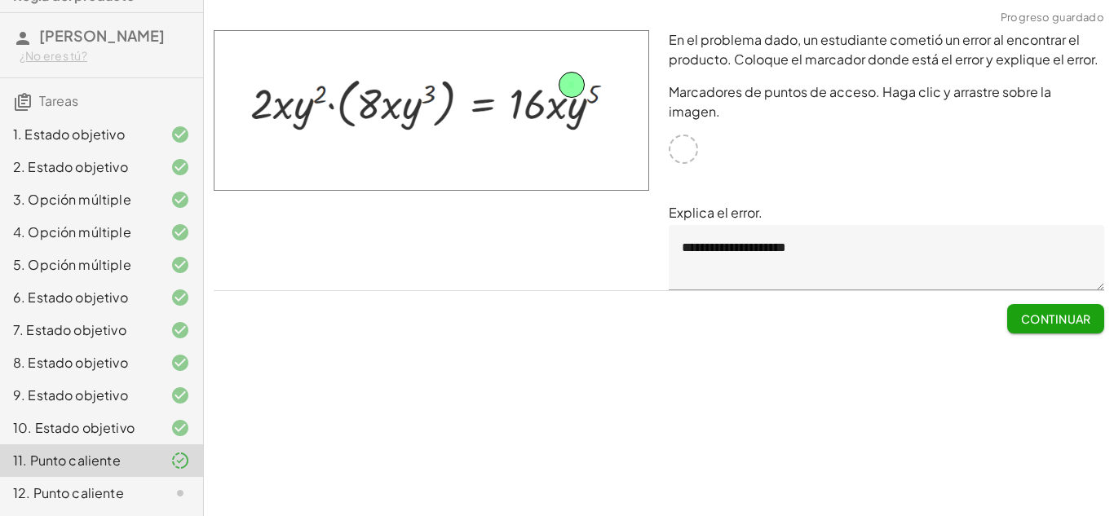
click at [1074, 312] on font "Continuar" at bounding box center [1056, 319] width 70 height 15
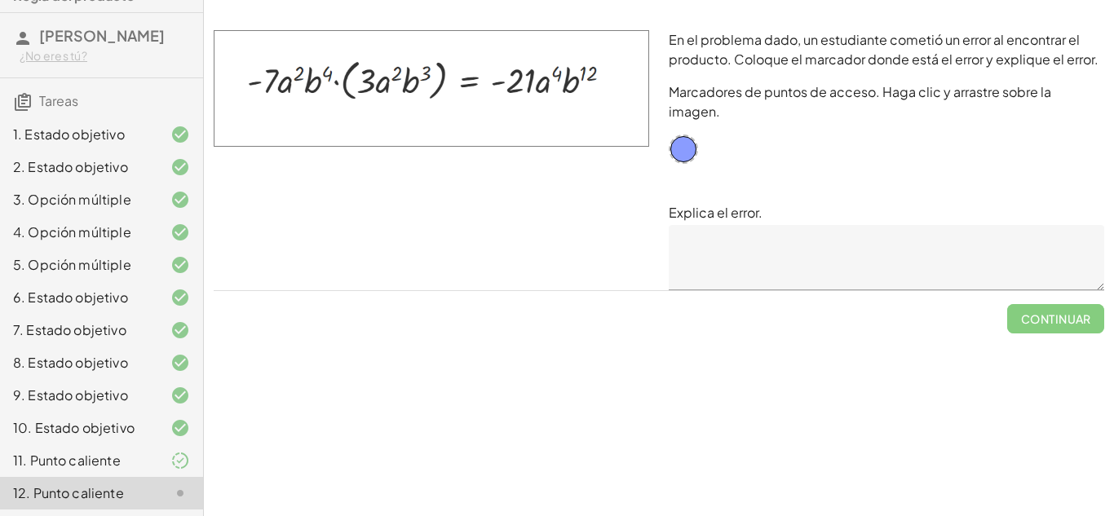
click at [725, 225] on textarea at bounding box center [887, 257] width 436 height 65
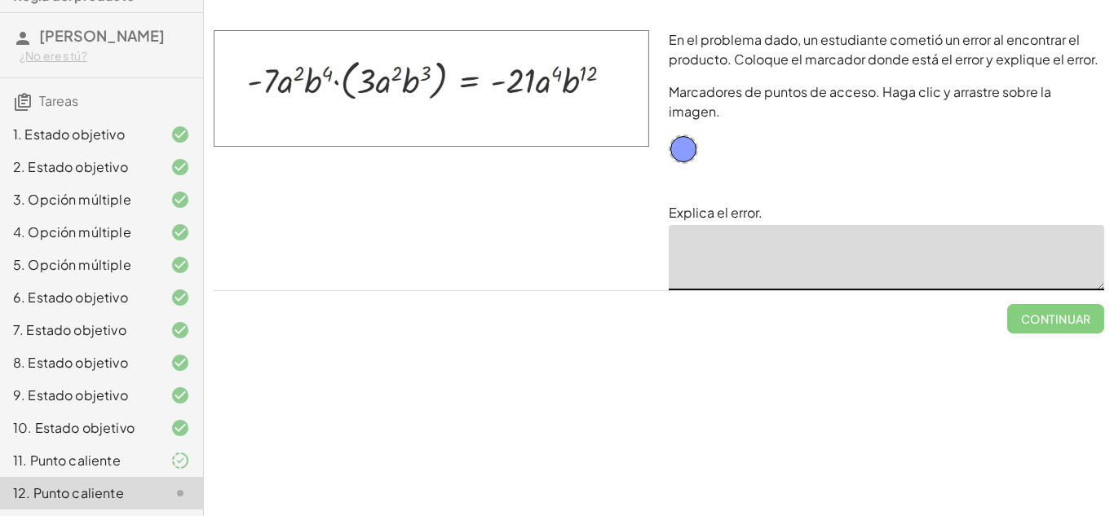
type textarea "*"
click at [751, 231] on textarea "**********" at bounding box center [887, 257] width 436 height 65
click at [822, 235] on textarea "**********" at bounding box center [887, 257] width 436 height 65
click at [859, 228] on textarea "**********" at bounding box center [887, 257] width 436 height 65
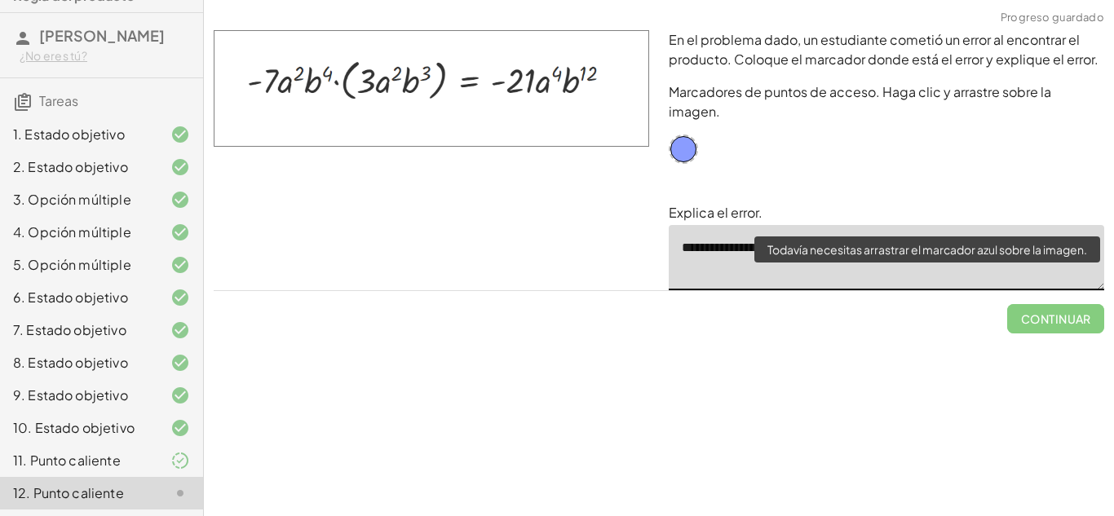
type textarea "**********"
click at [1022, 304] on span "Continuar" at bounding box center [1055, 312] width 97 height 42
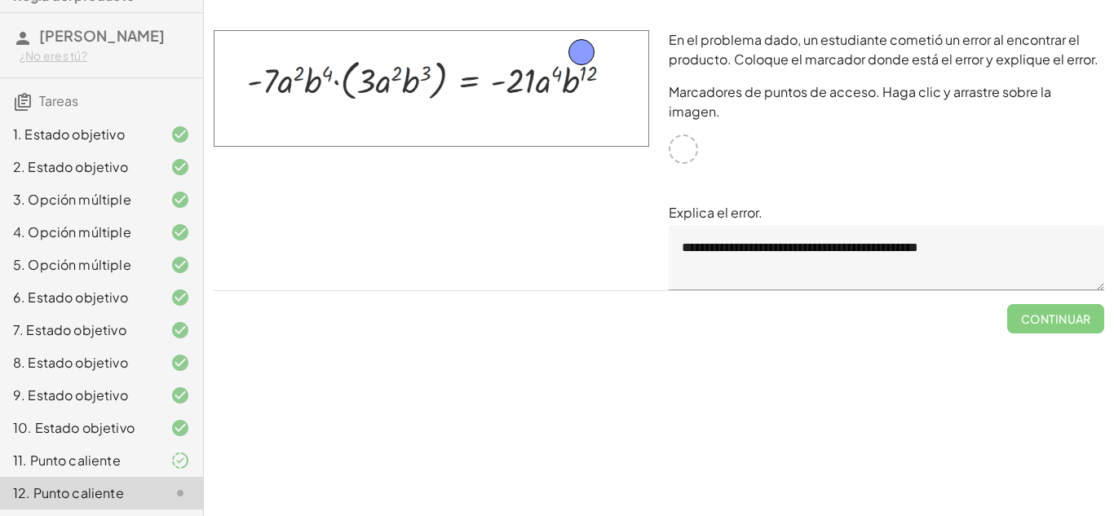
drag, startPoint x: 680, startPoint y: 128, endPoint x: 580, endPoint y: 51, distance: 126.8
click at [1081, 312] on font "Continuar" at bounding box center [1056, 319] width 70 height 15
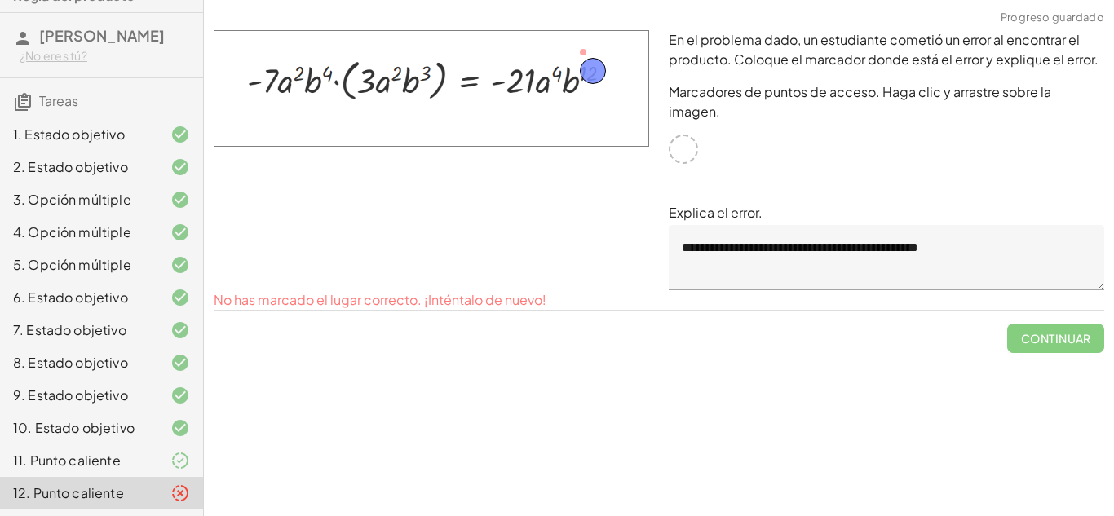
drag, startPoint x: 585, startPoint y: 54, endPoint x: 593, endPoint y: 73, distance: 20.5
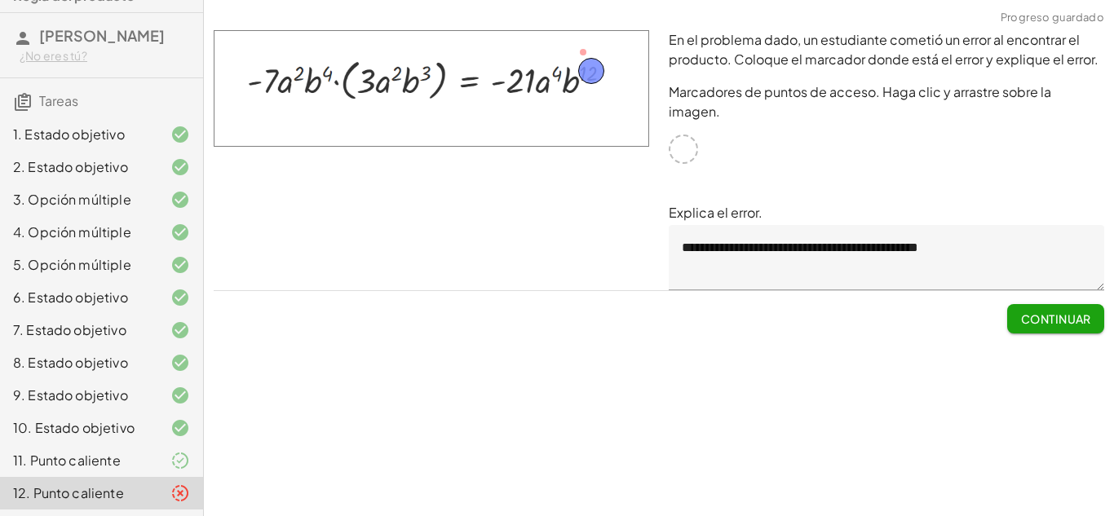
click at [1032, 312] on font "Continuar" at bounding box center [1056, 319] width 70 height 15
